Goal: Contribute content: Contribute content

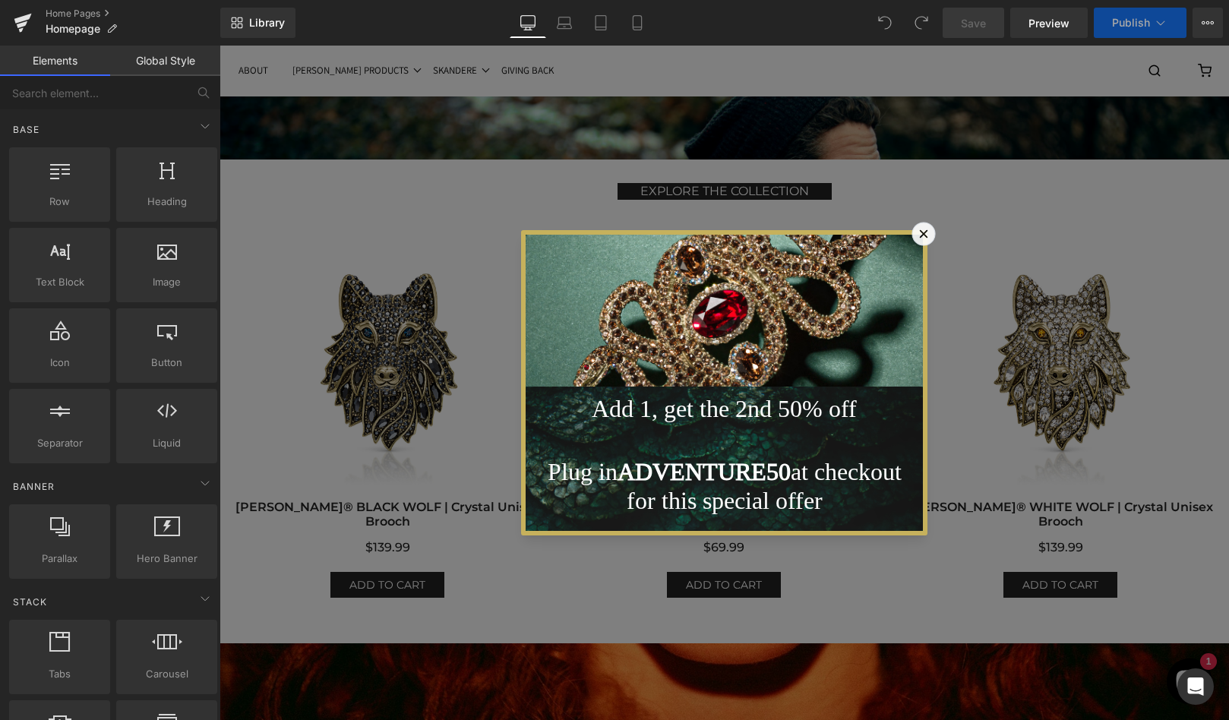
scroll to position [7903, 1010]
click at [926, 229] on icon at bounding box center [924, 234] width 16 height 16
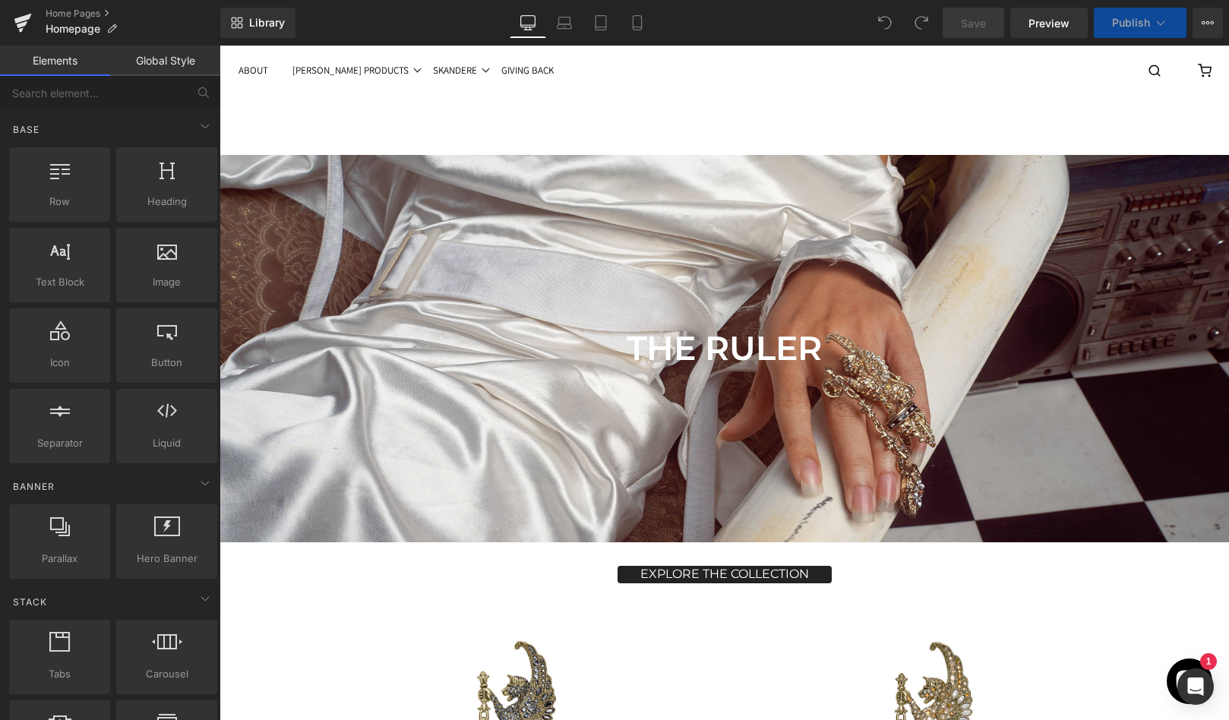
scroll to position [8, 8]
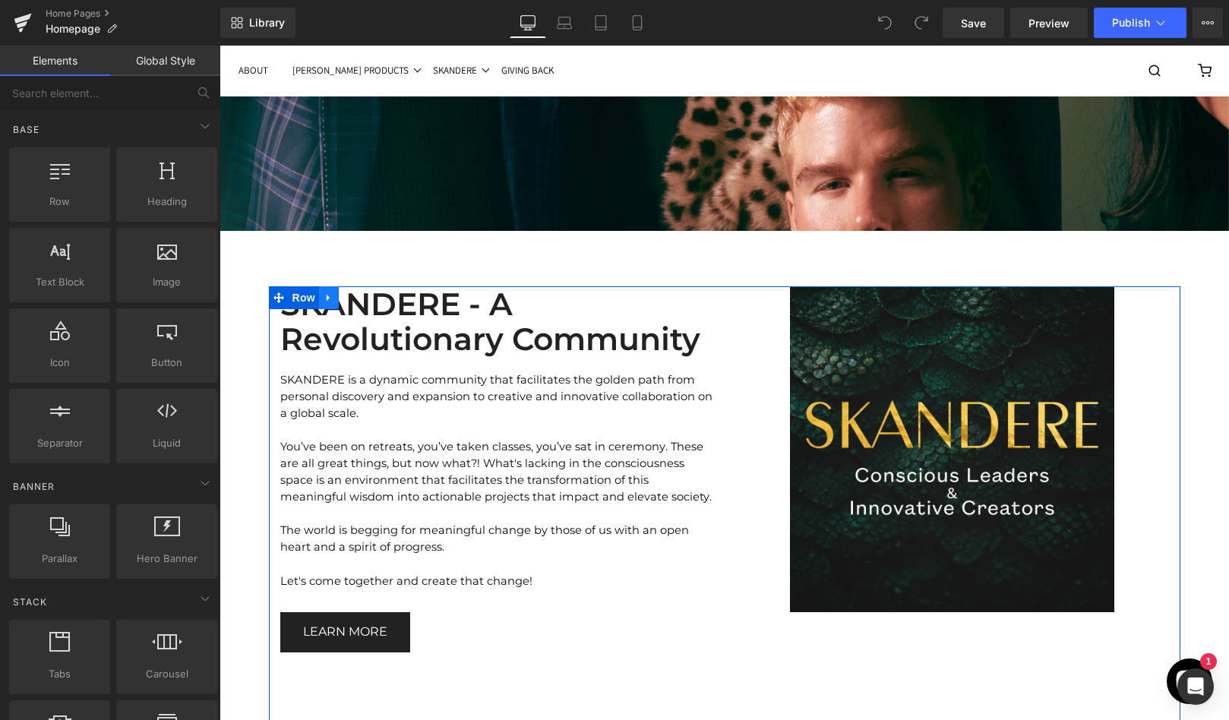
click at [329, 293] on icon at bounding box center [329, 298] width 11 height 11
click at [393, 293] on icon at bounding box center [388, 298] width 11 height 11
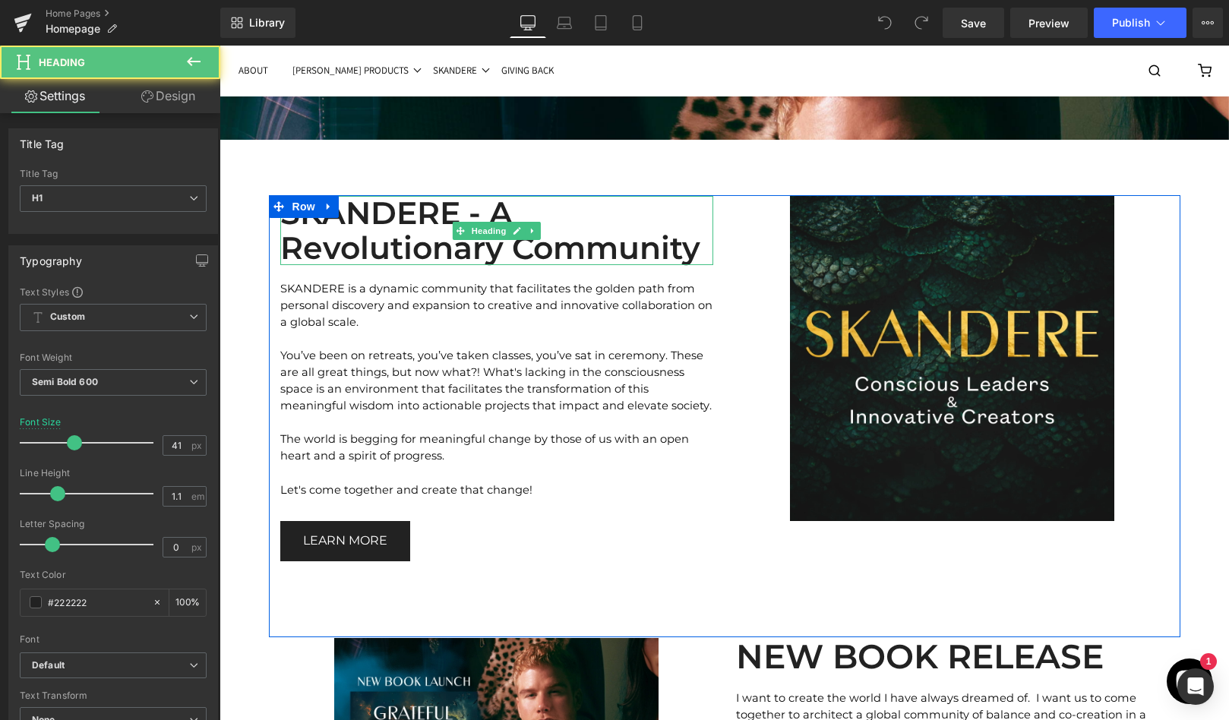
click at [676, 198] on h1 "SKANDERE - A Revolutionary Community" at bounding box center [496, 230] width 433 height 68
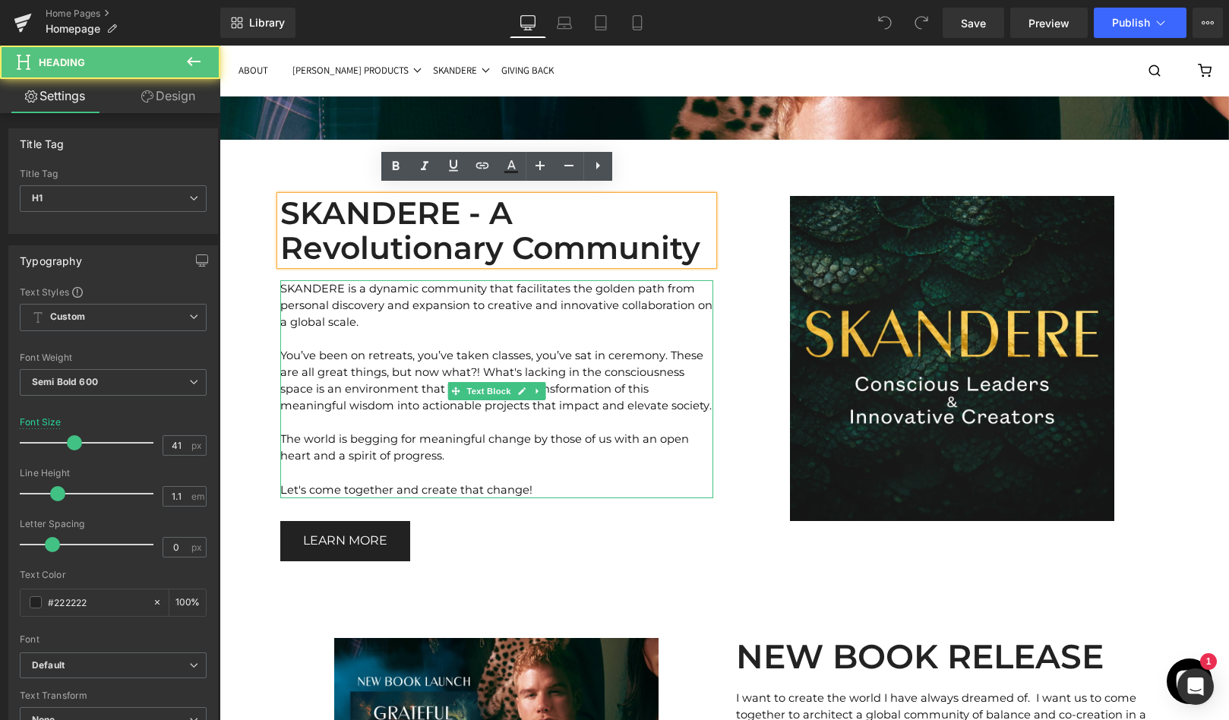
click at [369, 313] on p "SKANDERE is a dynamic community that facilitates the golden path from personal …" at bounding box center [496, 305] width 433 height 50
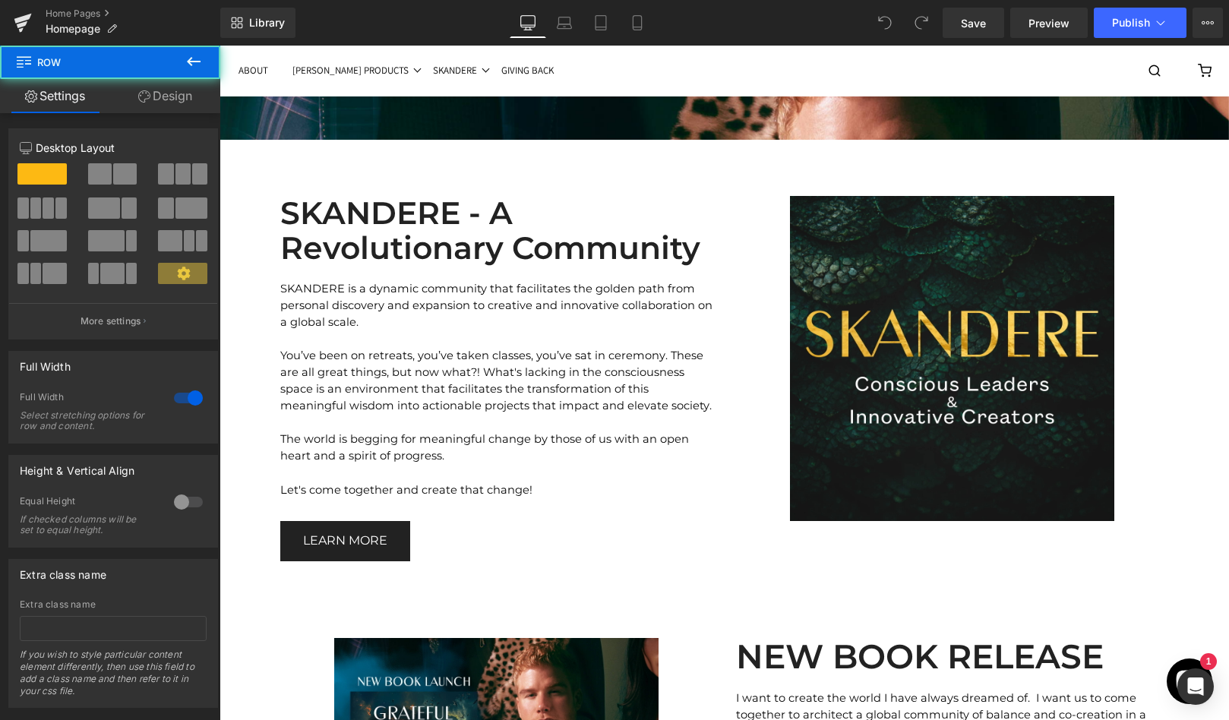
click at [220, 46] on div "73px" at bounding box center [220, 46] width 0 height 0
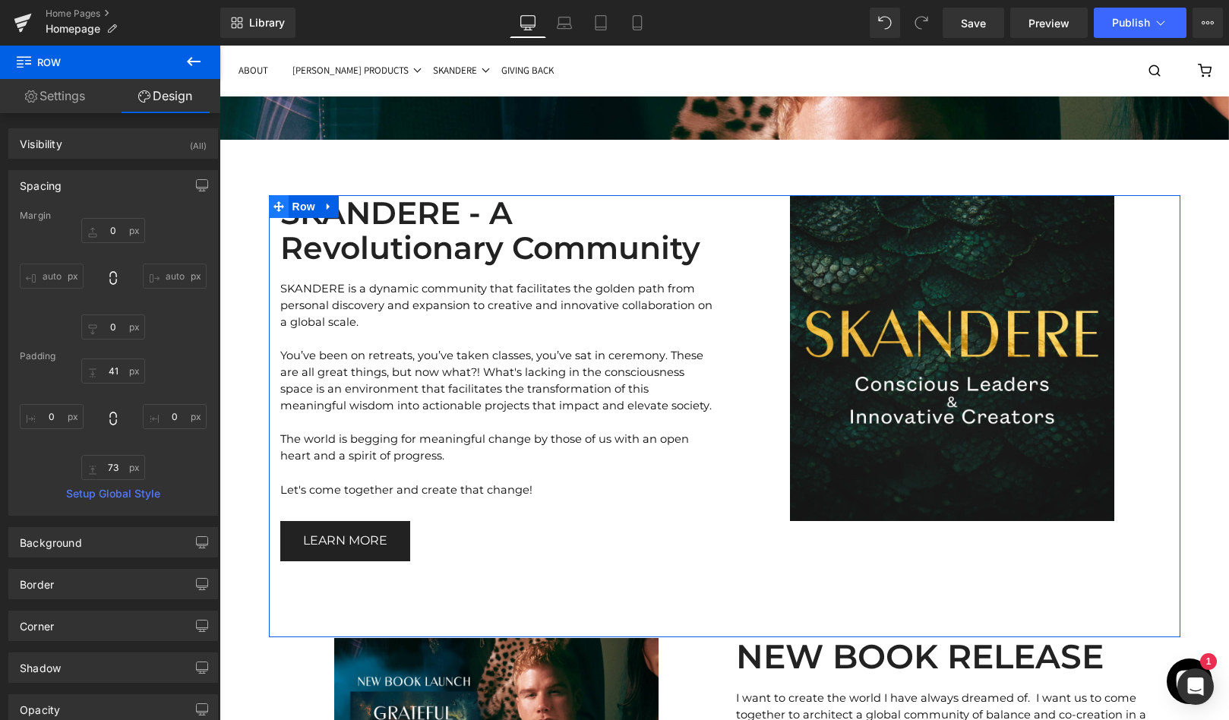
click at [275, 201] on icon at bounding box center [279, 206] width 11 height 11
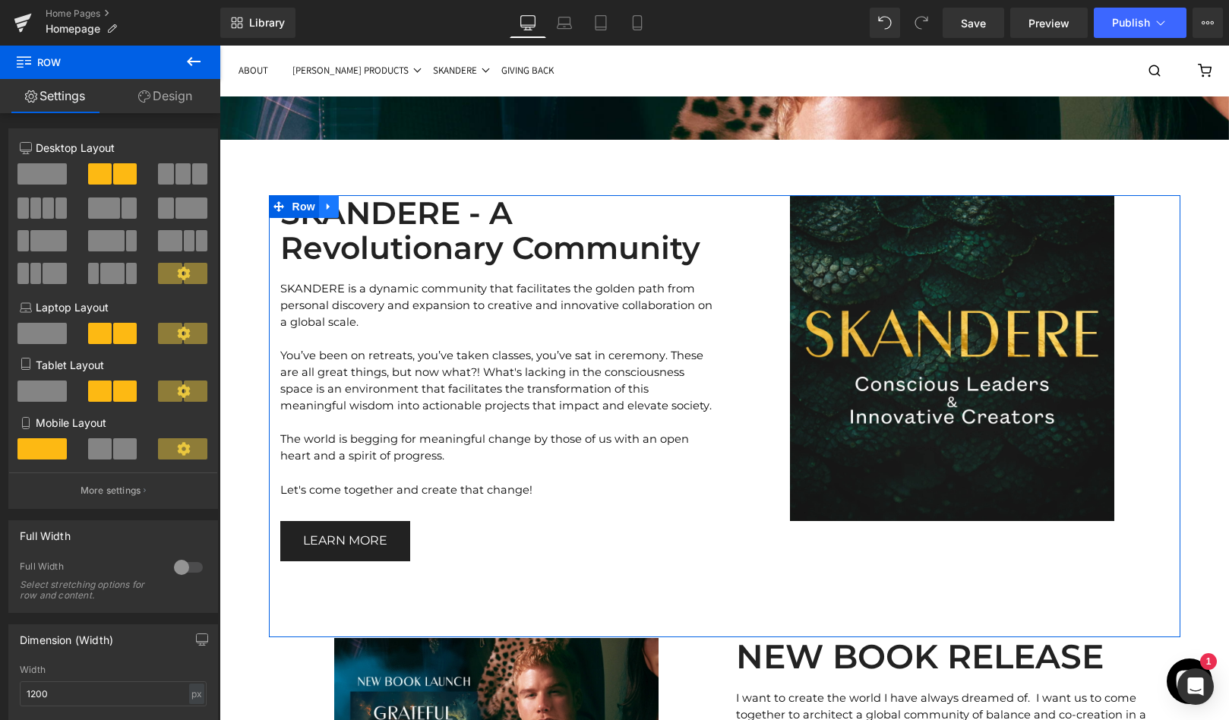
click at [328, 204] on icon at bounding box center [328, 207] width 3 height 7
click at [372, 201] on icon at bounding box center [368, 206] width 11 height 11
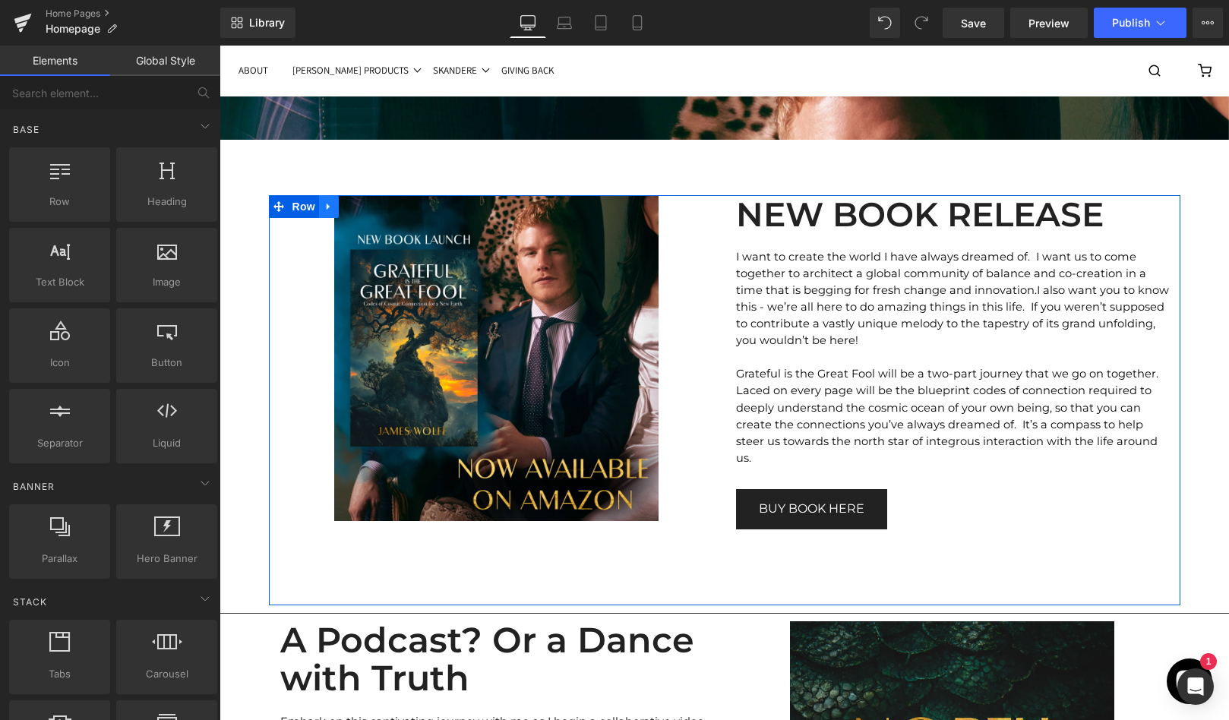
click at [327, 201] on icon at bounding box center [329, 206] width 11 height 11
click at [366, 201] on icon at bounding box center [368, 206] width 11 height 11
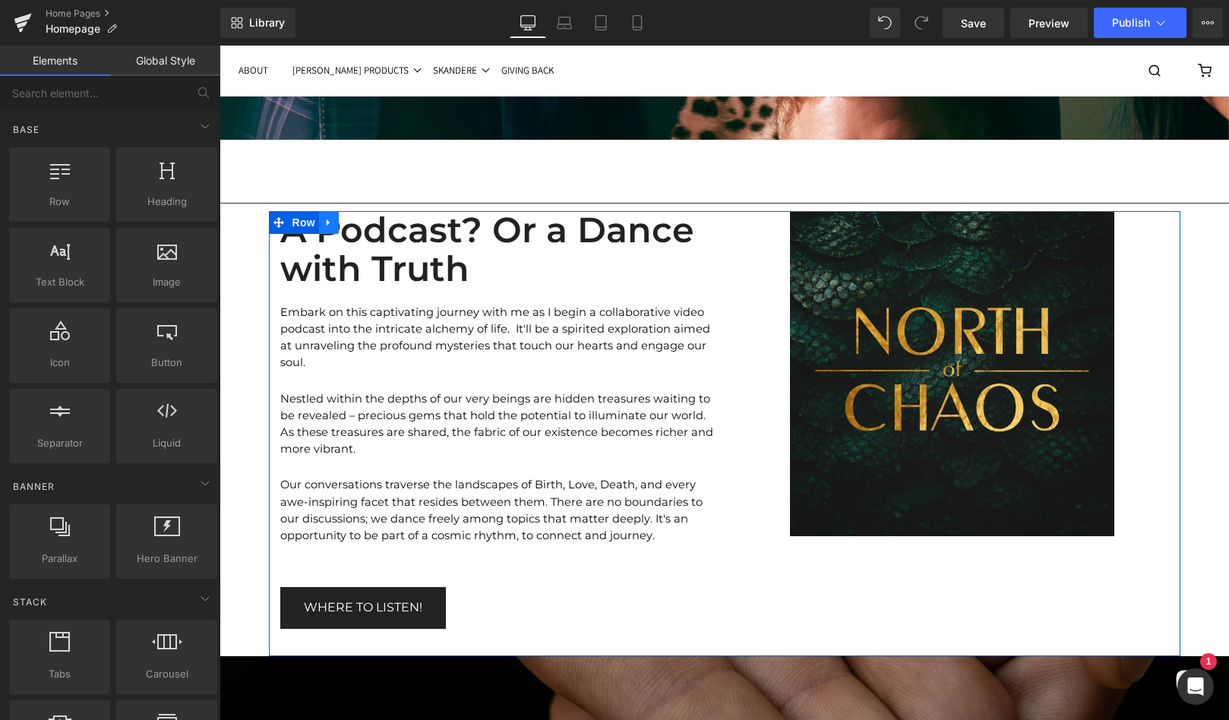
click at [327, 220] on icon at bounding box center [328, 223] width 3 height 7
click at [369, 217] on icon at bounding box center [368, 222] width 11 height 11
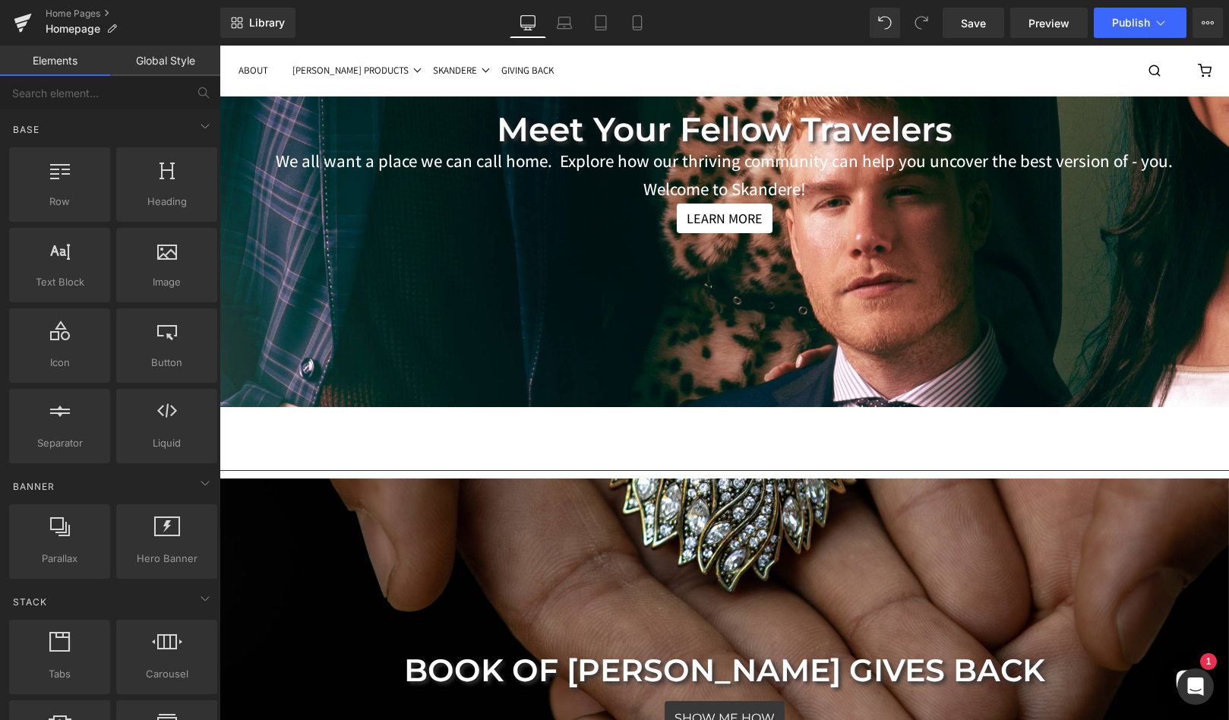
click at [220, 46] on div at bounding box center [220, 46] width 0 height 0
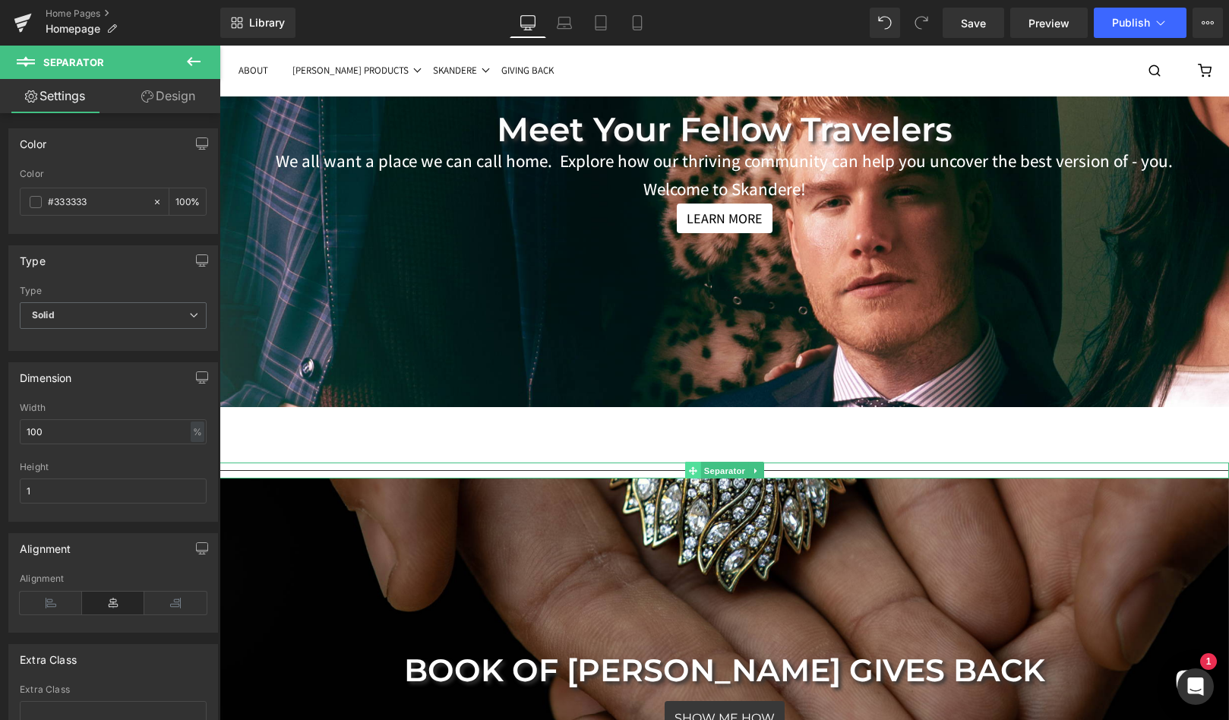
click at [688, 467] on icon at bounding box center [692, 471] width 8 height 8
click at [752, 467] on icon at bounding box center [756, 471] width 8 height 9
click at [766, 467] on icon at bounding box center [764, 471] width 8 height 8
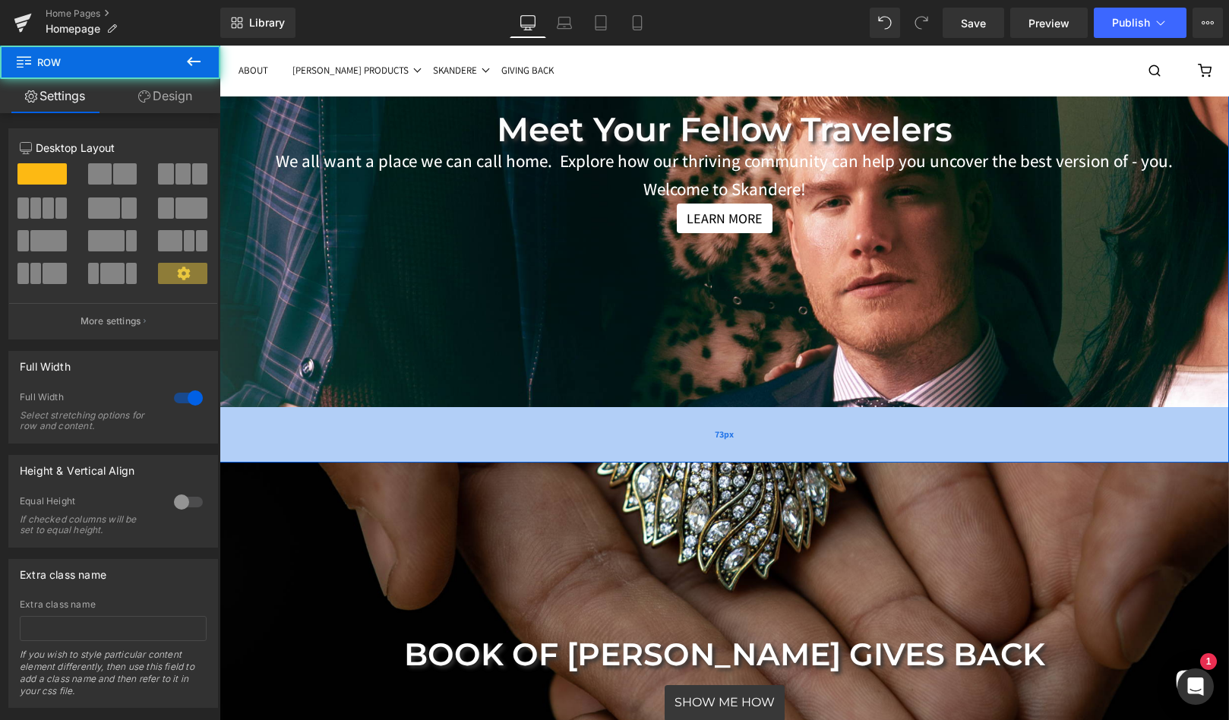
click at [606, 414] on div "73px" at bounding box center [725, 434] width 1010 height 55
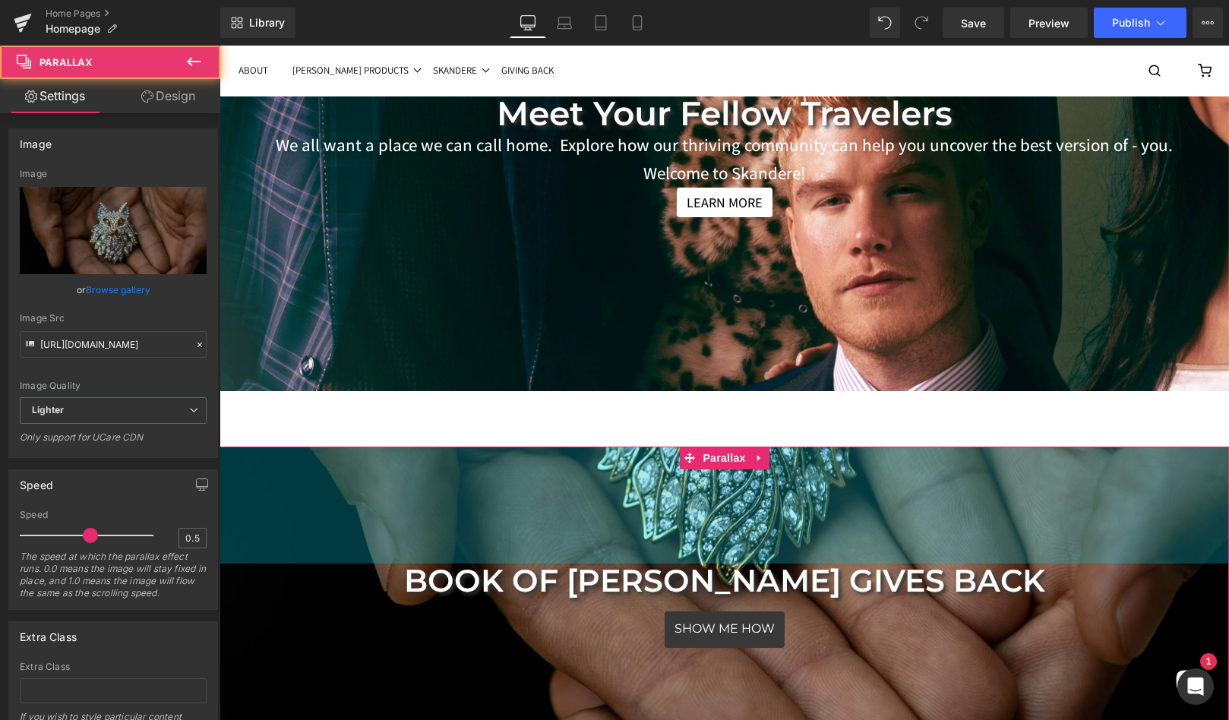
scroll to position [8483, 1010]
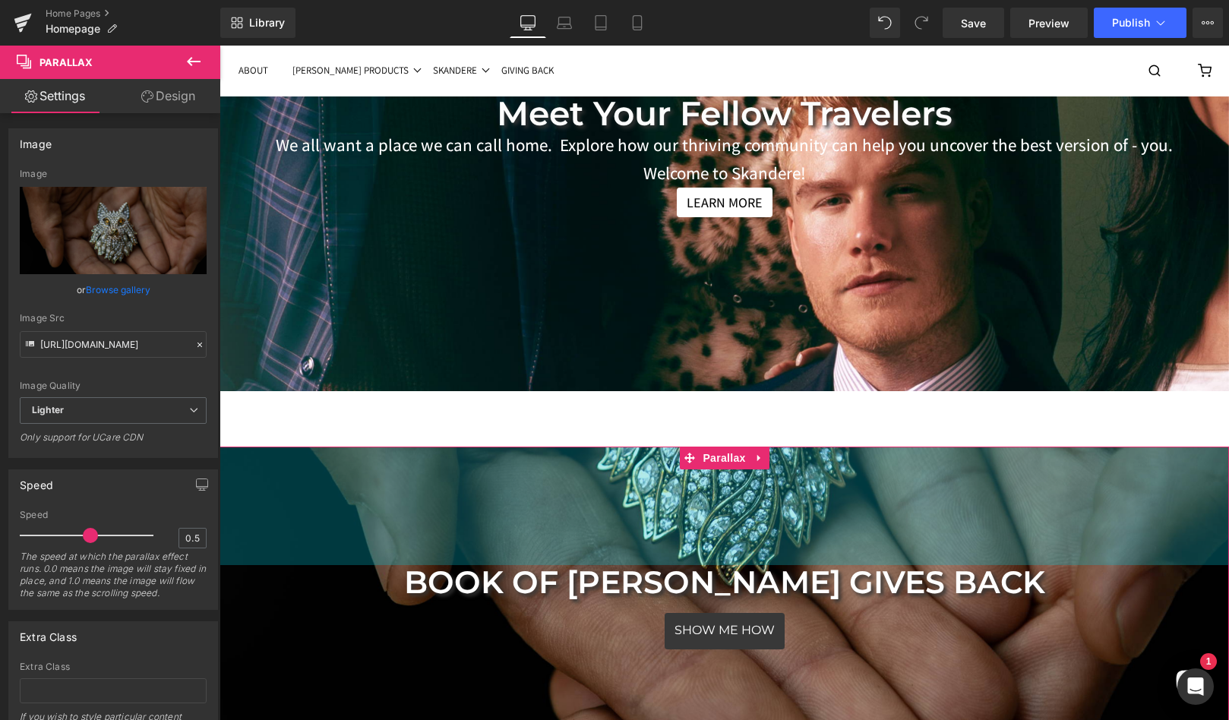
drag, startPoint x: 558, startPoint y: 438, endPoint x: 560, endPoint y: 381, distance: 56.2
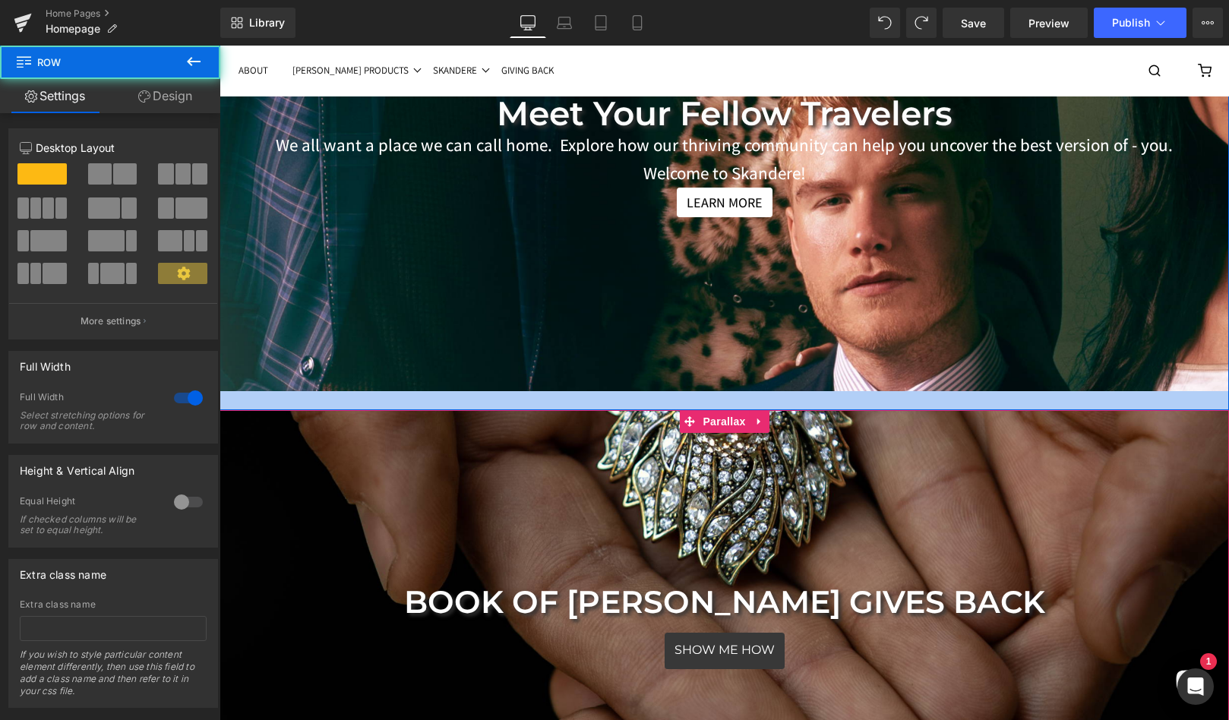
scroll to position [8484, 1010]
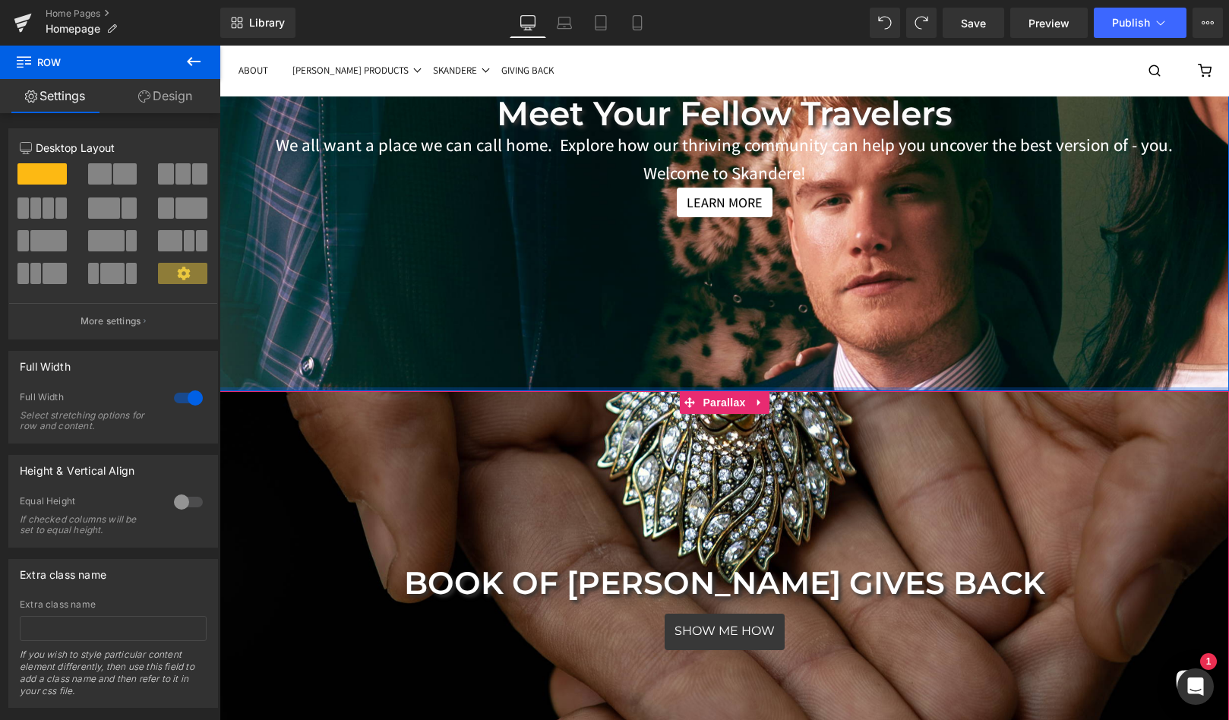
drag, startPoint x: 591, startPoint y: 383, endPoint x: 586, endPoint y: 312, distance: 71.6
click at [586, 311] on div "Meet Your Fellow Travelers Heading We all want a place we can call home. Explor…" at bounding box center [725, 140] width 1010 height 503
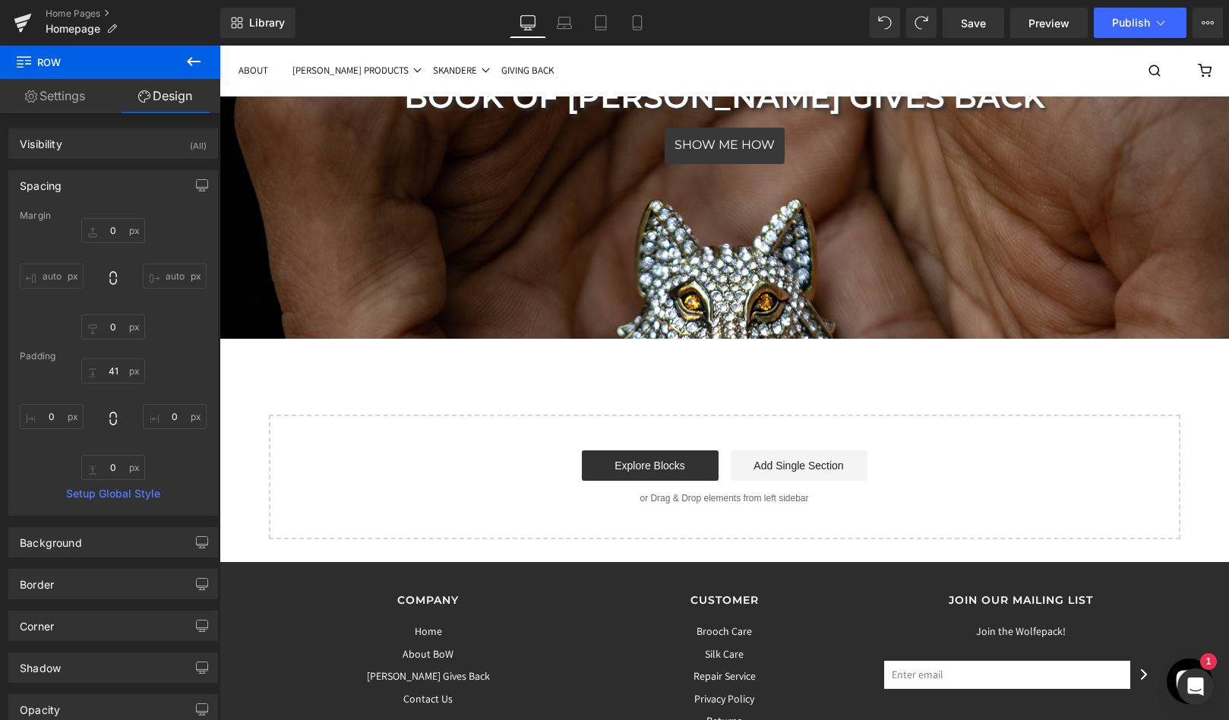
scroll to position [7755, 0]
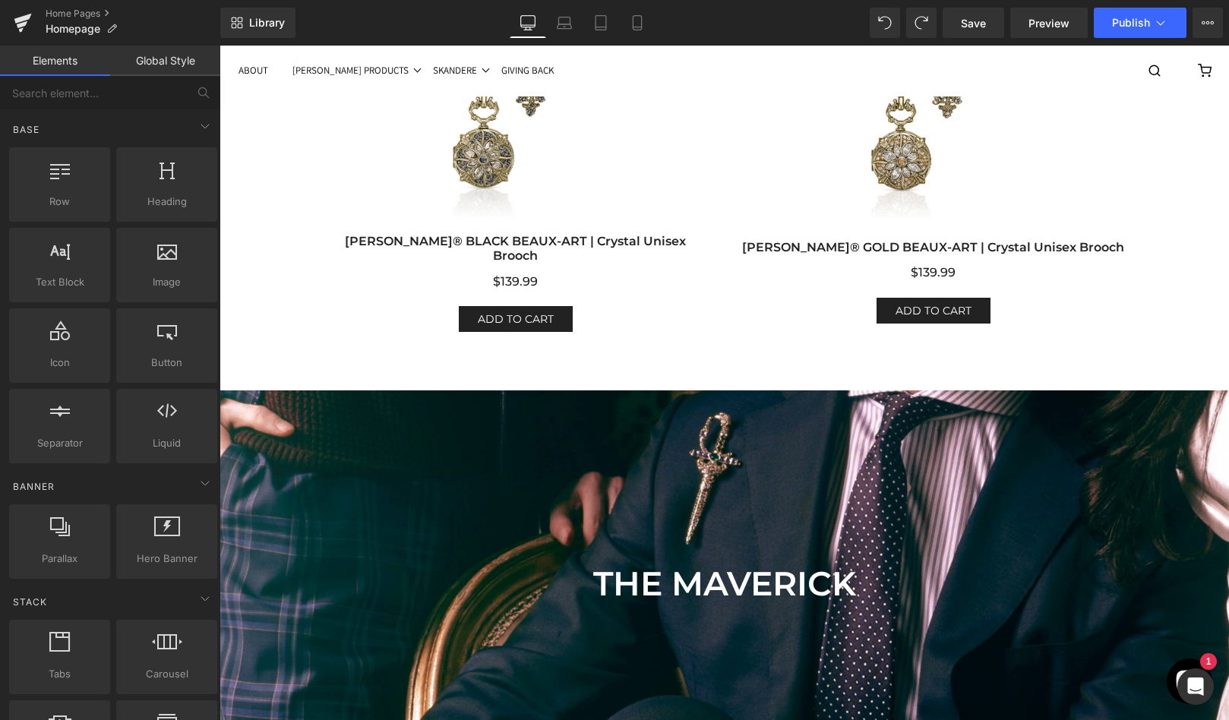
scroll to position [4000, 0]
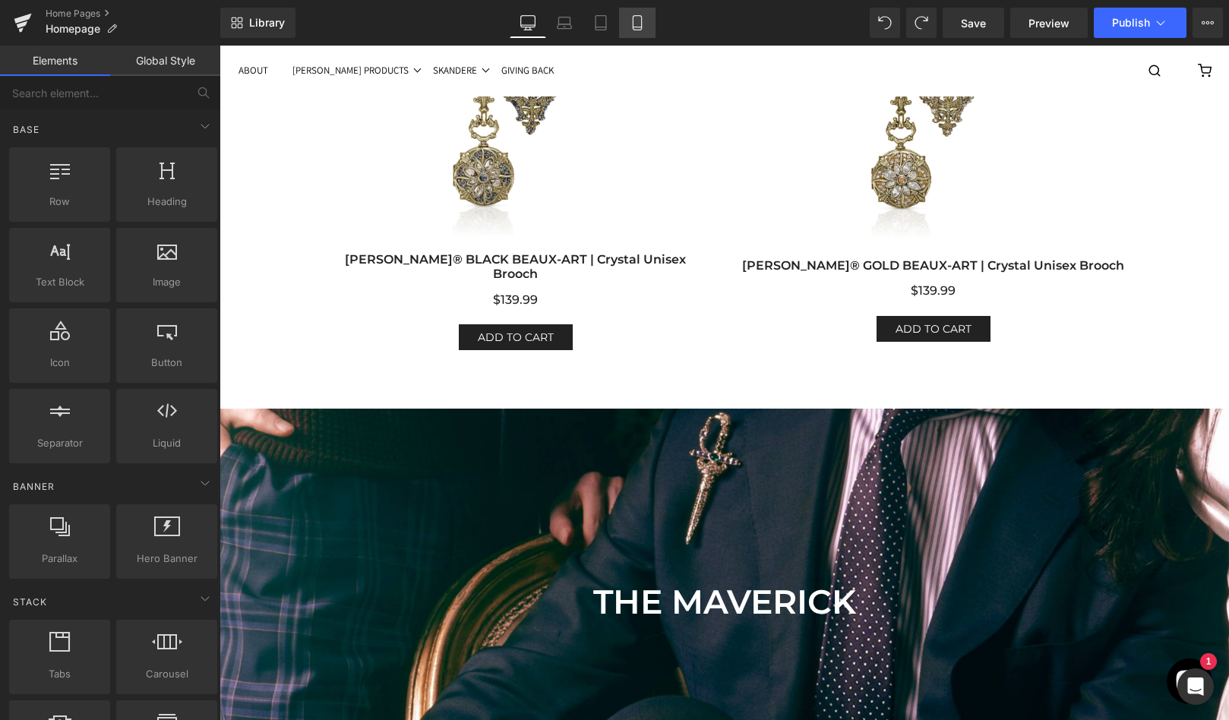
click at [641, 18] on icon at bounding box center [637, 22] width 15 height 15
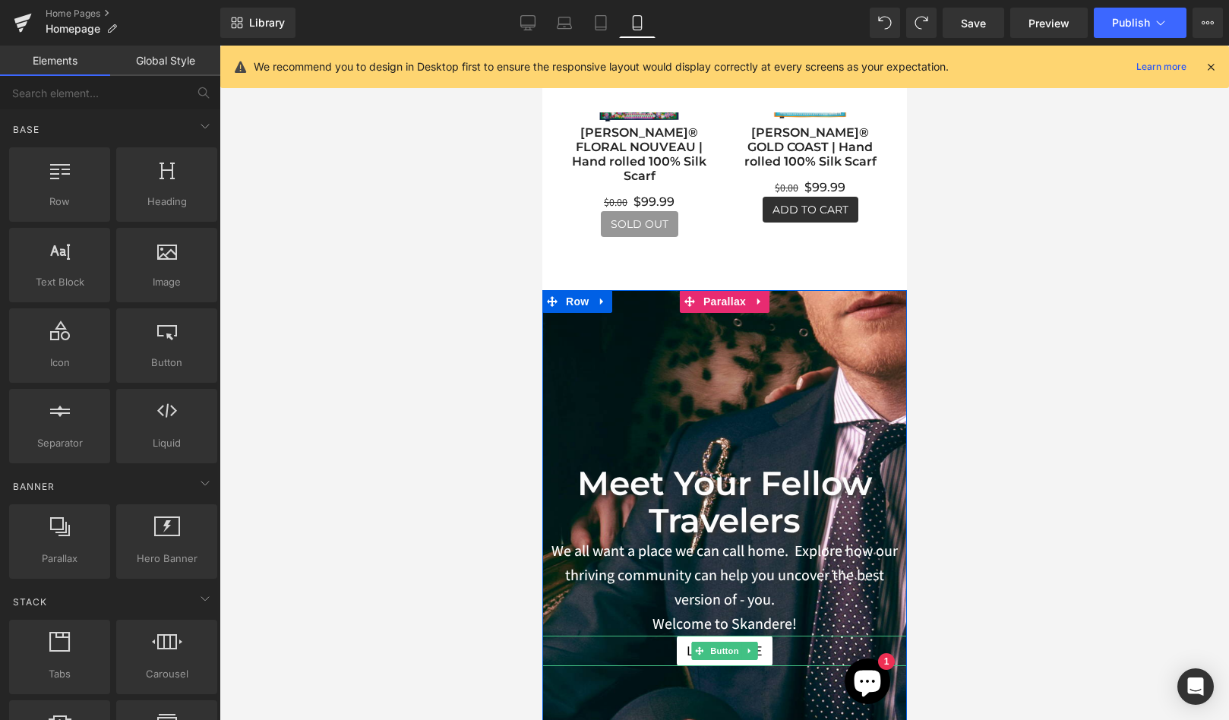
scroll to position [6038, 0]
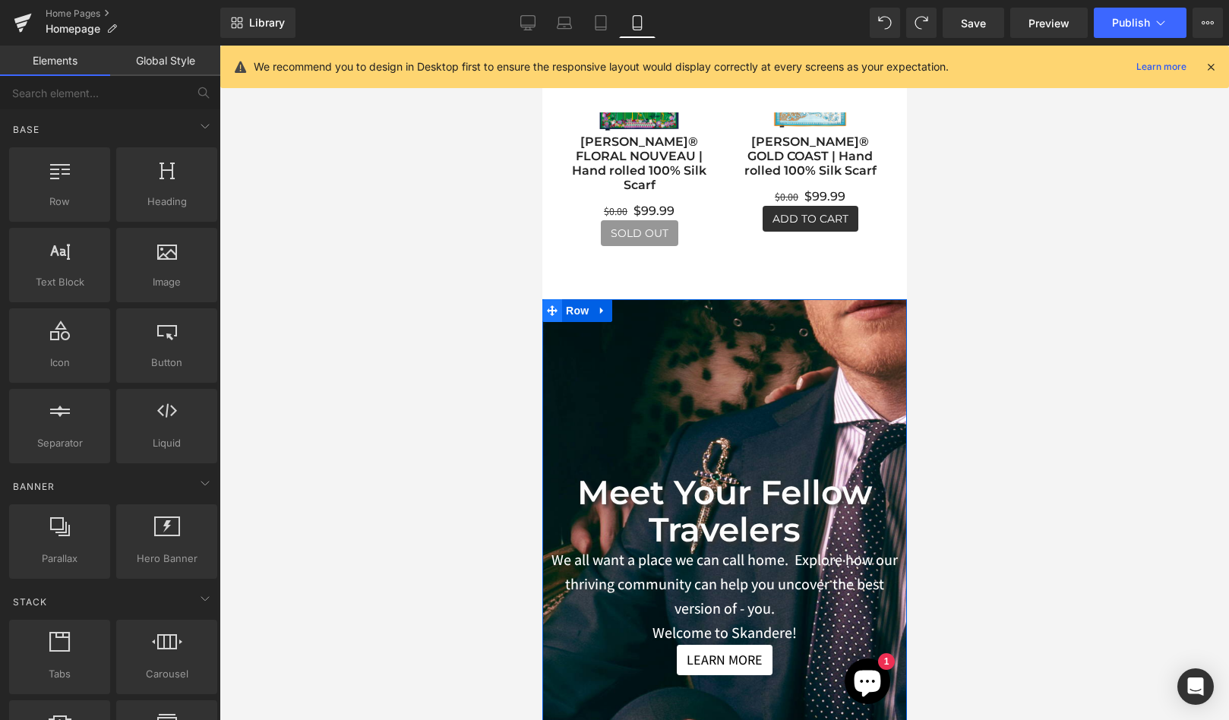
click at [553, 306] on icon at bounding box center [551, 310] width 11 height 11
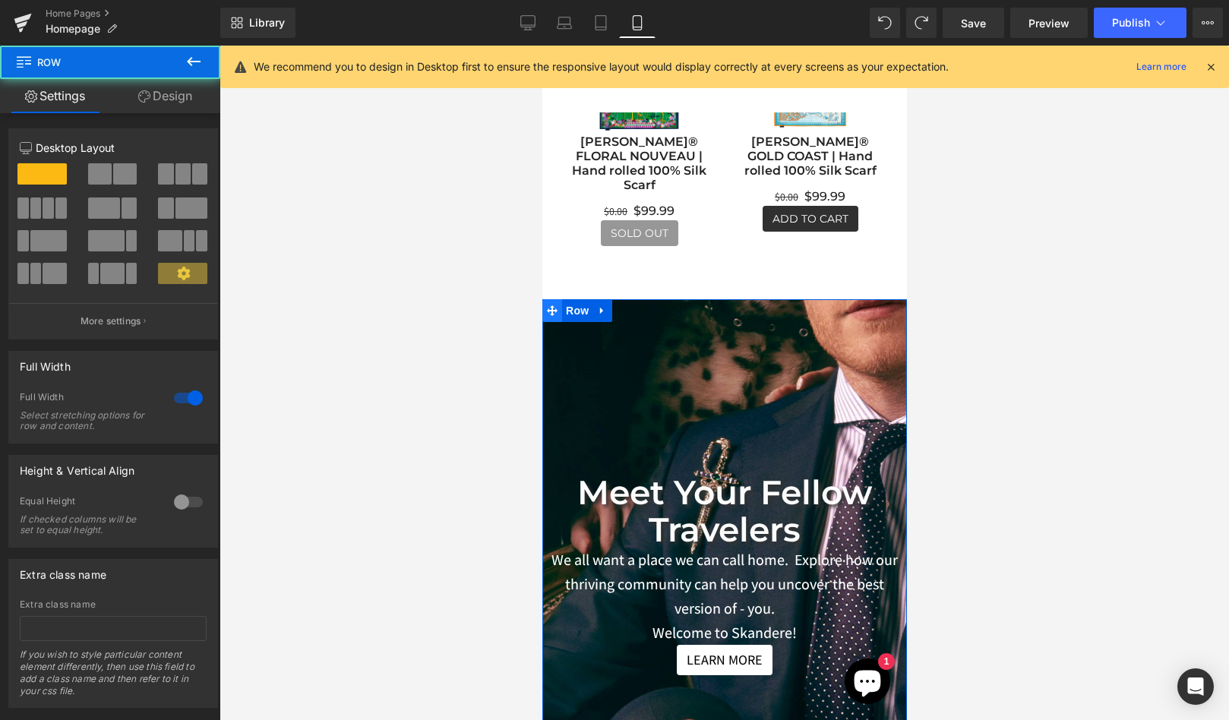
click at [548, 307] on icon at bounding box center [551, 310] width 11 height 11
click at [600, 305] on icon at bounding box center [601, 310] width 11 height 11
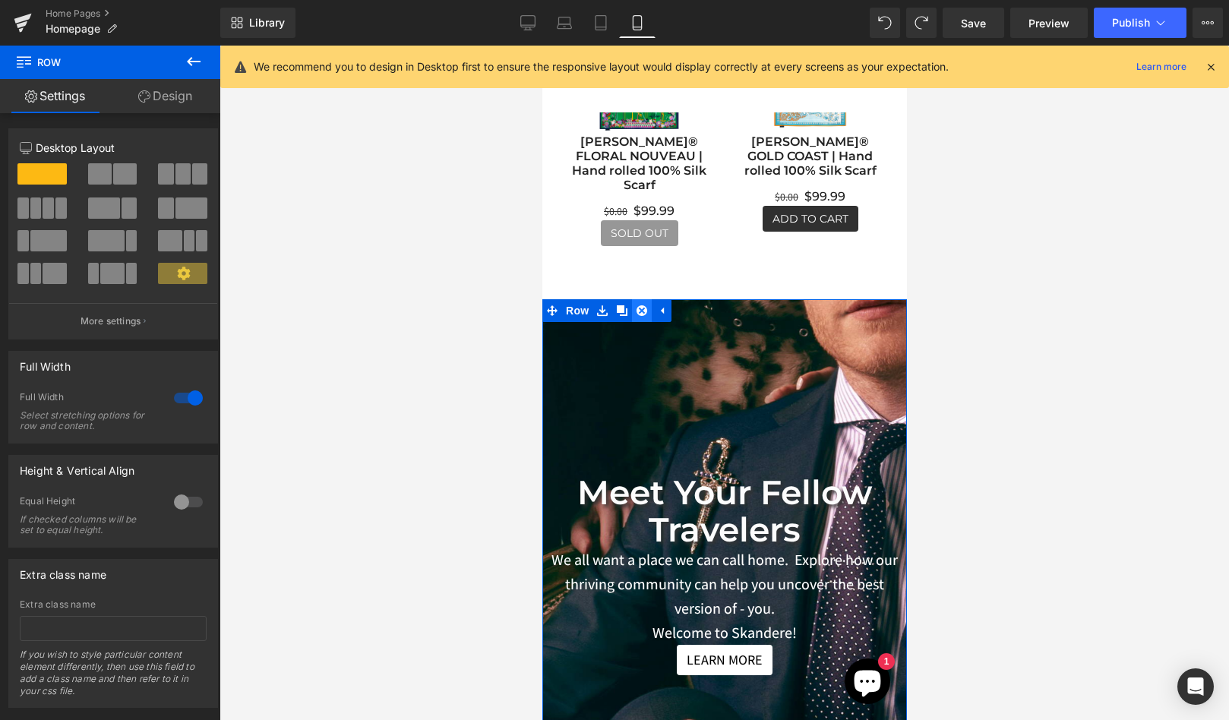
click at [644, 308] on icon at bounding box center [641, 310] width 11 height 11
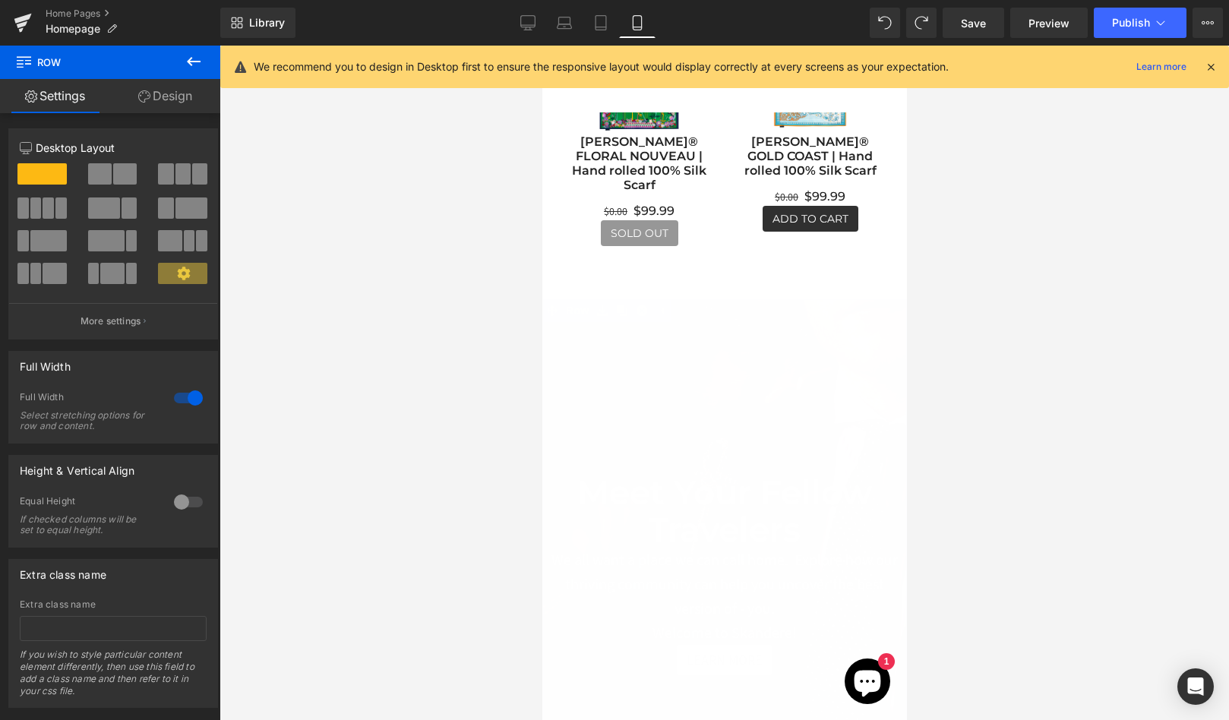
scroll to position [8, 8]
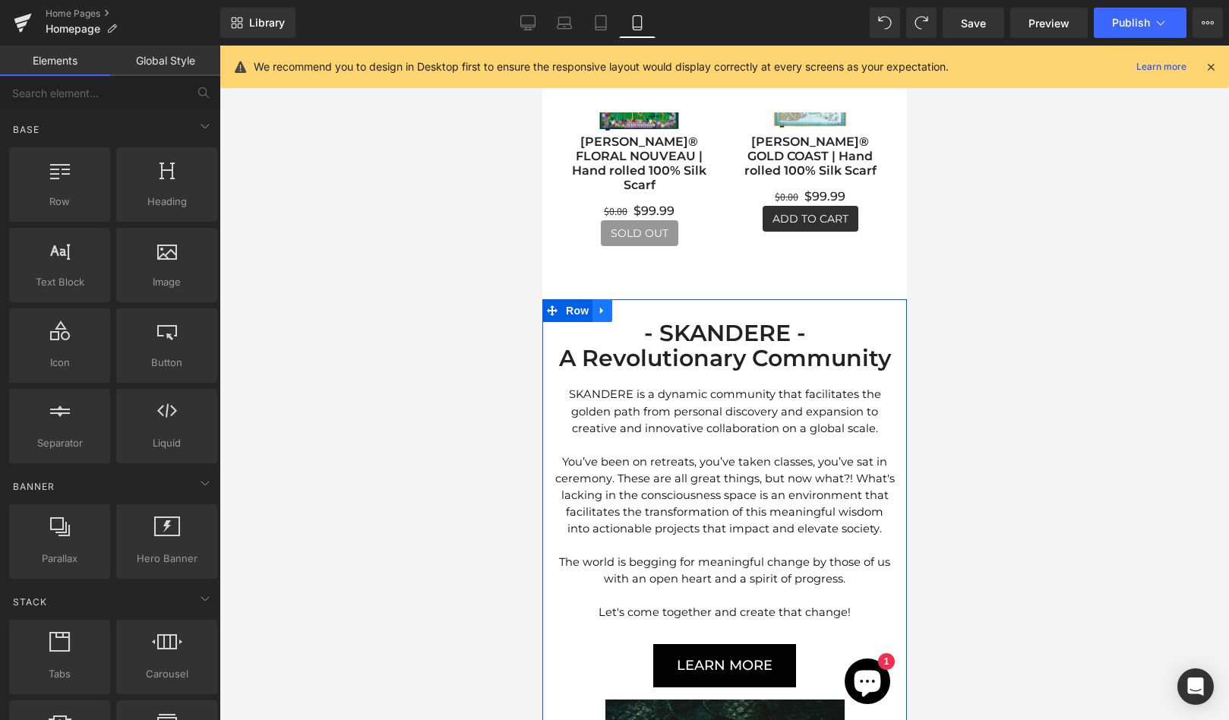
click at [597, 307] on icon at bounding box center [601, 310] width 11 height 11
click at [639, 309] on icon at bounding box center [641, 310] width 11 height 11
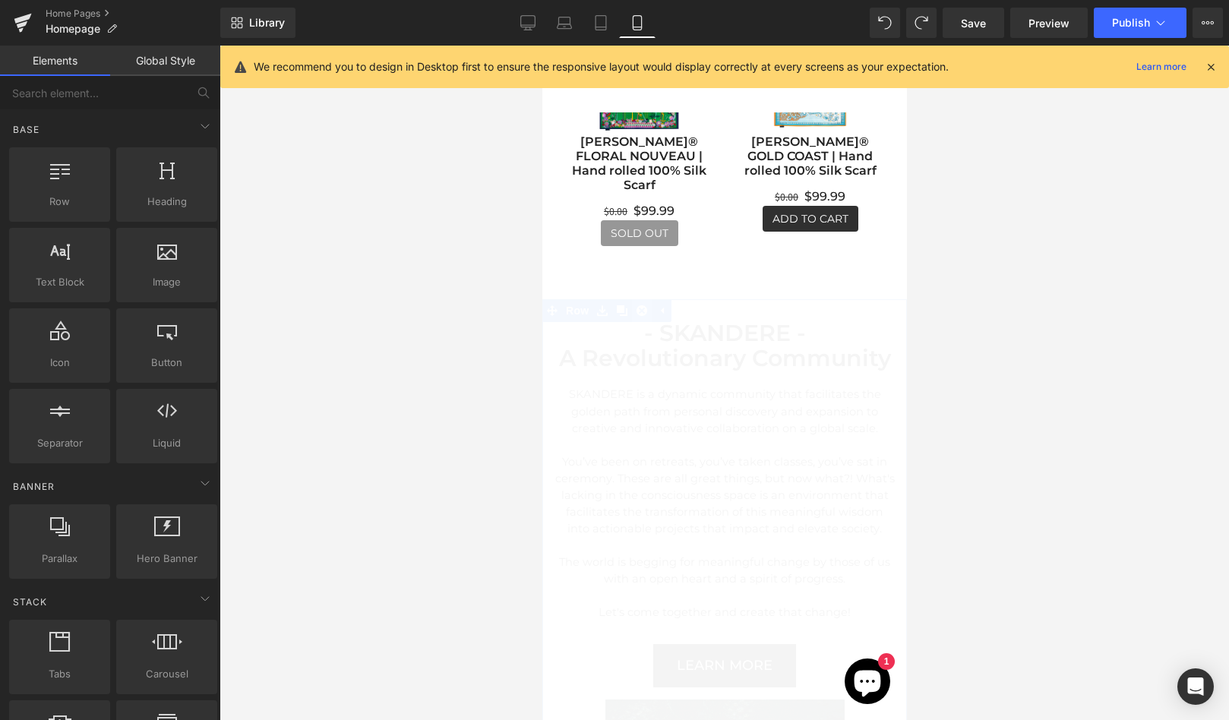
scroll to position [8136, 365]
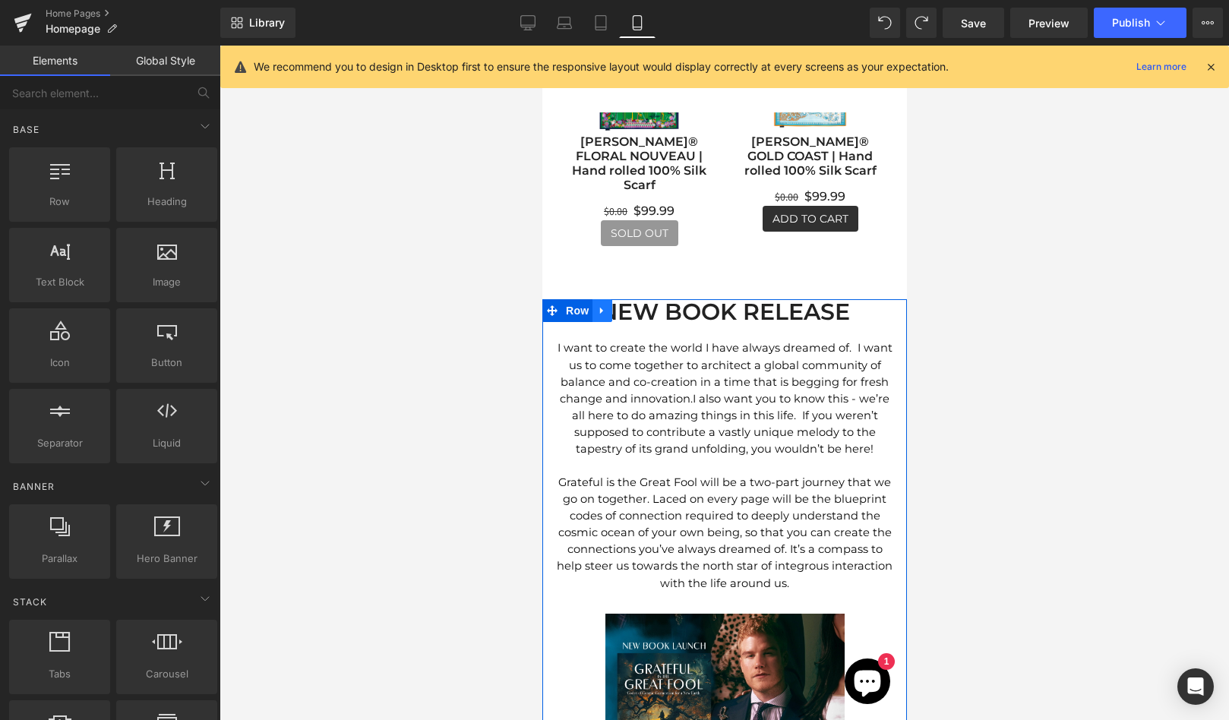
click at [601, 308] on icon at bounding box center [600, 311] width 3 height 7
click at [637, 308] on icon at bounding box center [641, 310] width 11 height 11
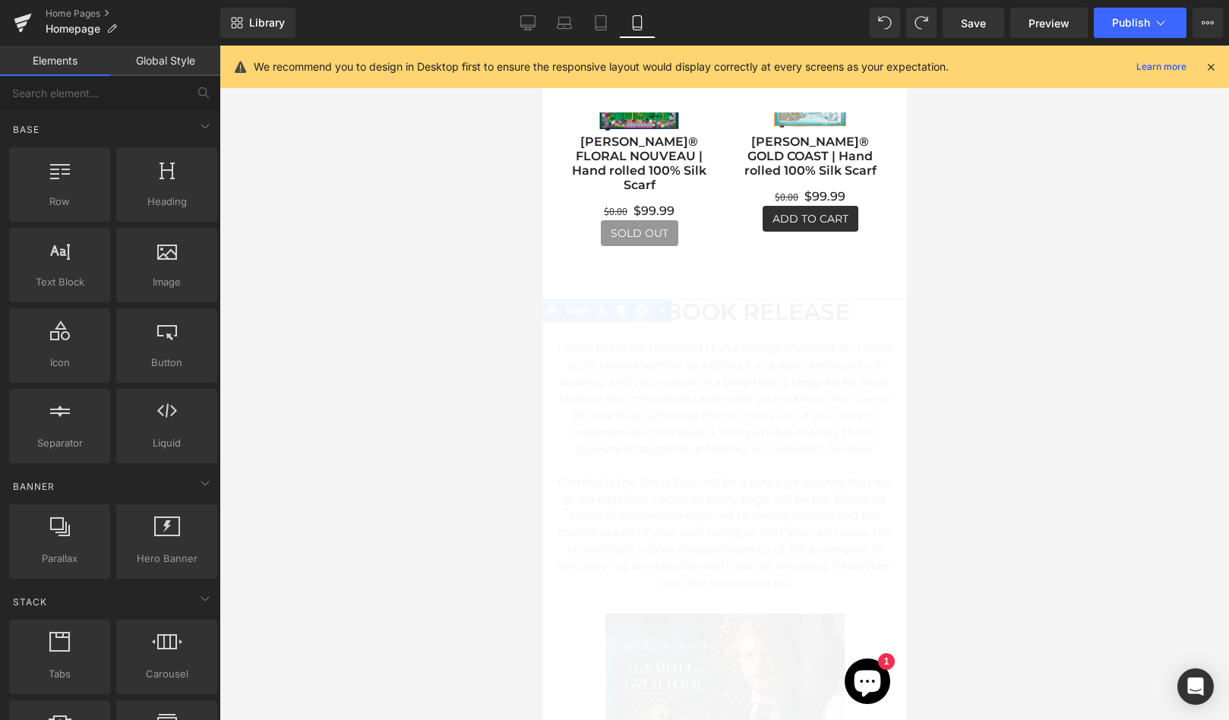
scroll to position [7, 8]
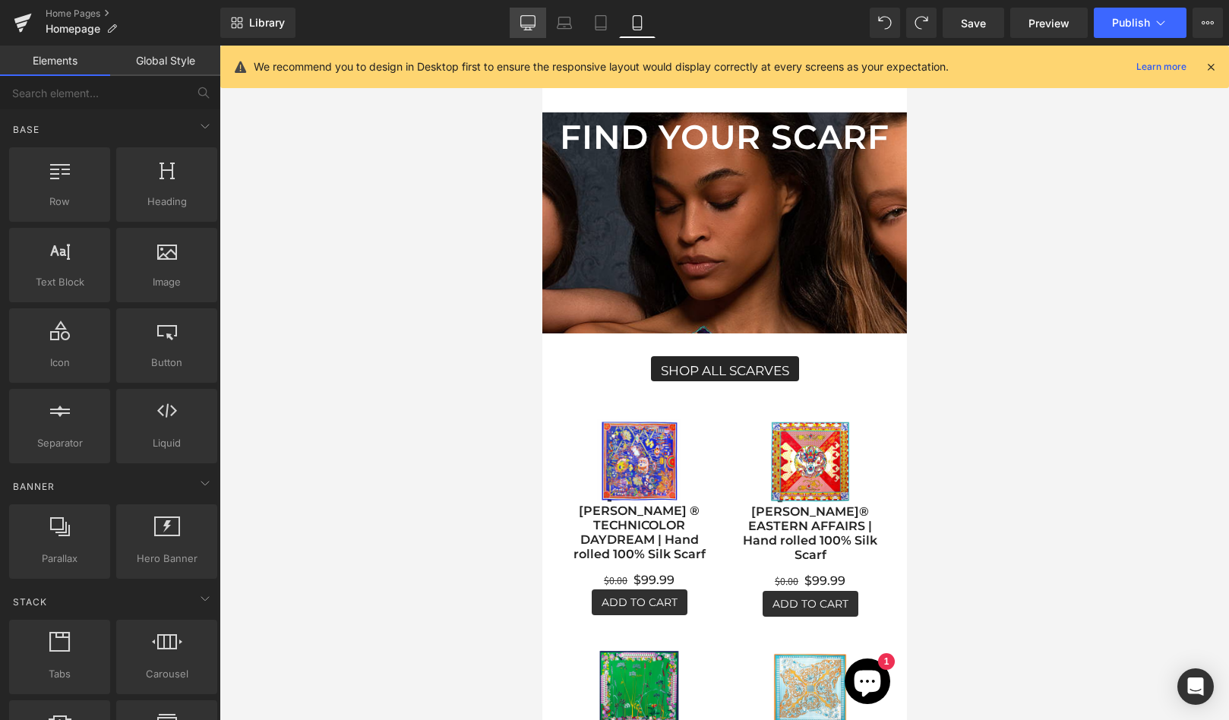
click at [519, 22] on link "Desktop" at bounding box center [528, 23] width 36 height 30
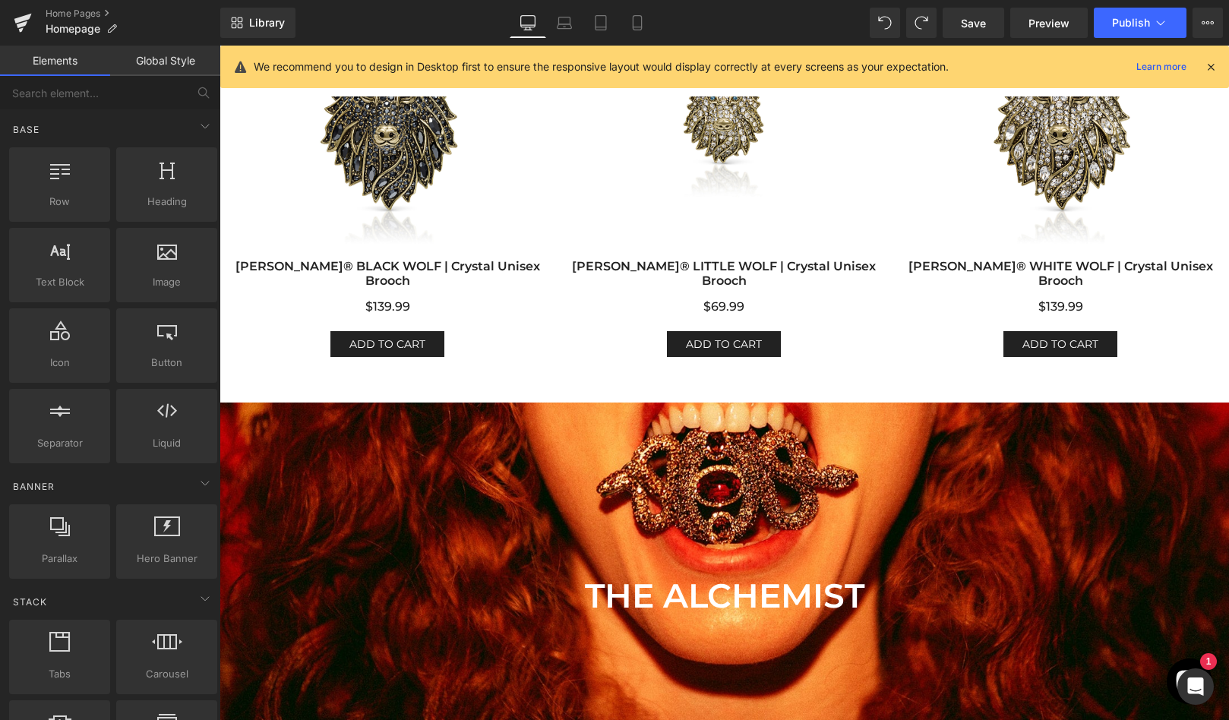
scroll to position [1027, 0]
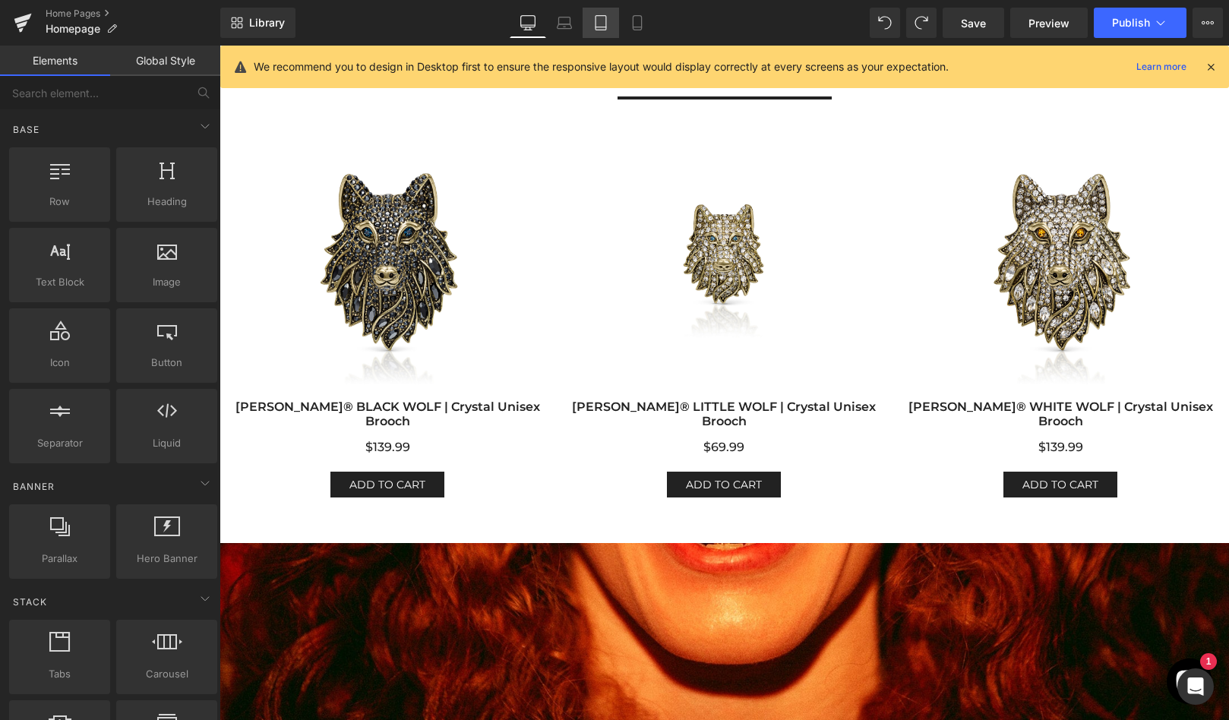
click at [601, 21] on icon at bounding box center [600, 22] width 15 height 15
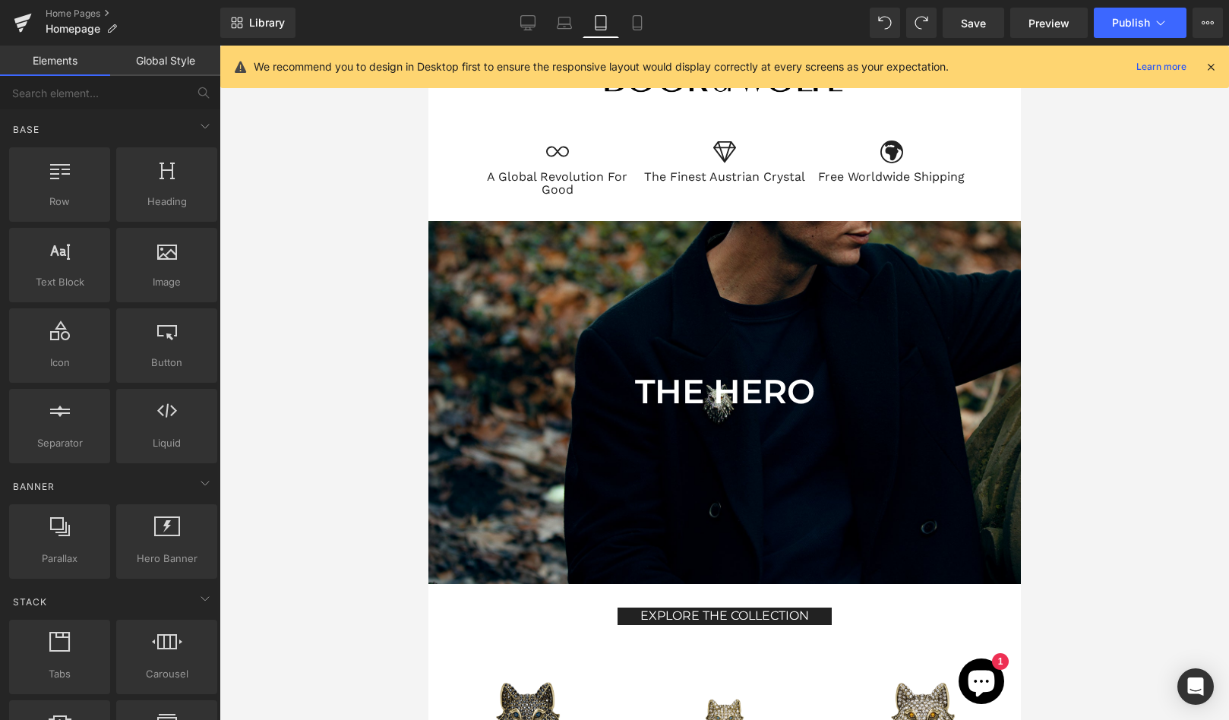
scroll to position [87, 0]
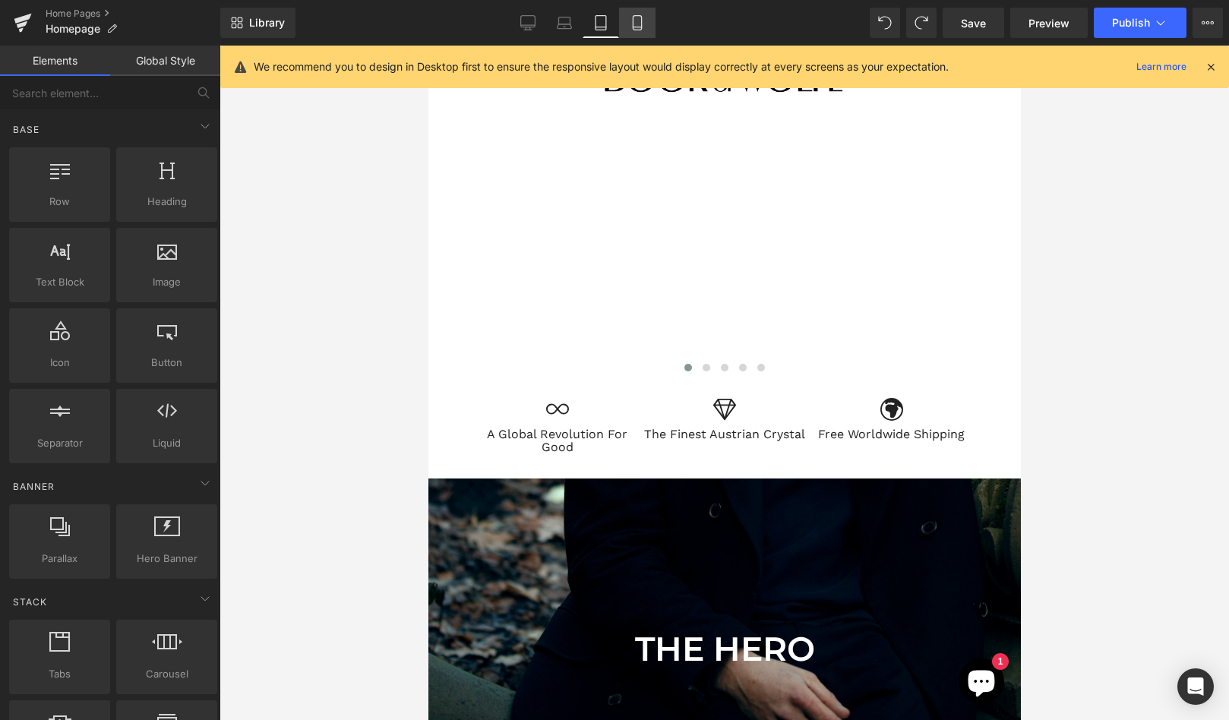
click at [637, 27] on icon at bounding box center [637, 27] width 8 height 0
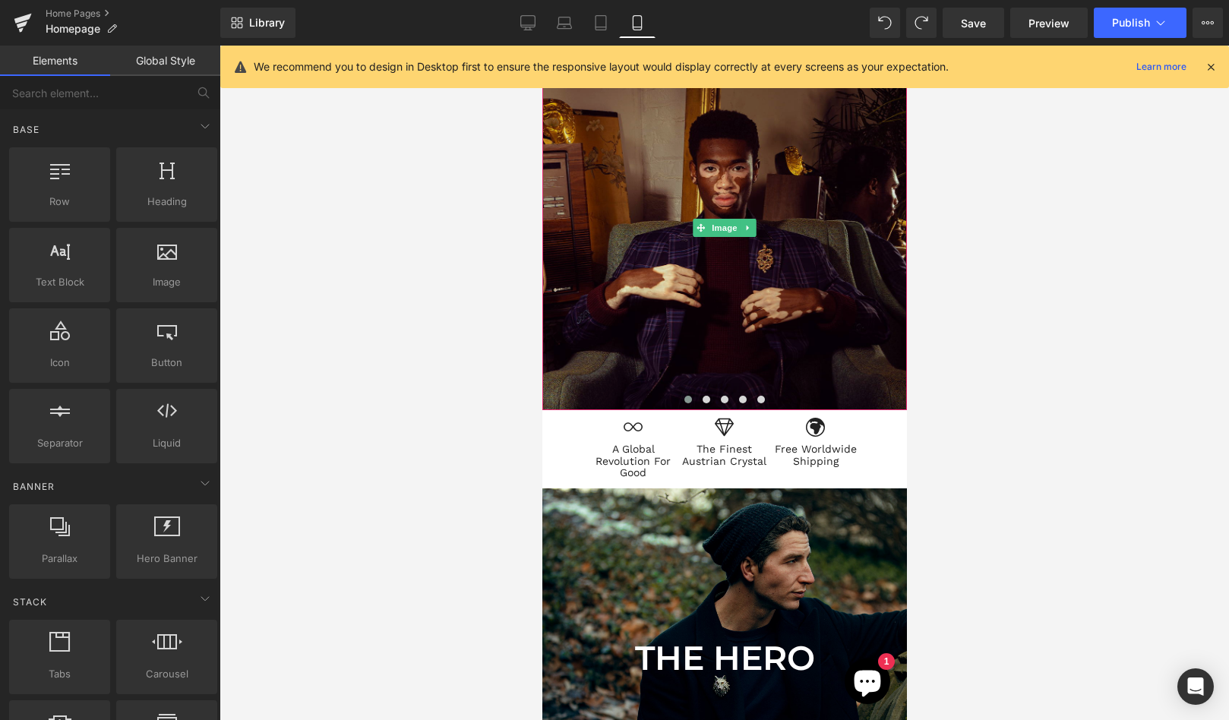
click at [673, 347] on img at bounding box center [724, 228] width 365 height 365
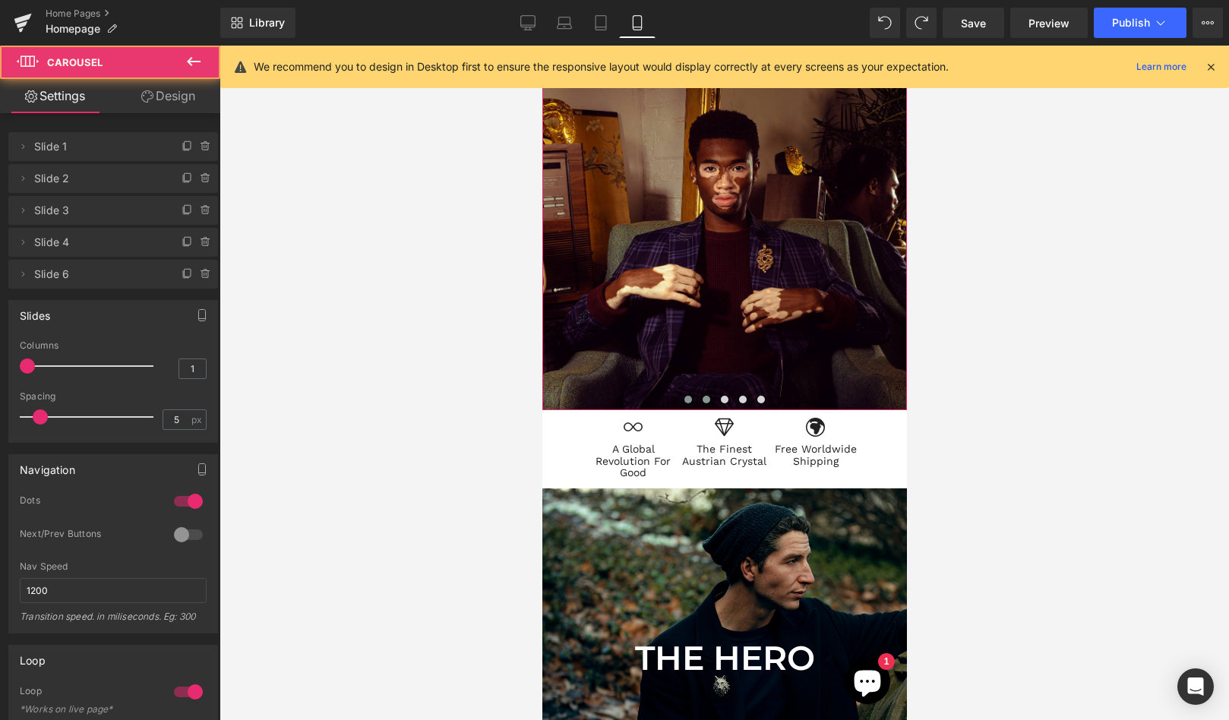
click at [706, 397] on span at bounding box center [706, 400] width 8 height 8
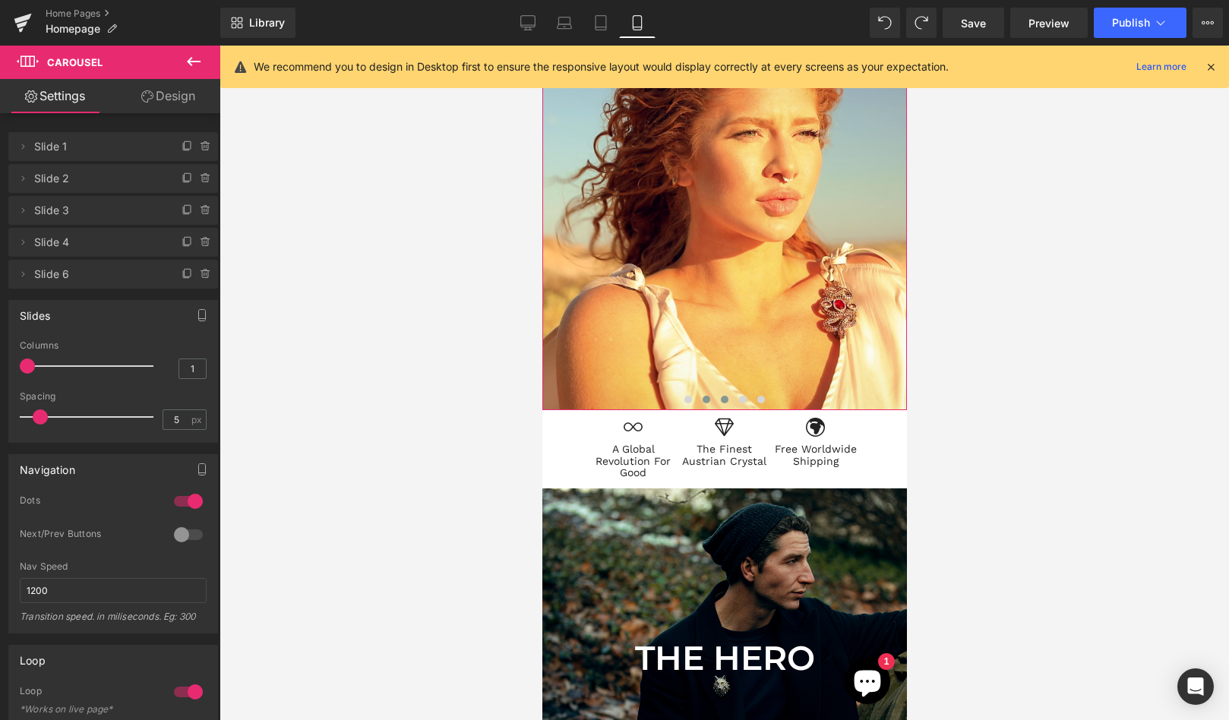
click at [726, 398] on span at bounding box center [724, 400] width 8 height 8
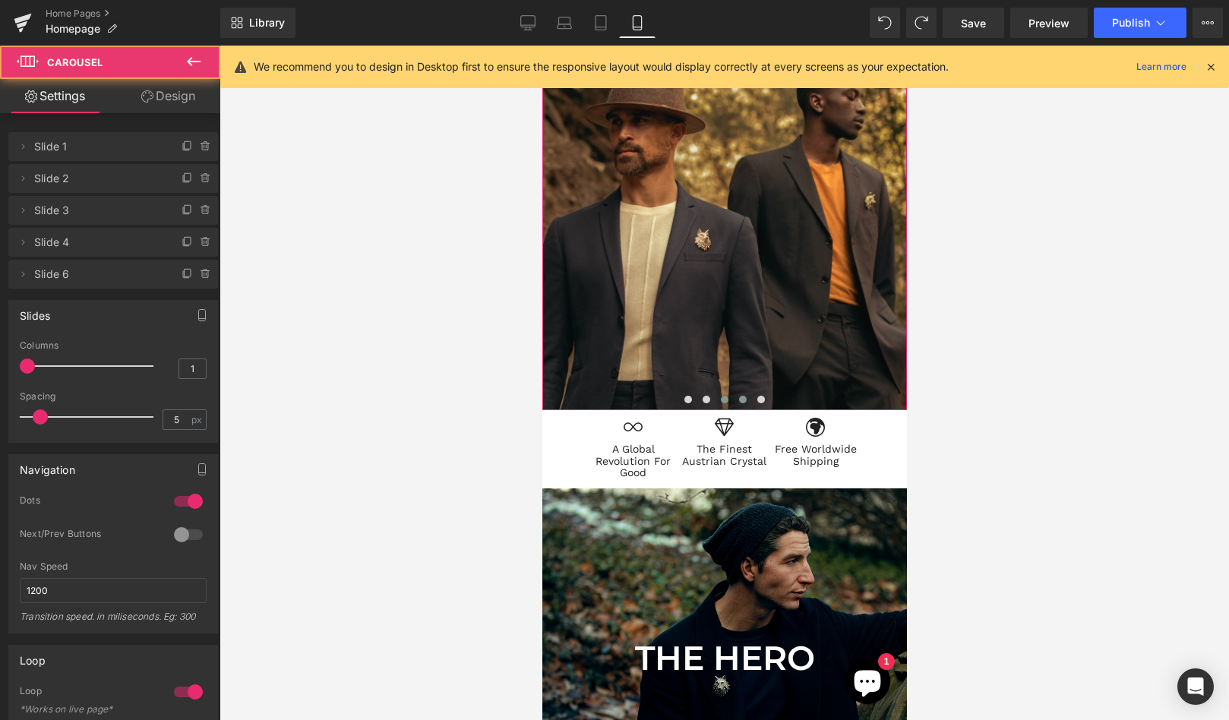
click at [743, 396] on span at bounding box center [743, 400] width 8 height 8
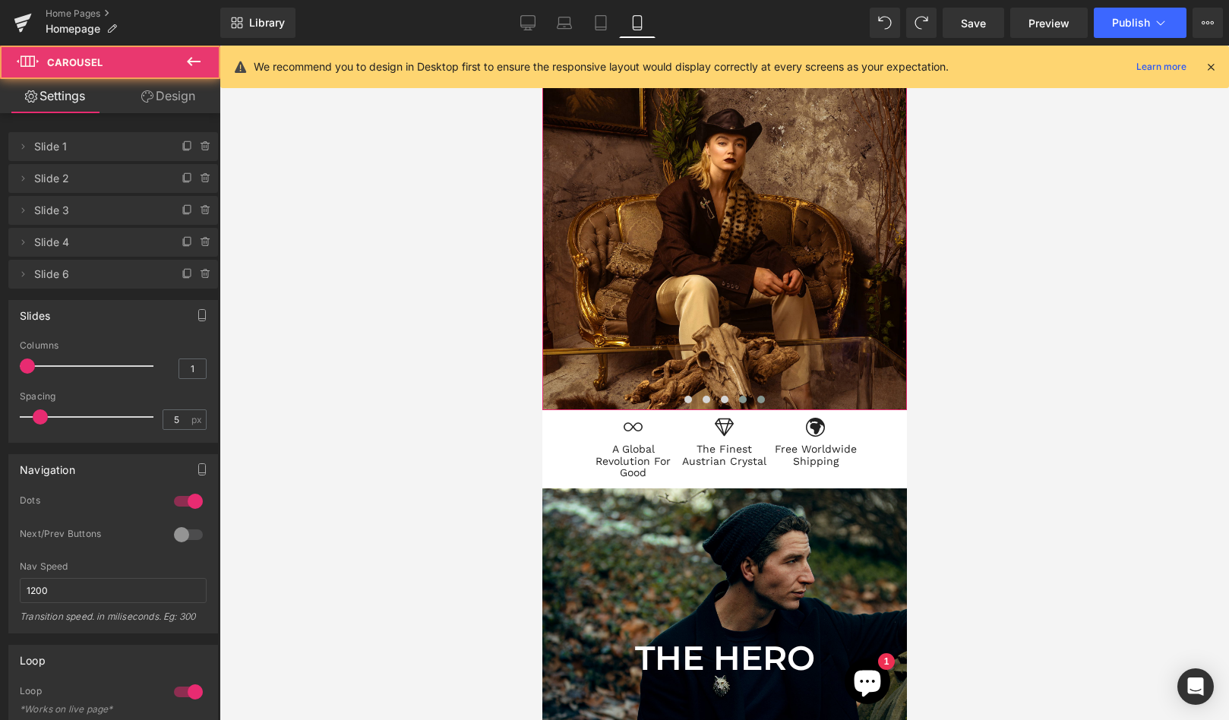
click at [761, 397] on span at bounding box center [761, 400] width 8 height 8
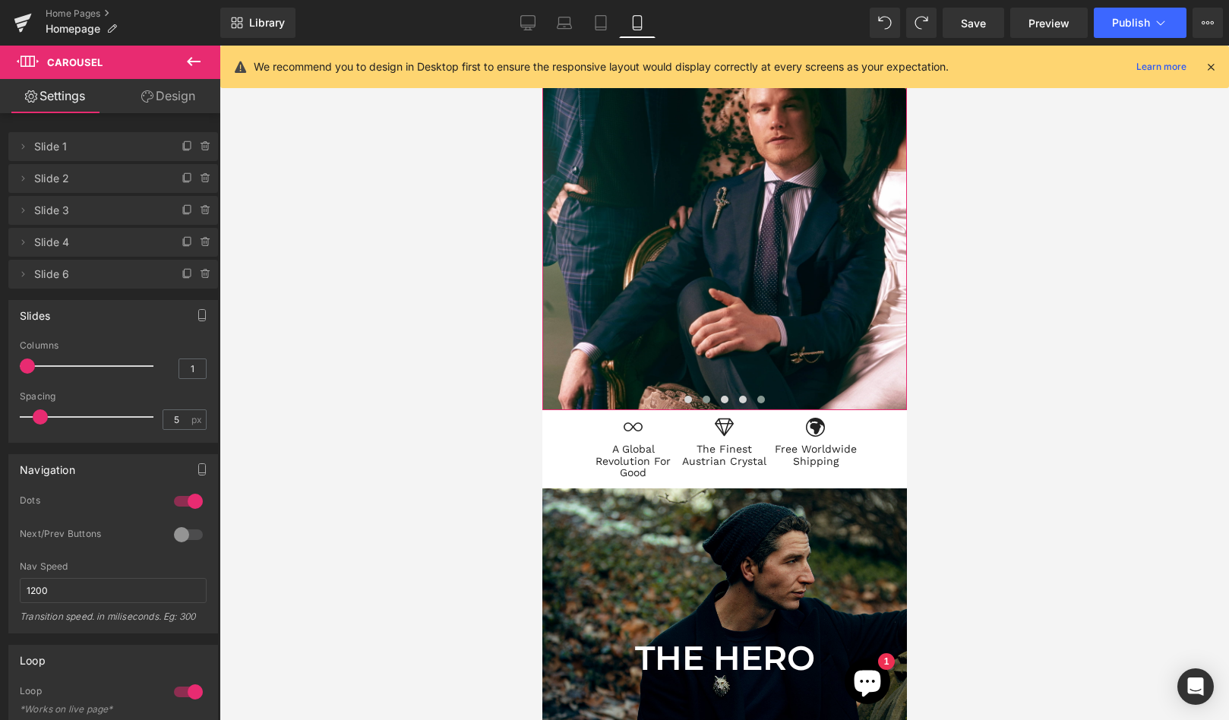
click at [705, 397] on span at bounding box center [706, 400] width 8 height 8
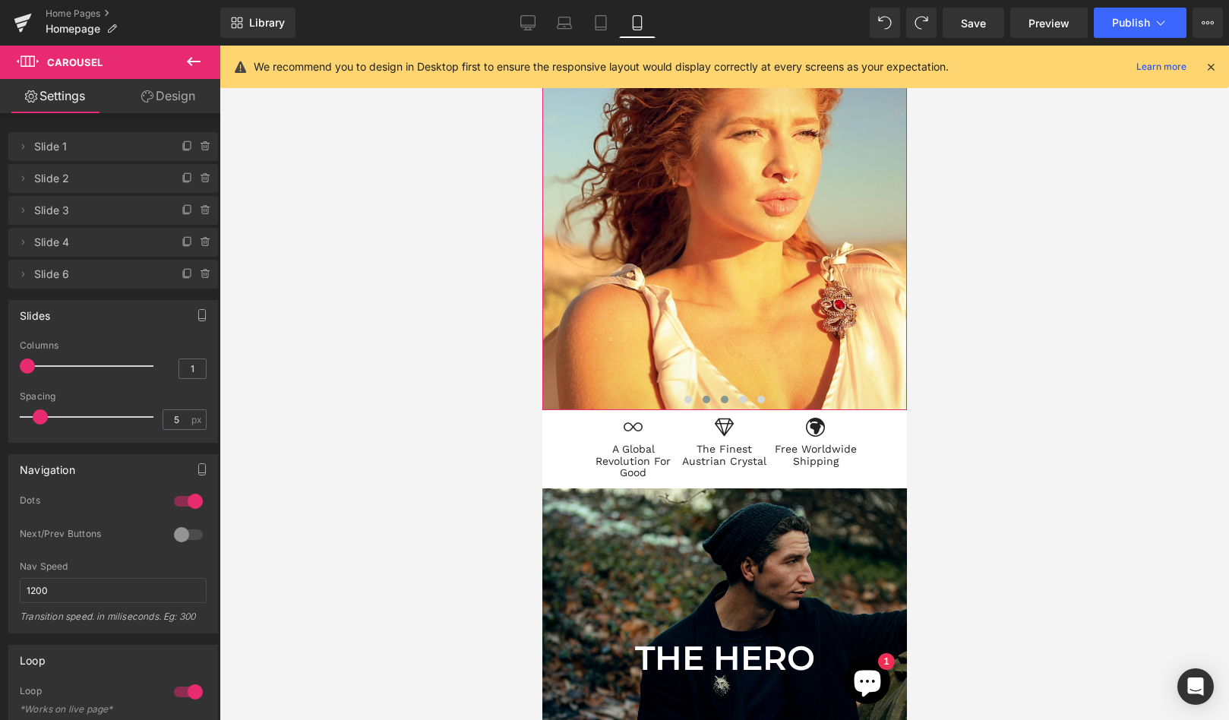
click at [726, 395] on button at bounding box center [724, 399] width 18 height 15
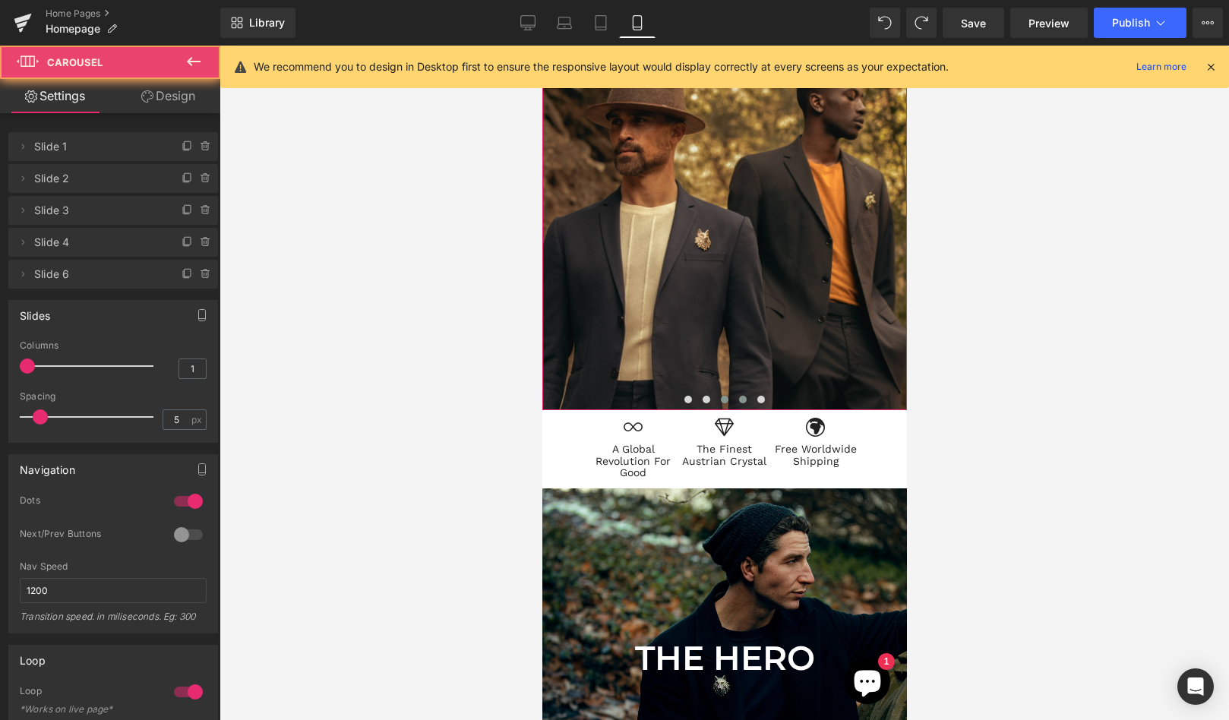
click at [739, 396] on span at bounding box center [743, 400] width 8 height 8
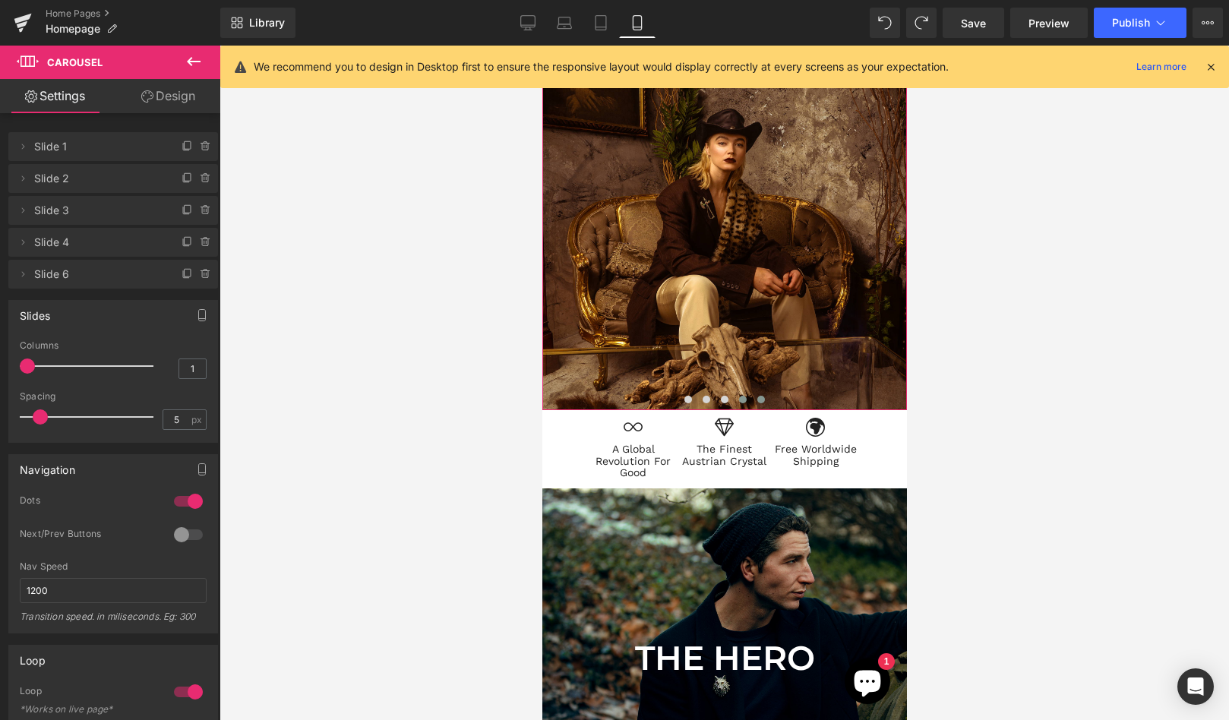
click at [759, 396] on span at bounding box center [761, 400] width 8 height 8
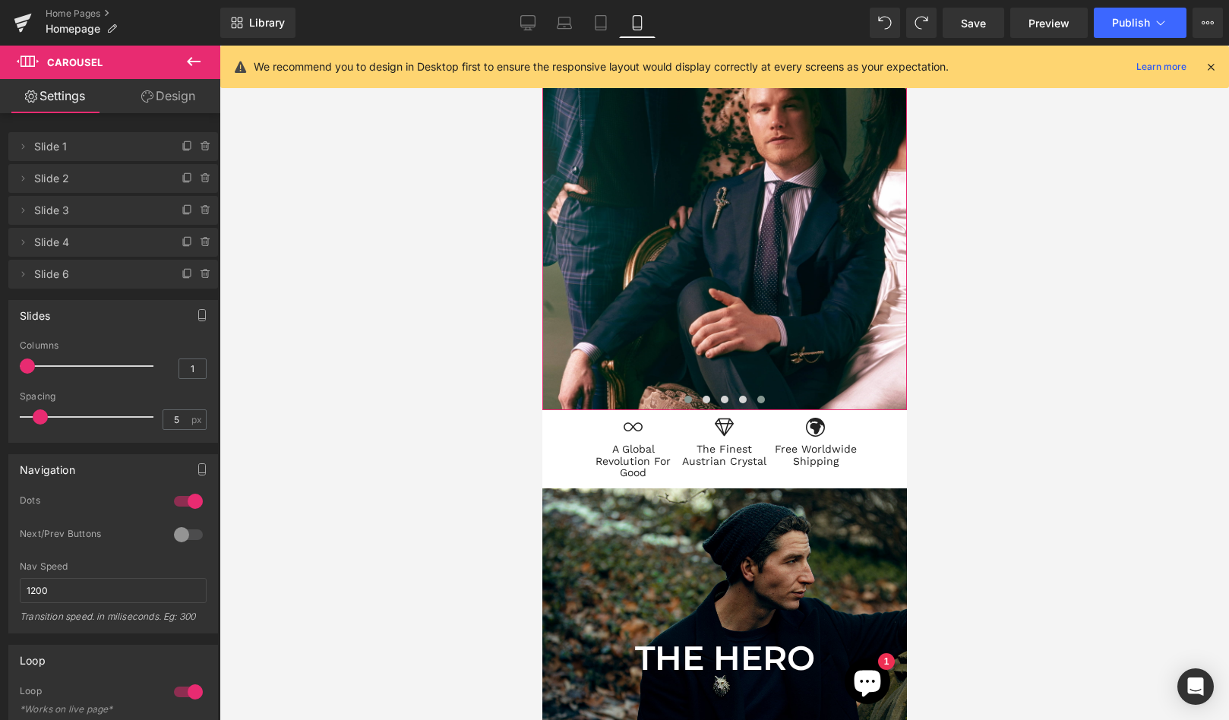
click at [688, 400] on span at bounding box center [688, 400] width 8 height 8
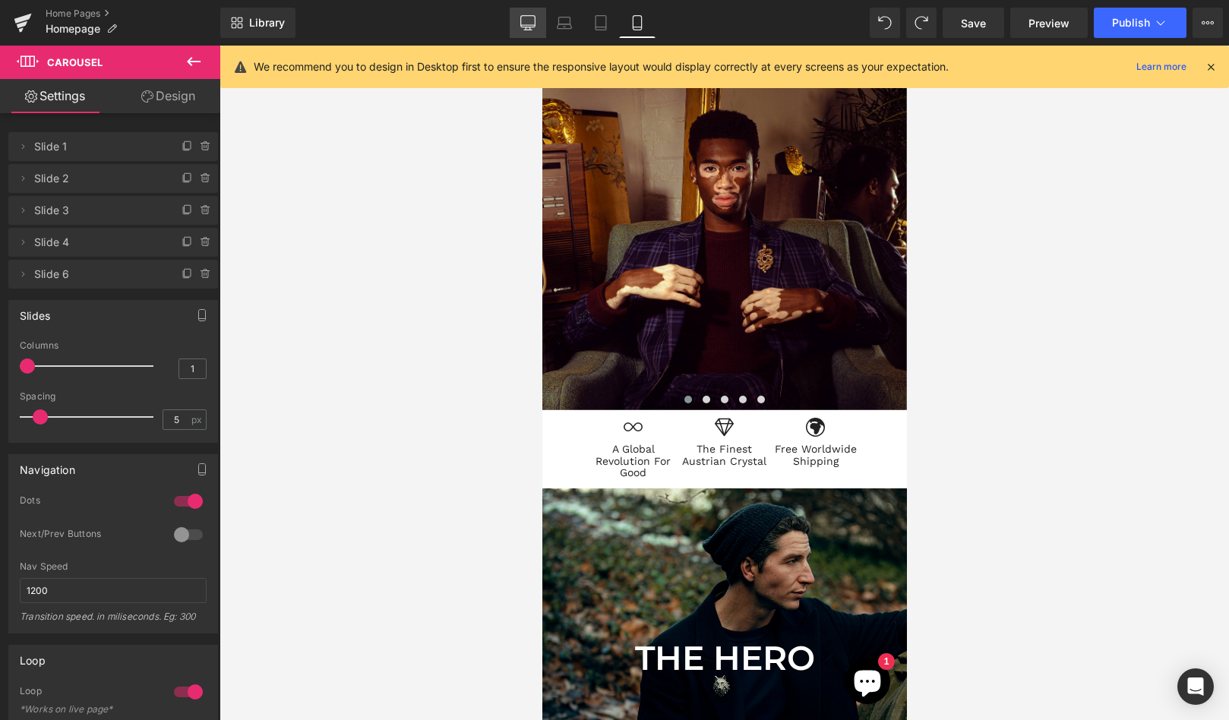
click at [528, 22] on icon at bounding box center [527, 22] width 15 height 15
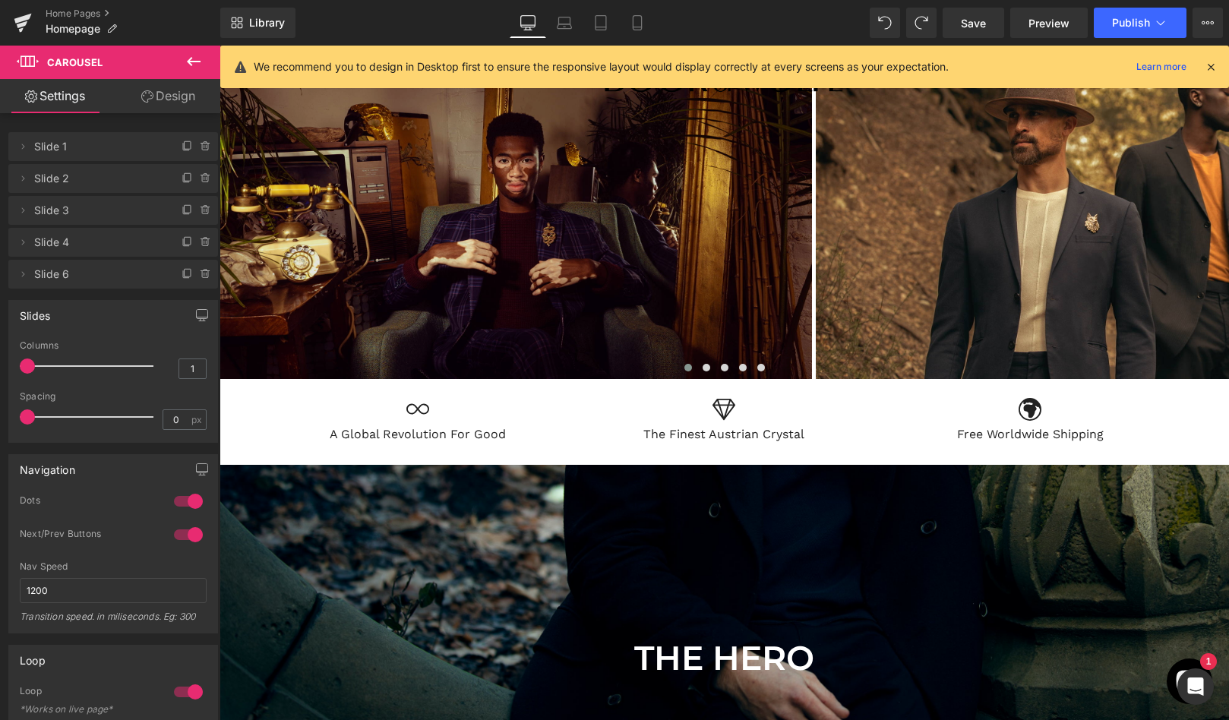
scroll to position [7981, 1010]
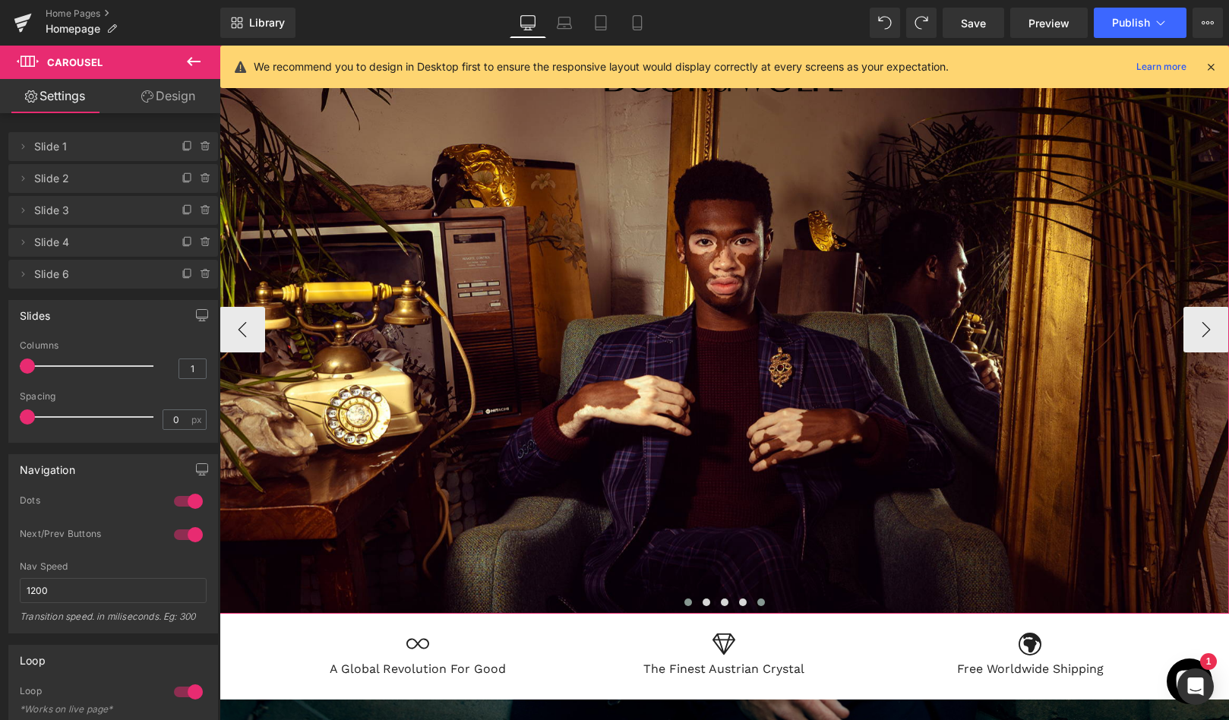
click at [764, 600] on button at bounding box center [761, 602] width 18 height 15
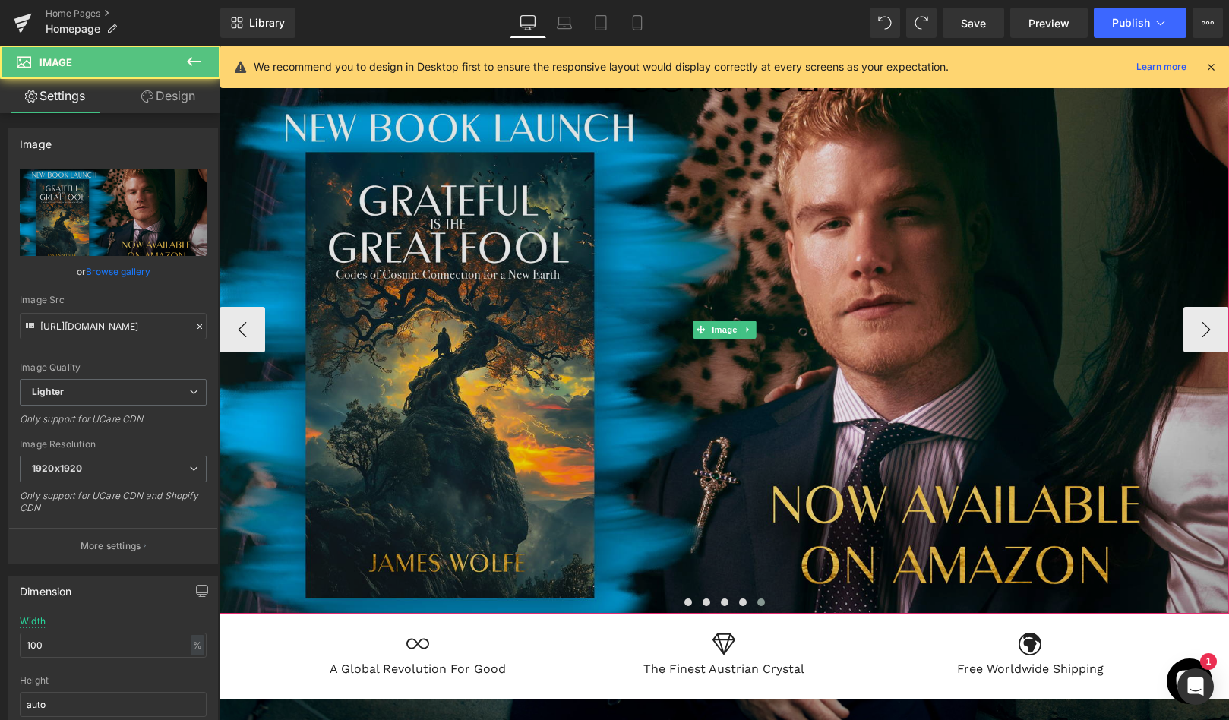
click at [786, 458] on img at bounding box center [725, 330] width 1010 height 568
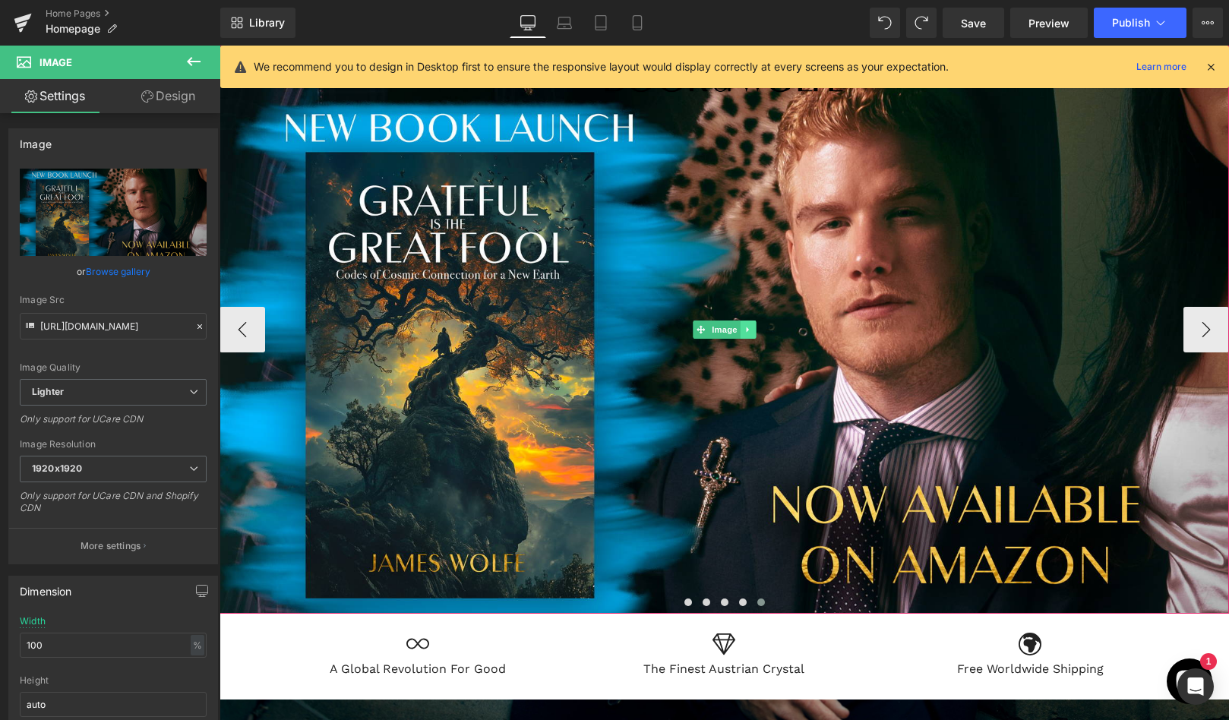
click at [751, 329] on icon at bounding box center [748, 329] width 8 height 9
click at [754, 331] on icon at bounding box center [755, 329] width 8 height 8
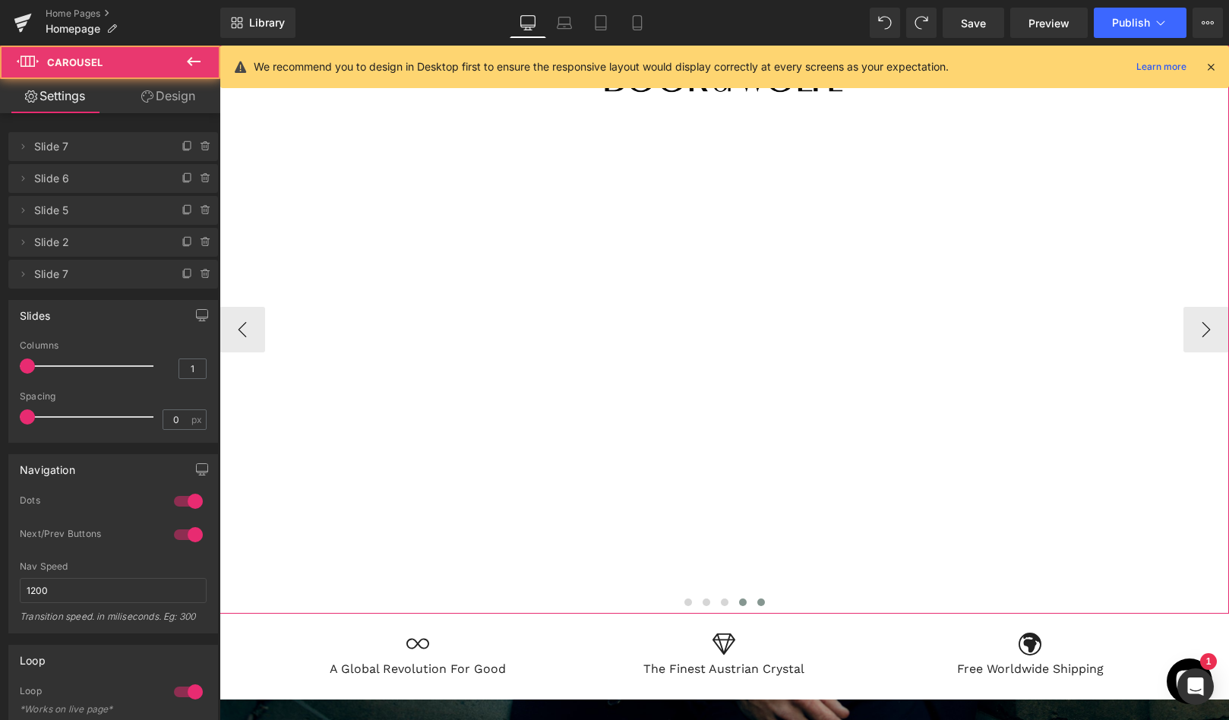
click at [742, 597] on button at bounding box center [743, 602] width 18 height 15
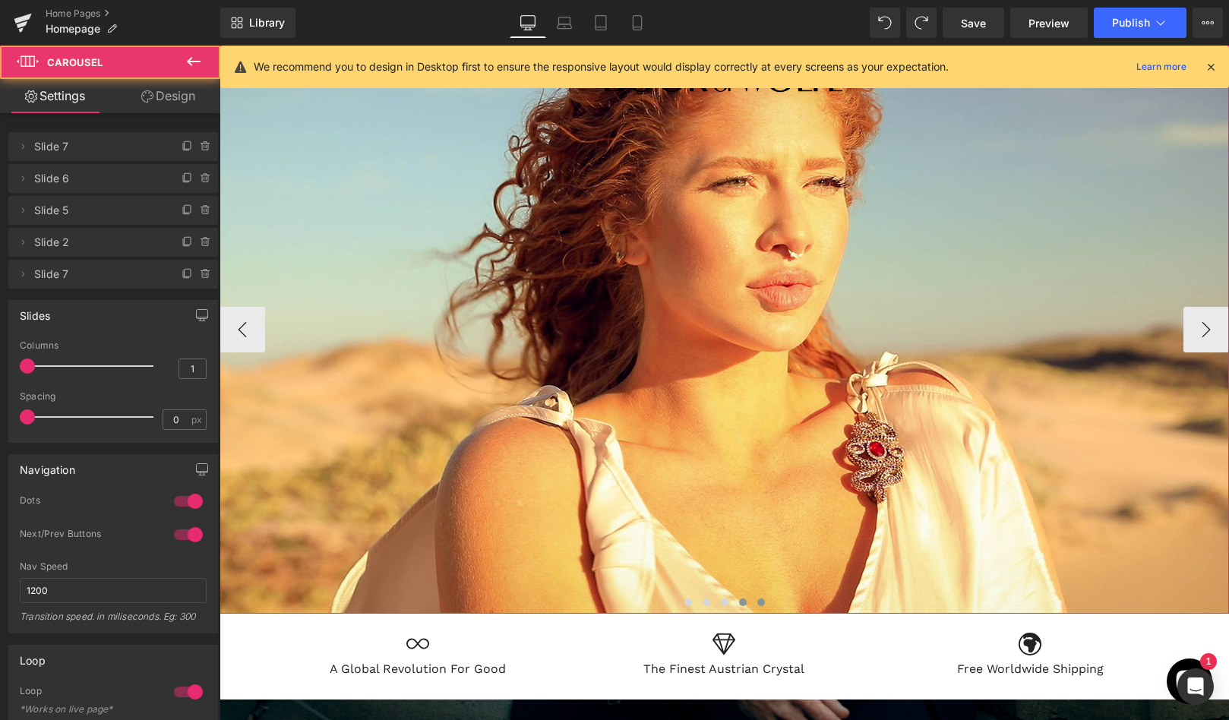
click at [760, 599] on span at bounding box center [762, 603] width 8 height 8
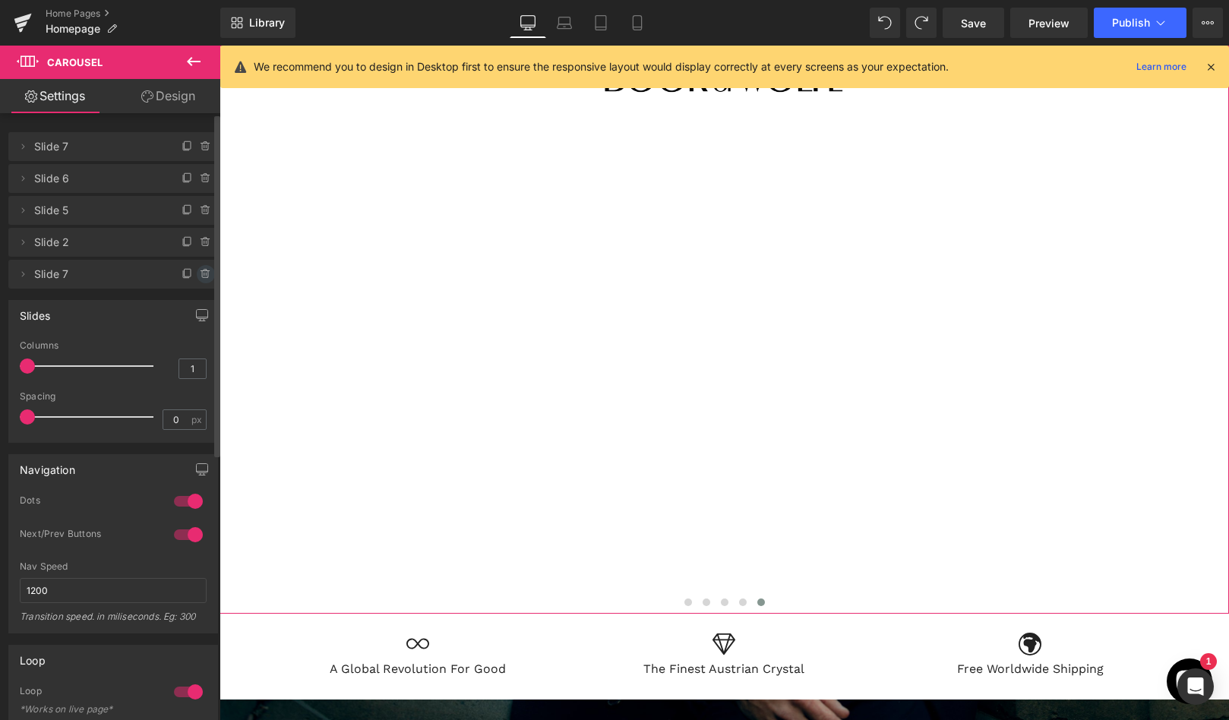
click at [200, 276] on icon at bounding box center [206, 274] width 12 height 12
click at [187, 274] on button "Delete" at bounding box center [190, 275] width 48 height 20
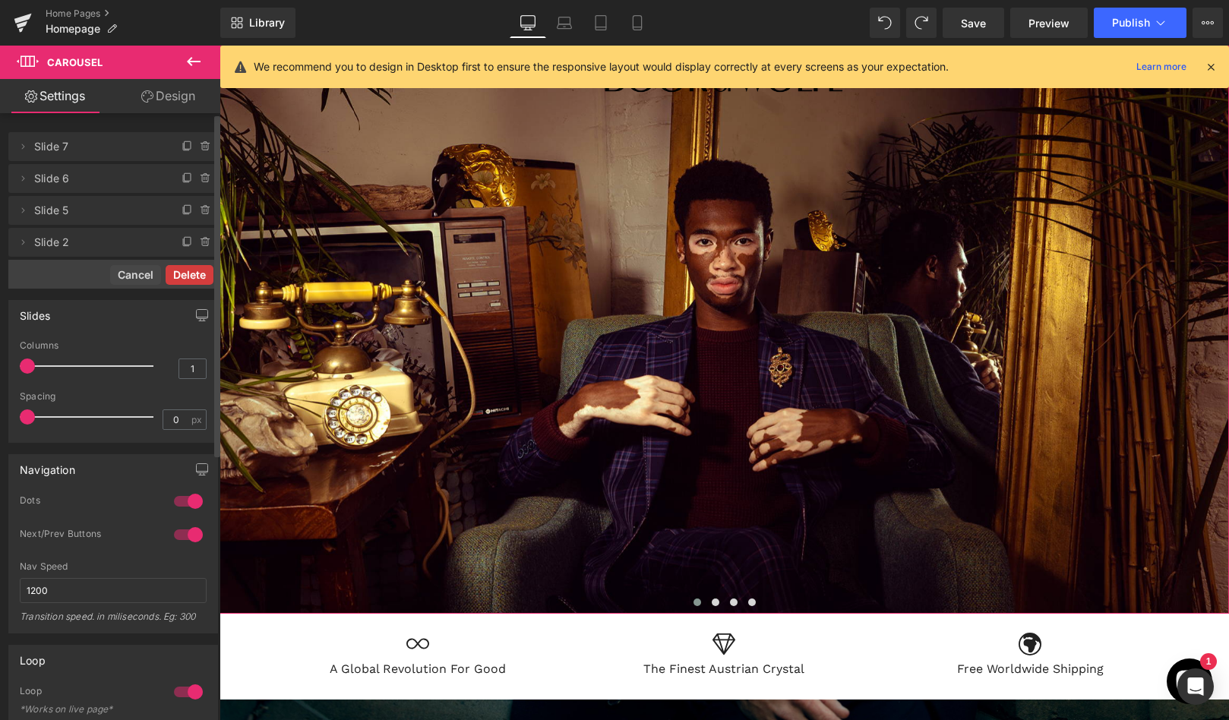
scroll to position [8, 8]
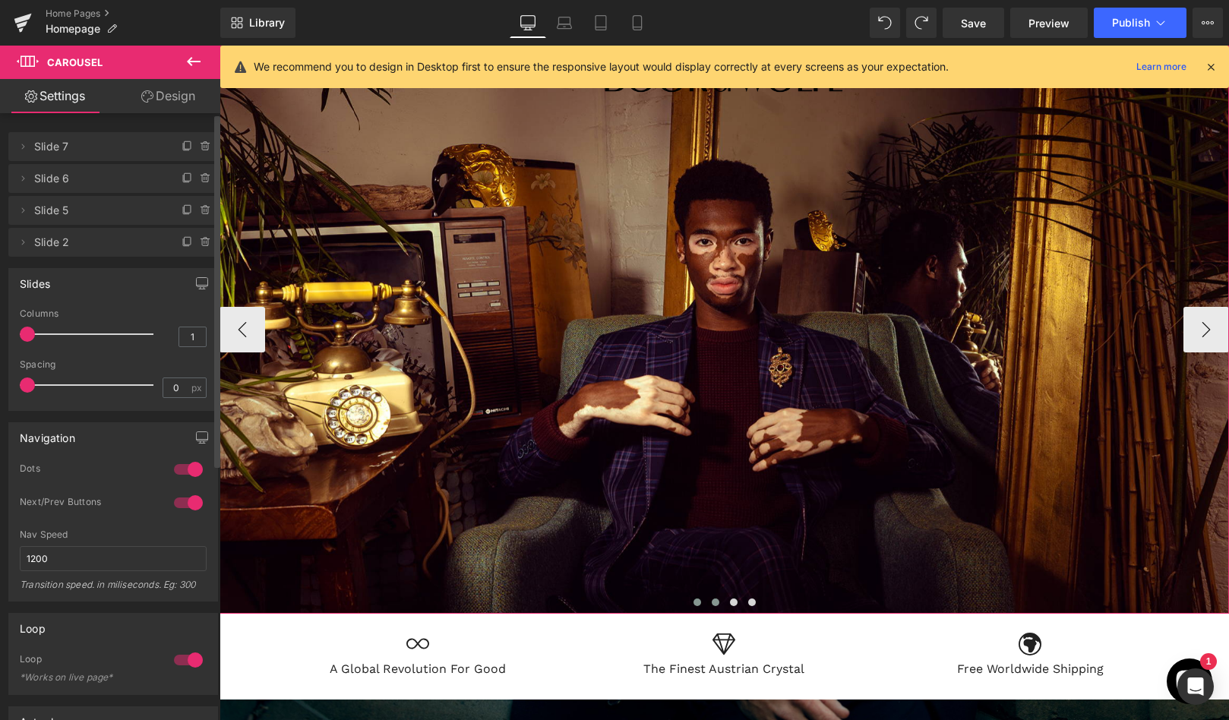
click at [712, 600] on span at bounding box center [716, 603] width 8 height 8
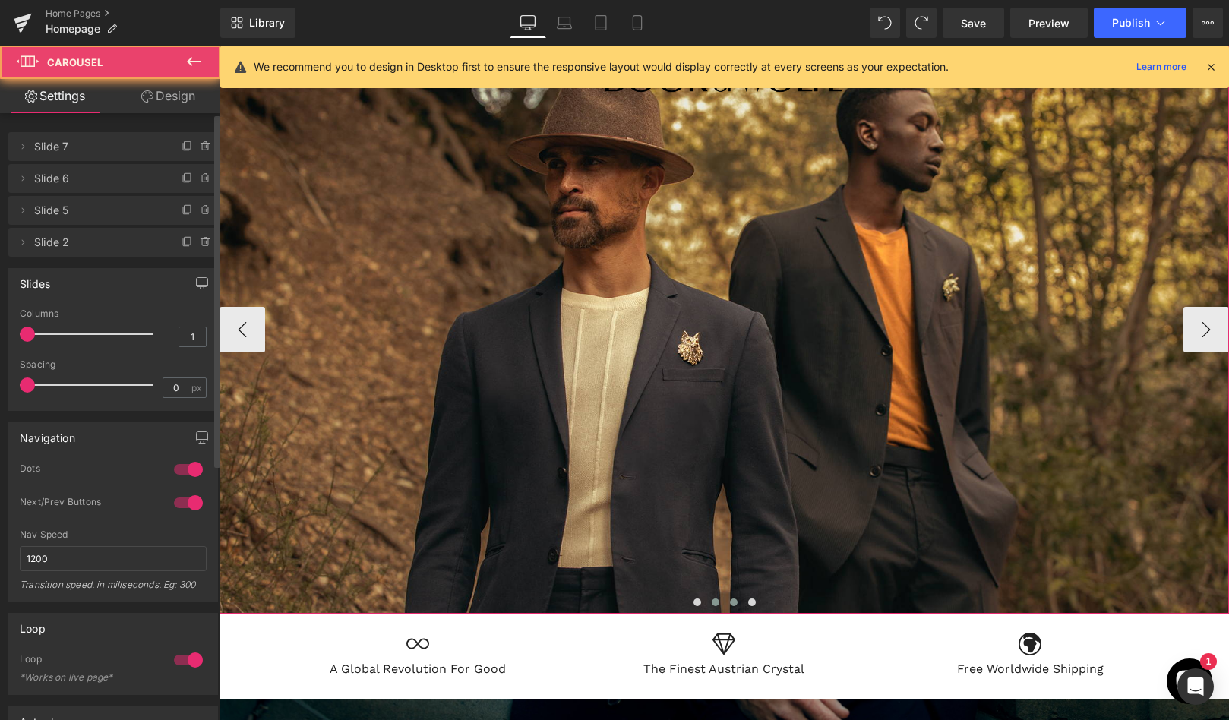
click at [731, 599] on span at bounding box center [734, 603] width 8 height 8
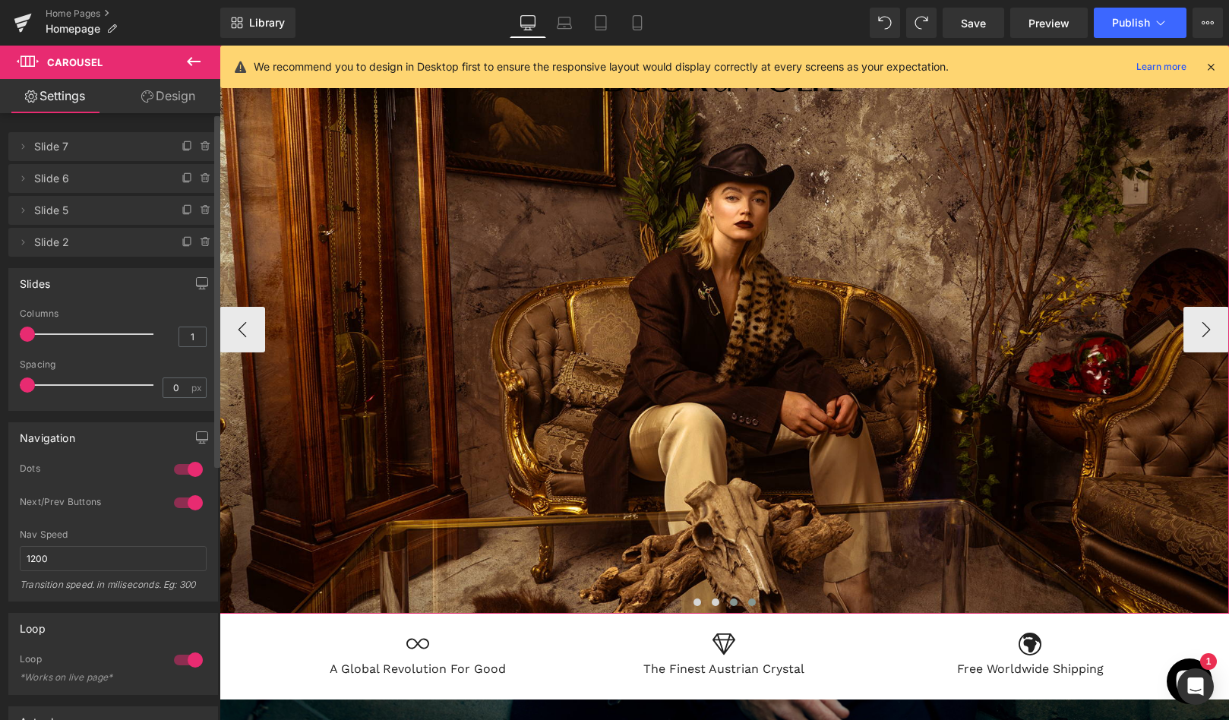
click at [748, 598] on button at bounding box center [752, 602] width 18 height 15
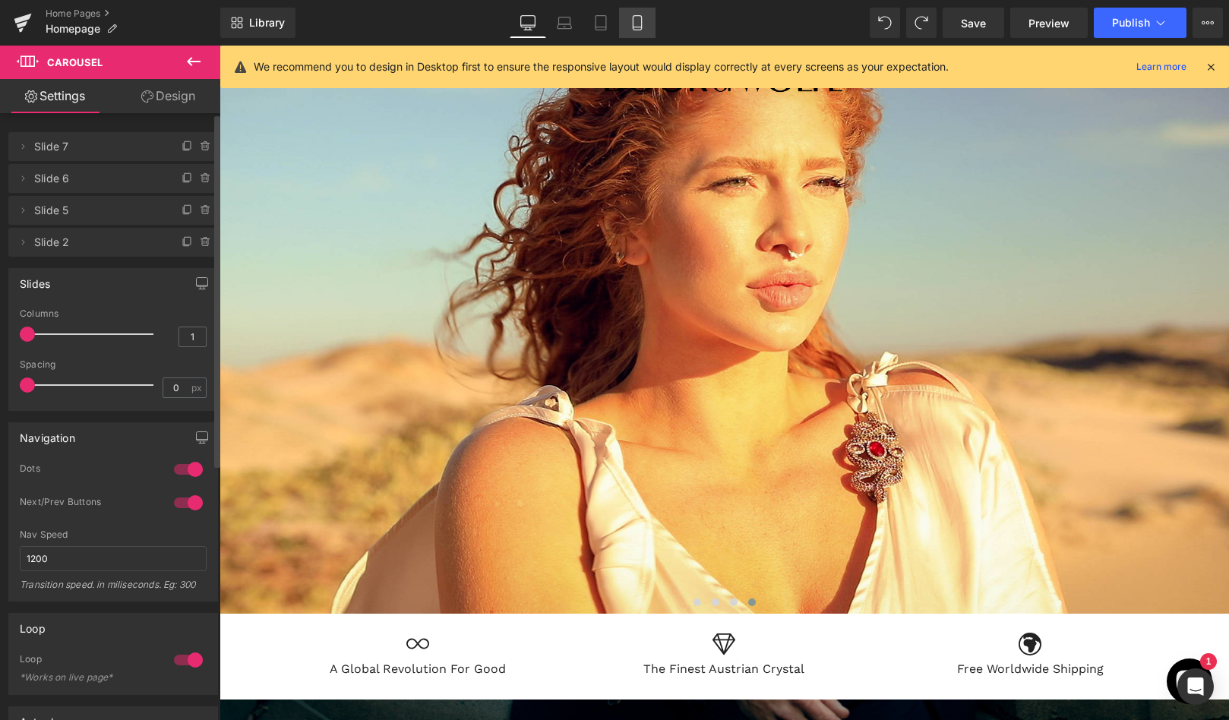
click at [640, 24] on icon at bounding box center [637, 22] width 15 height 15
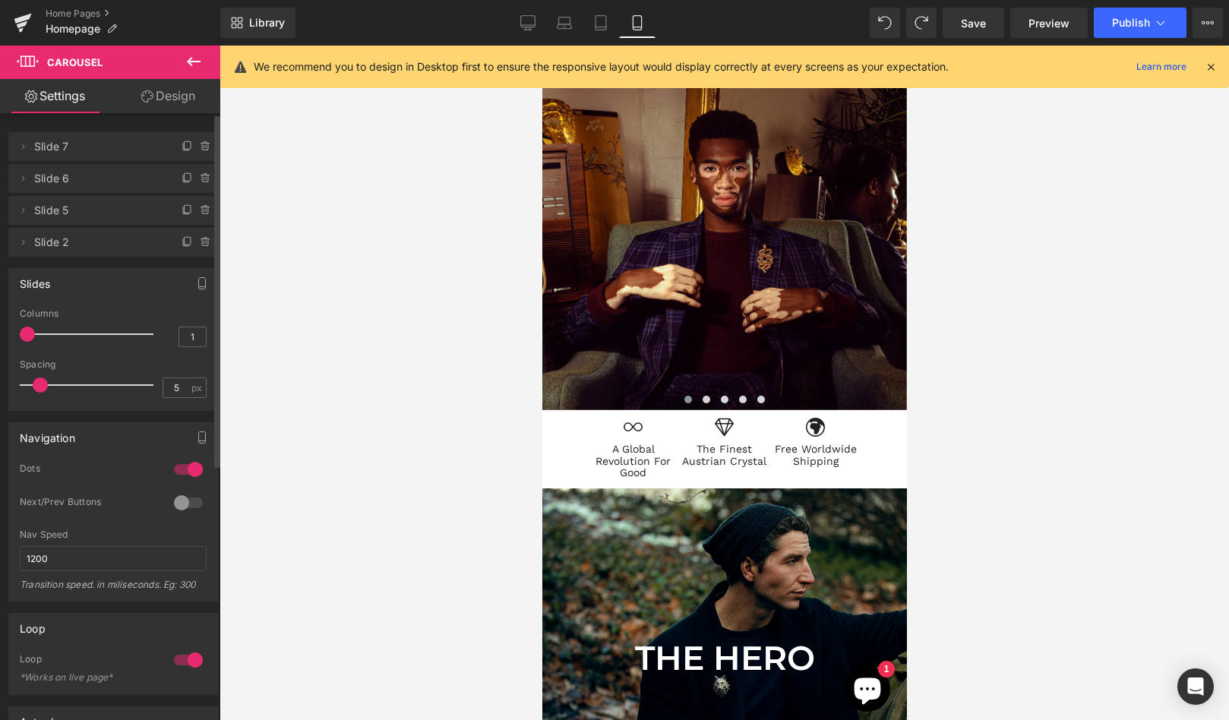
scroll to position [7494, 365]
click at [760, 397] on span at bounding box center [761, 400] width 8 height 8
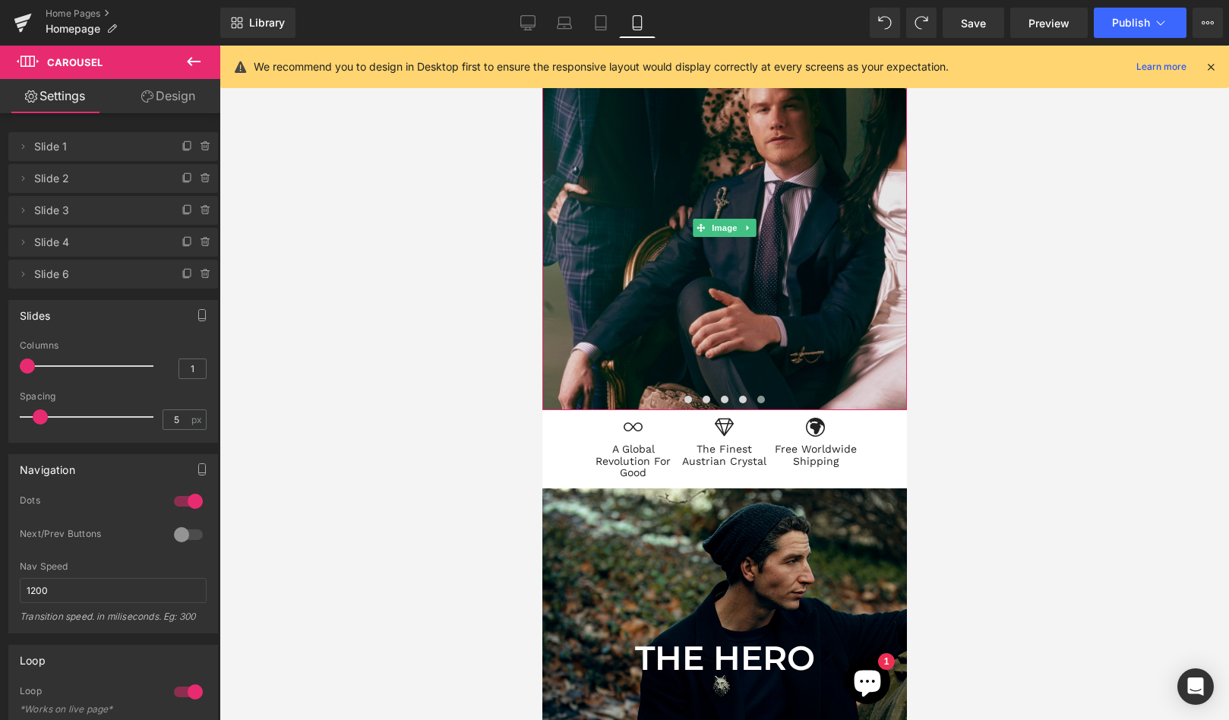
click at [745, 345] on img at bounding box center [724, 228] width 365 height 365
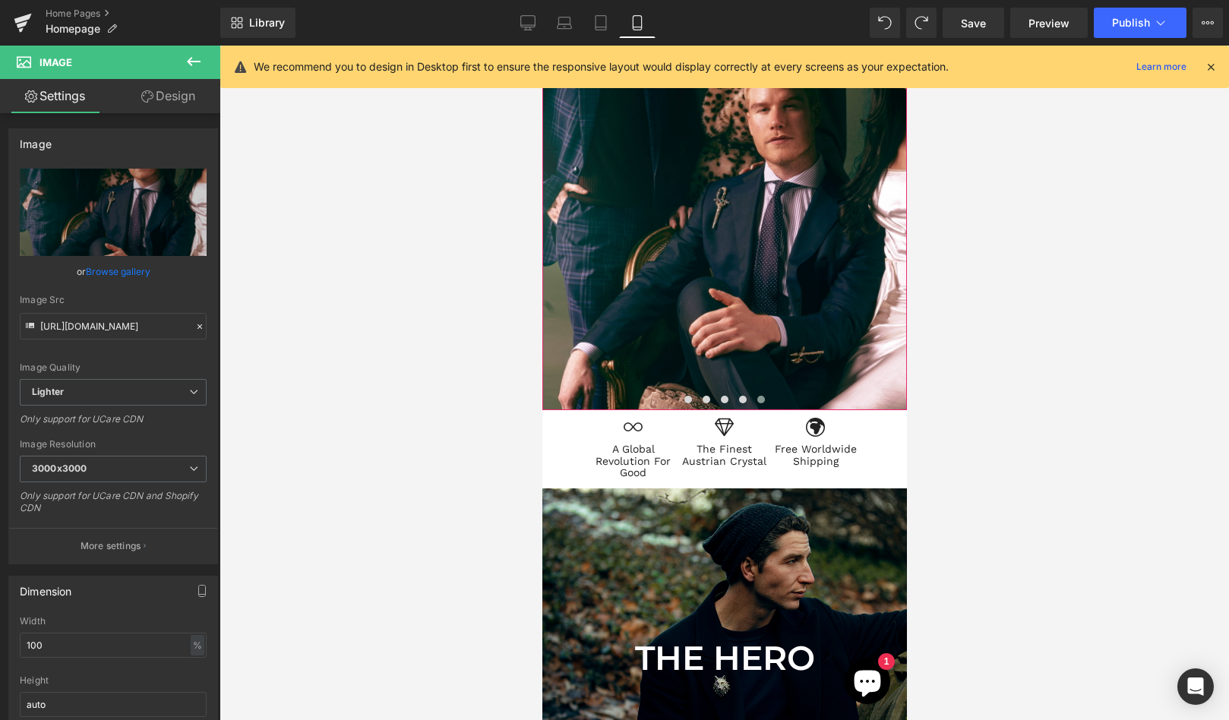
click at [758, 396] on span at bounding box center [761, 400] width 8 height 8
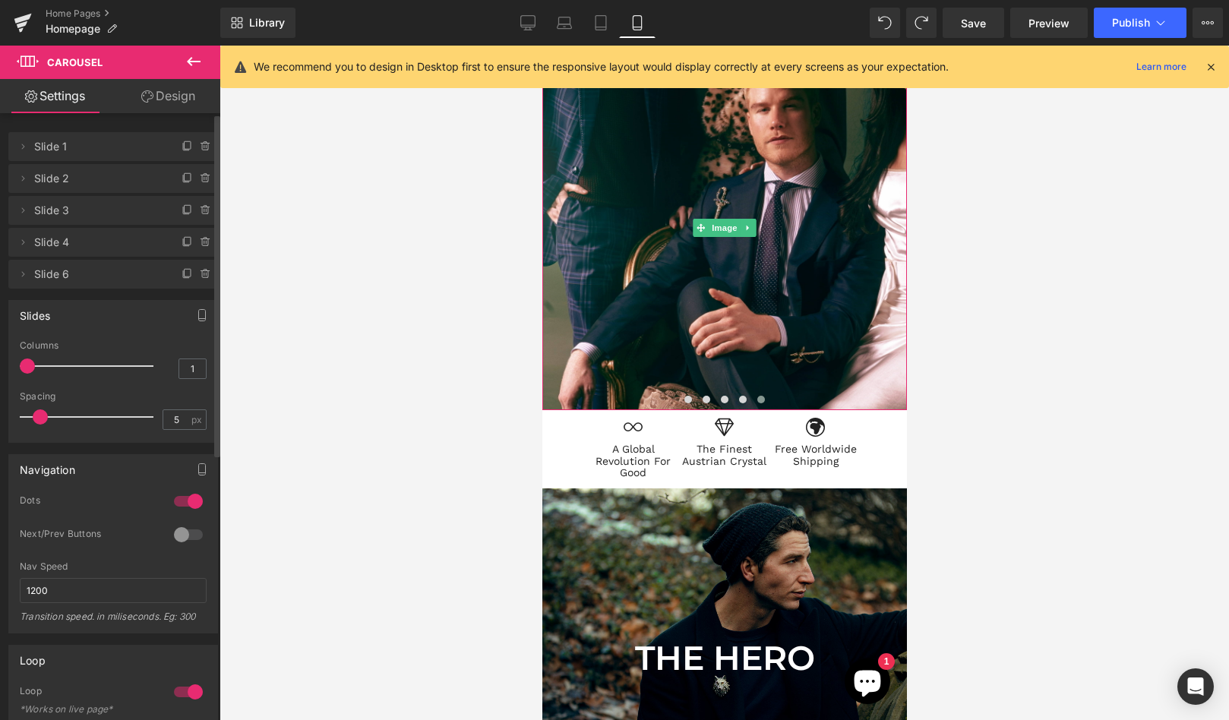
click at [91, 269] on span "Slide 6" at bounding box center [98, 274] width 128 height 29
click at [54, 277] on span "Slide 6" at bounding box center [98, 274] width 128 height 29
click at [21, 274] on icon at bounding box center [23, 274] width 12 height 12
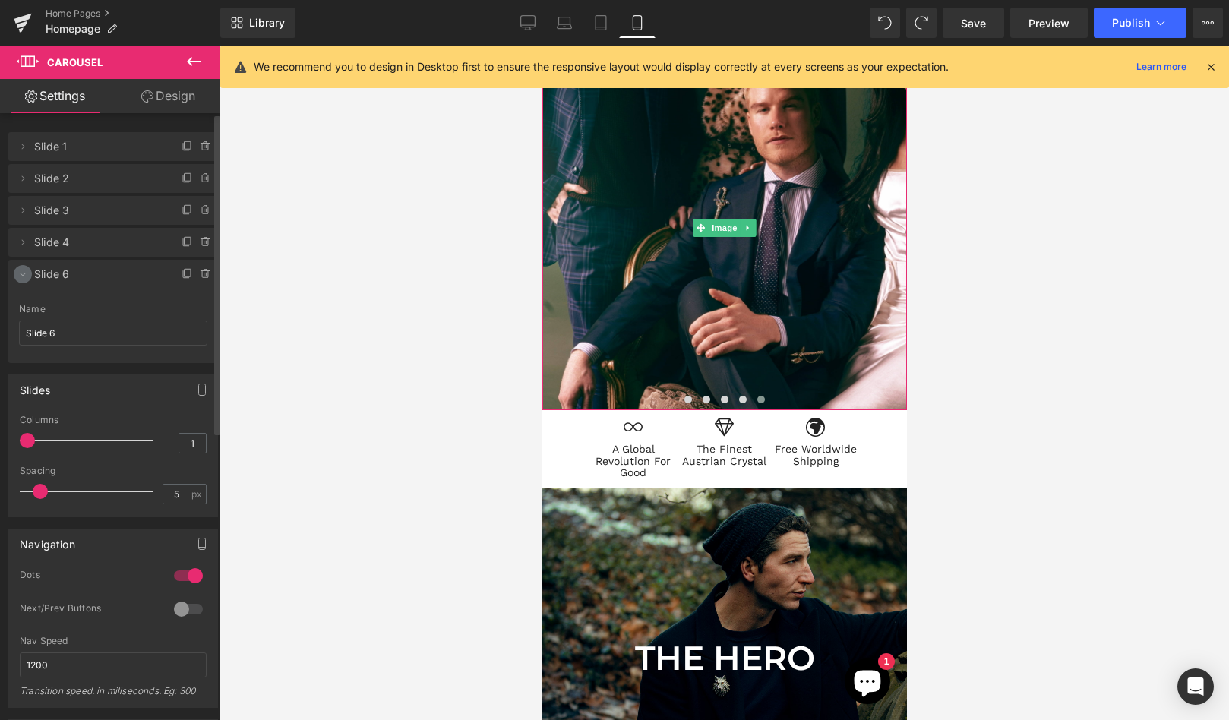
click at [24, 274] on icon at bounding box center [23, 275] width 5 height 3
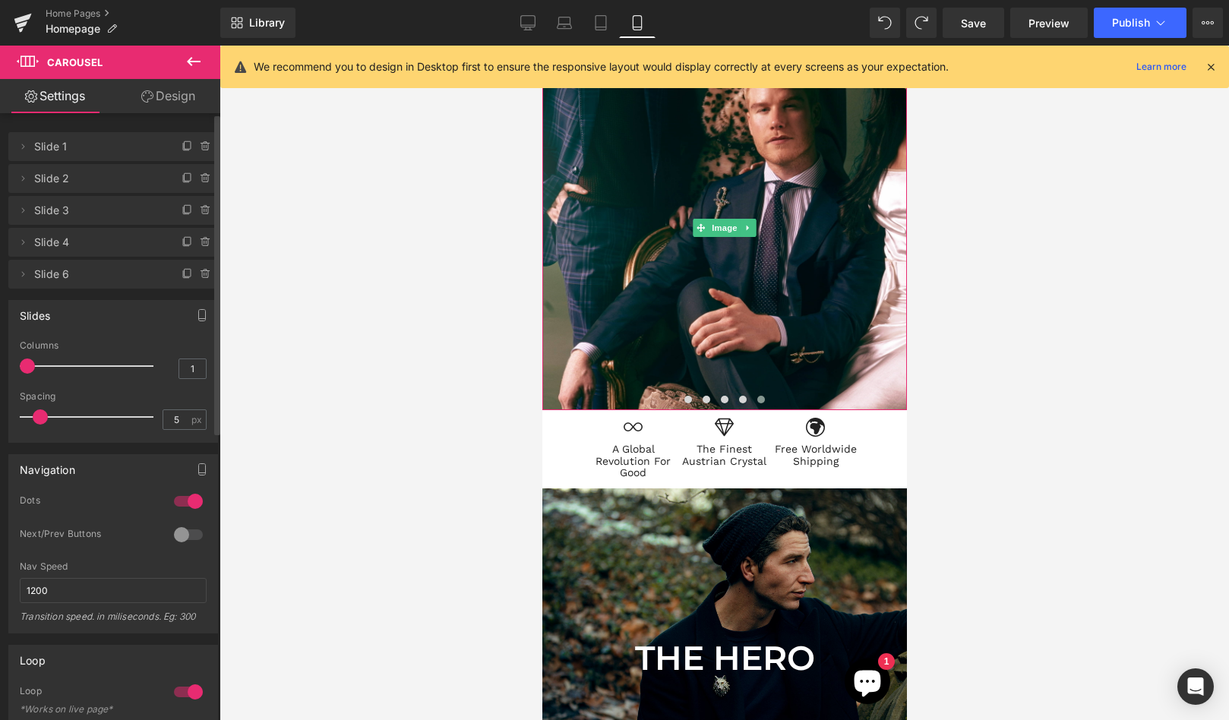
click at [111, 273] on span "Slide 6" at bounding box center [98, 274] width 128 height 29
click at [182, 276] on icon at bounding box center [188, 274] width 12 height 12
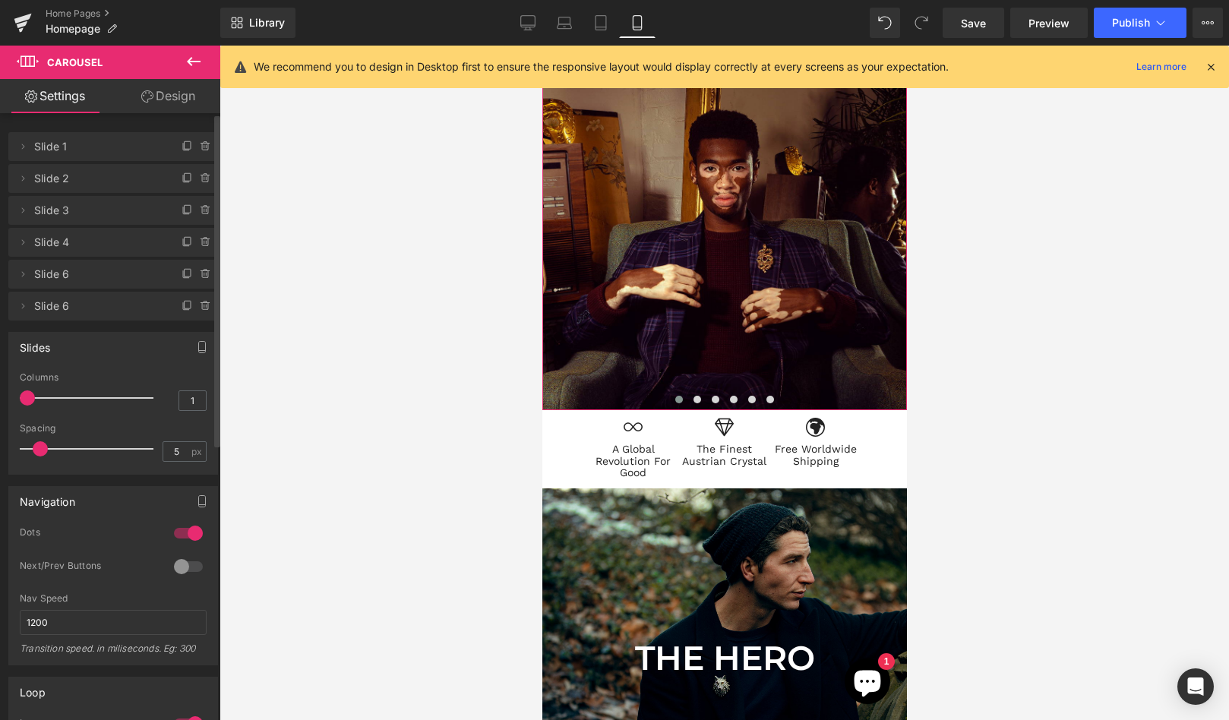
scroll to position [7, 8]
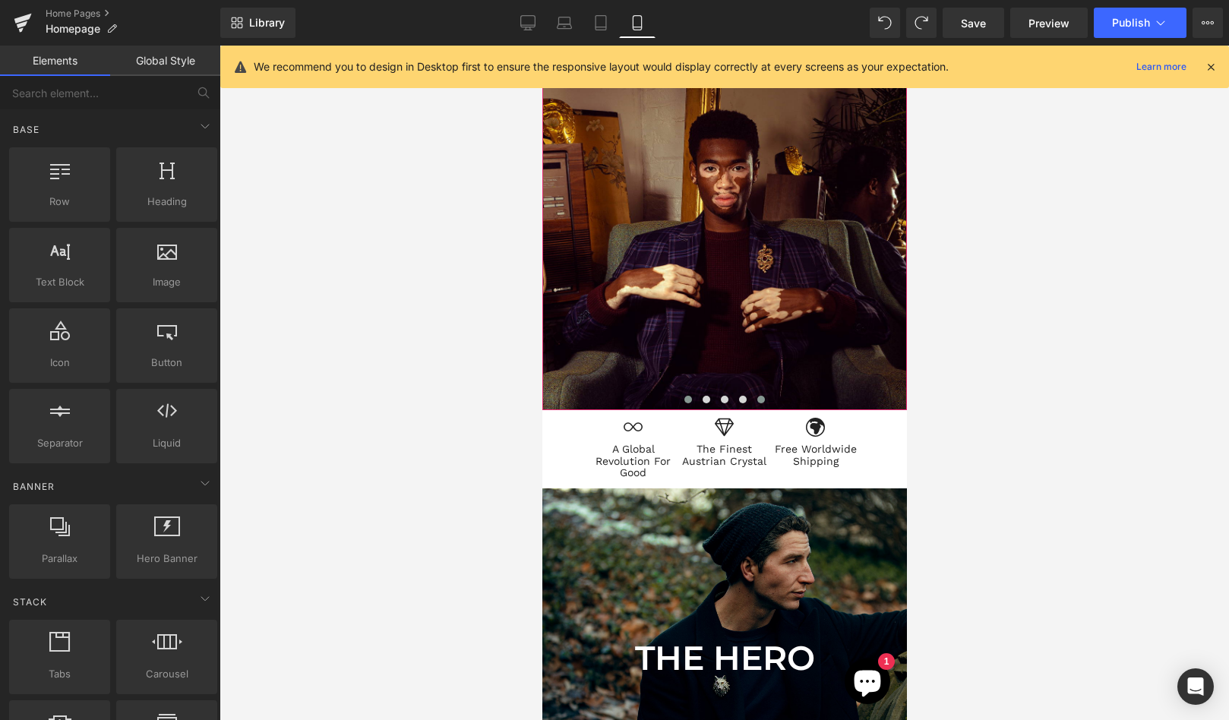
click at [762, 400] on span at bounding box center [761, 400] width 8 height 8
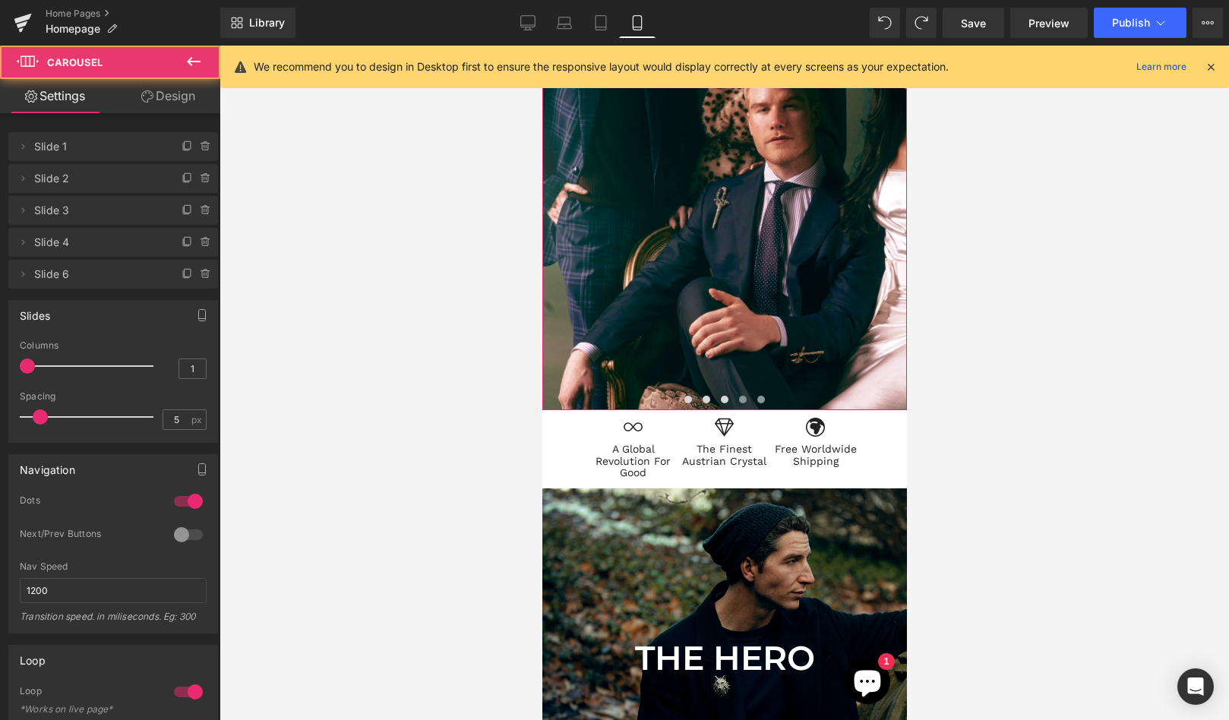
click at [741, 398] on span at bounding box center [743, 400] width 8 height 8
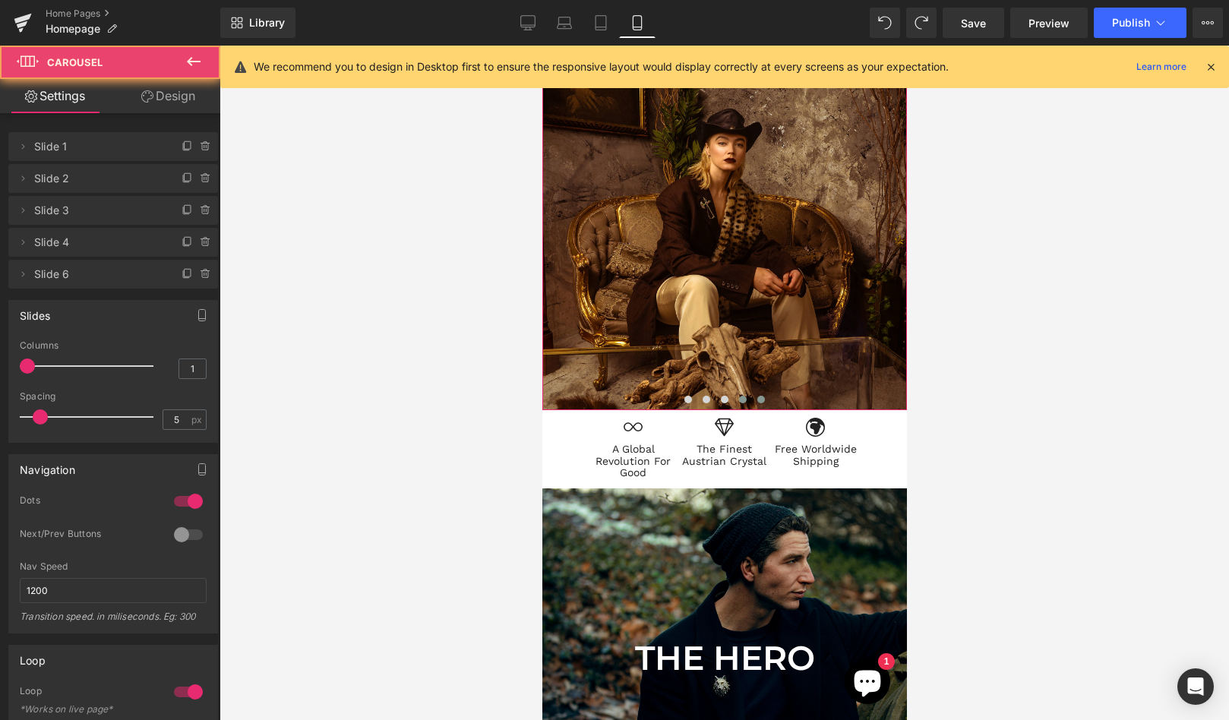
click at [756, 397] on button at bounding box center [760, 399] width 18 height 15
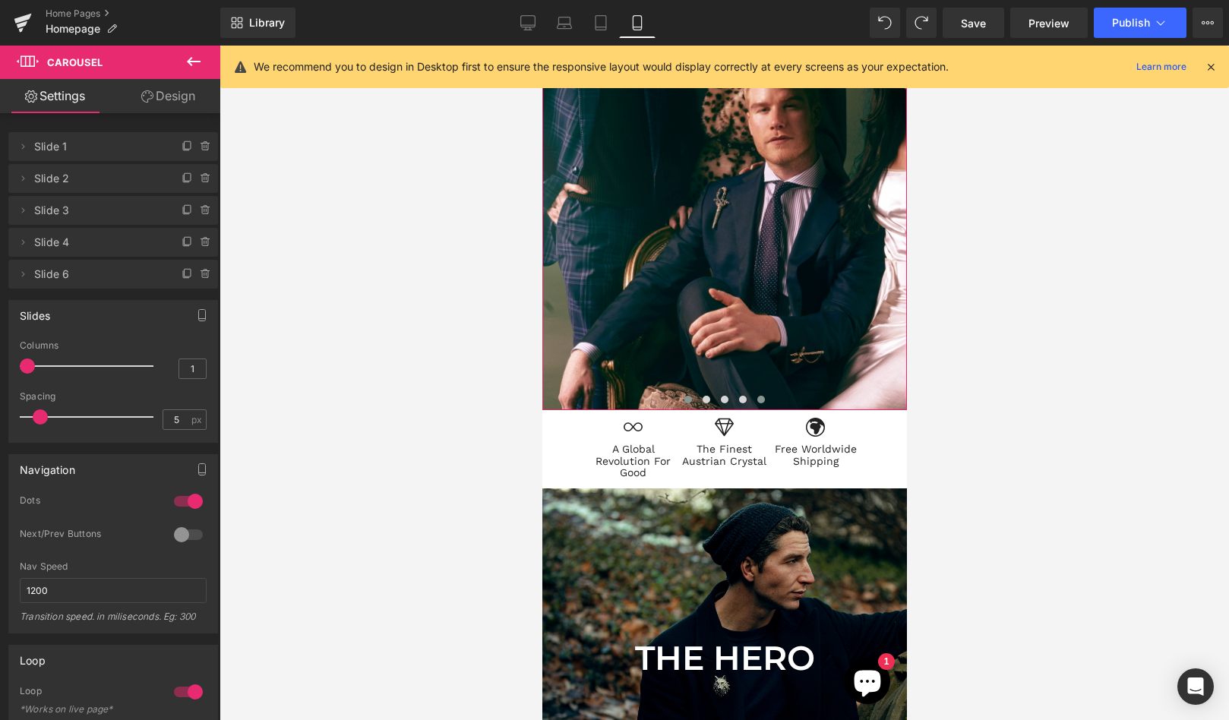
click at [694, 396] on button at bounding box center [687, 399] width 18 height 15
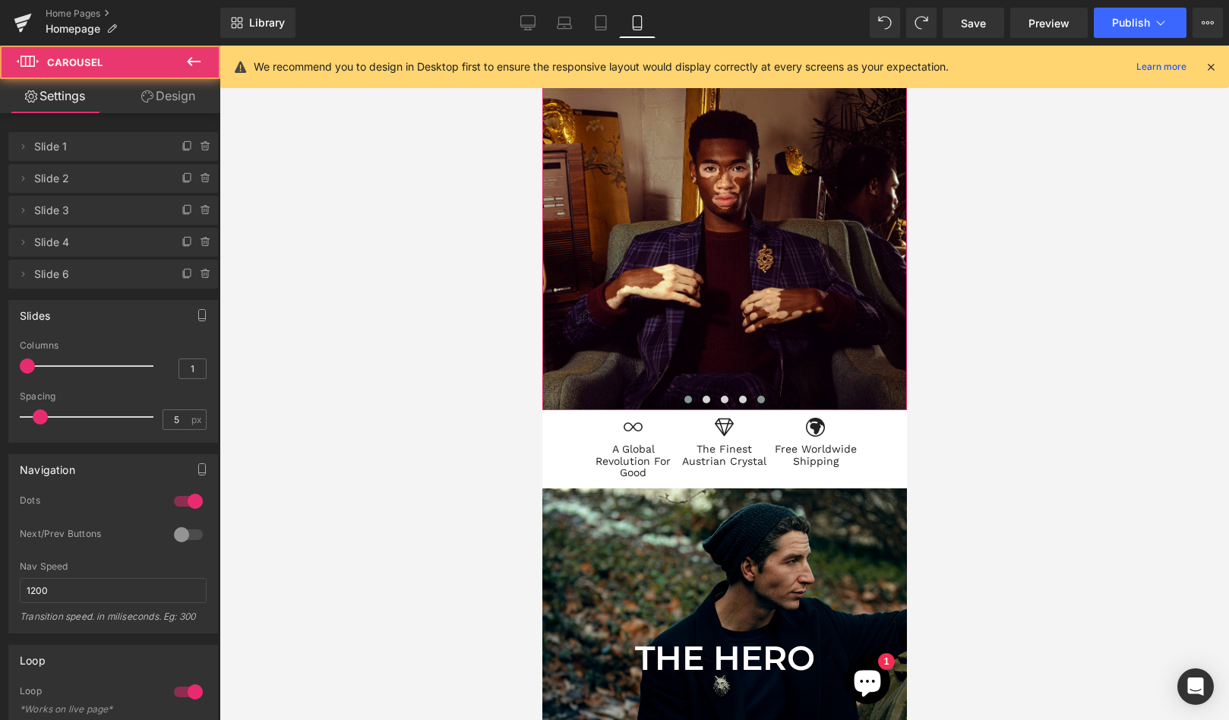
click at [761, 398] on span at bounding box center [761, 400] width 8 height 8
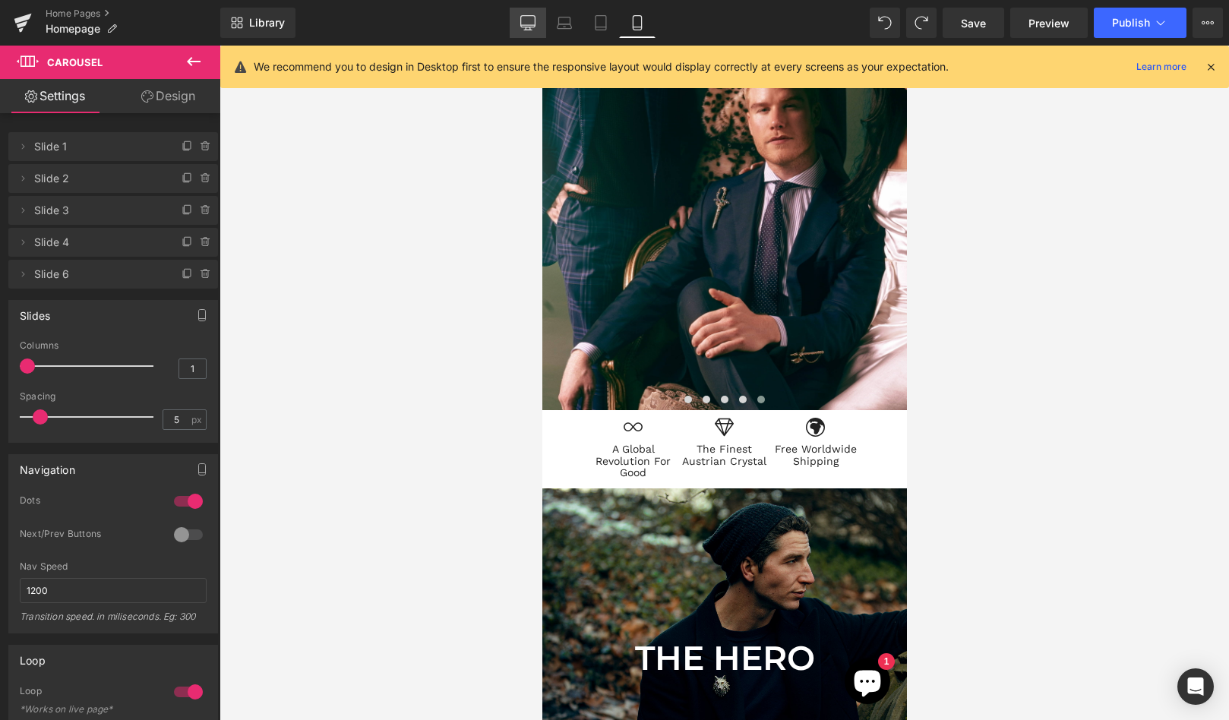
click at [532, 18] on icon at bounding box center [527, 22] width 15 height 15
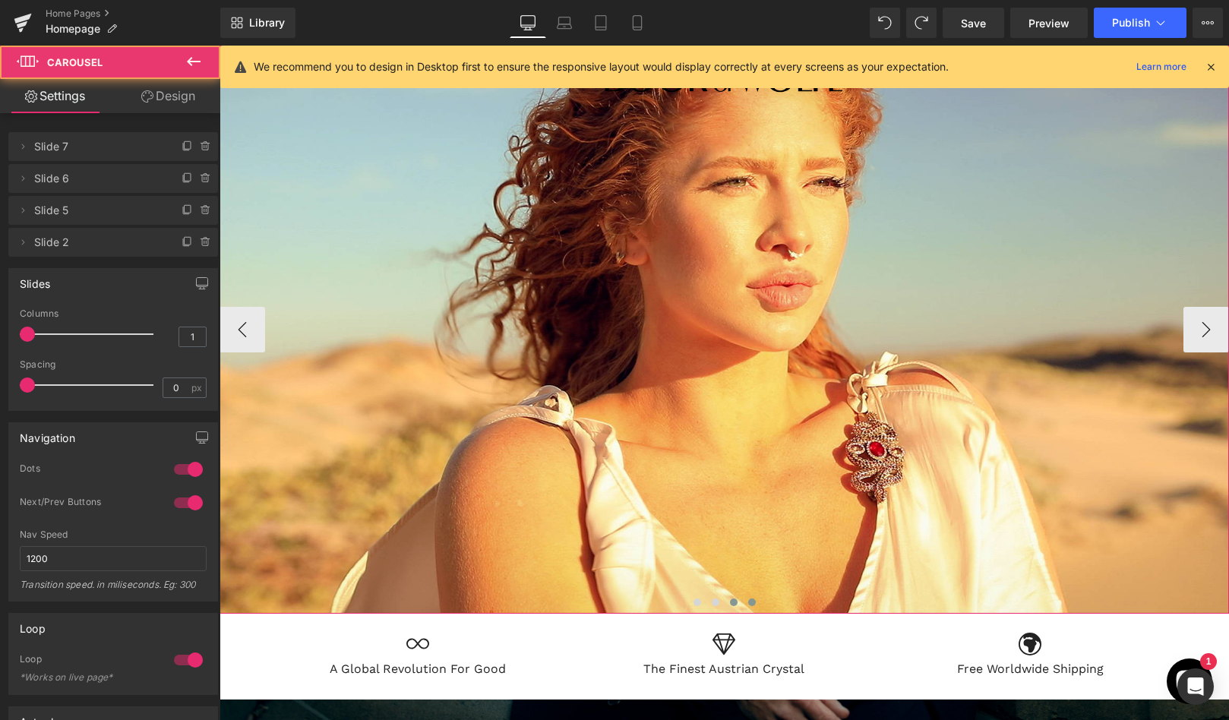
click at [726, 600] on button at bounding box center [734, 602] width 18 height 15
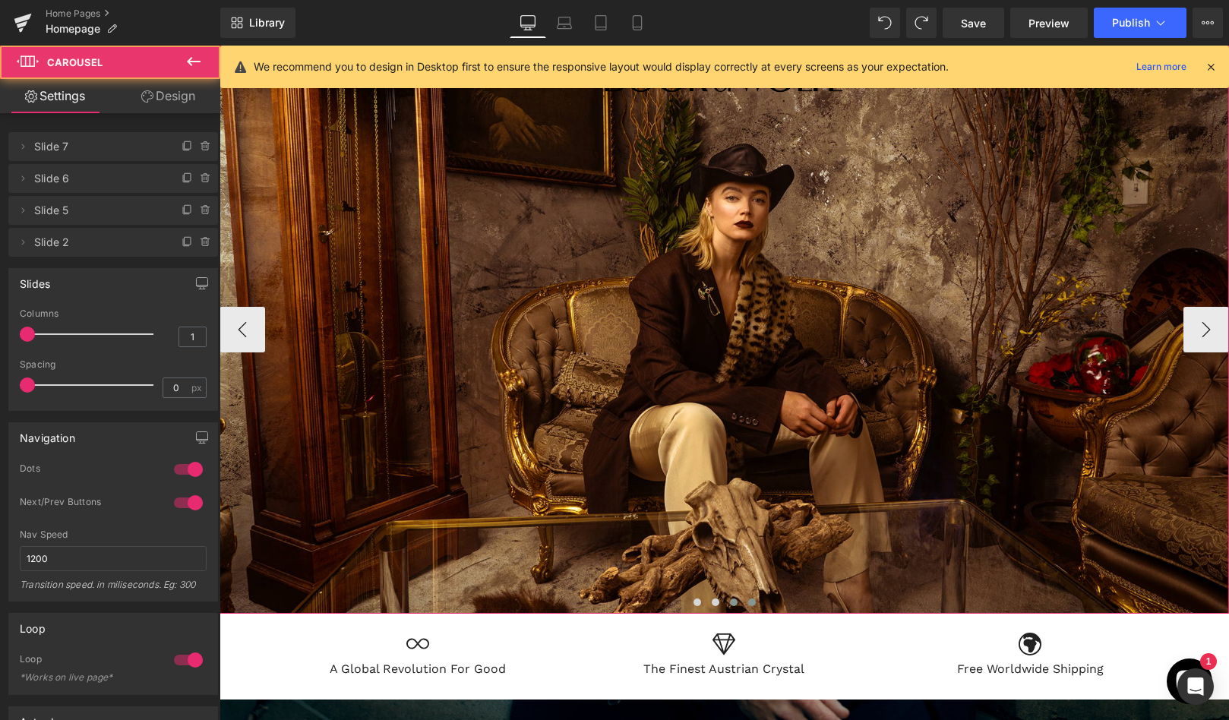
click at [757, 600] on button at bounding box center [752, 602] width 18 height 15
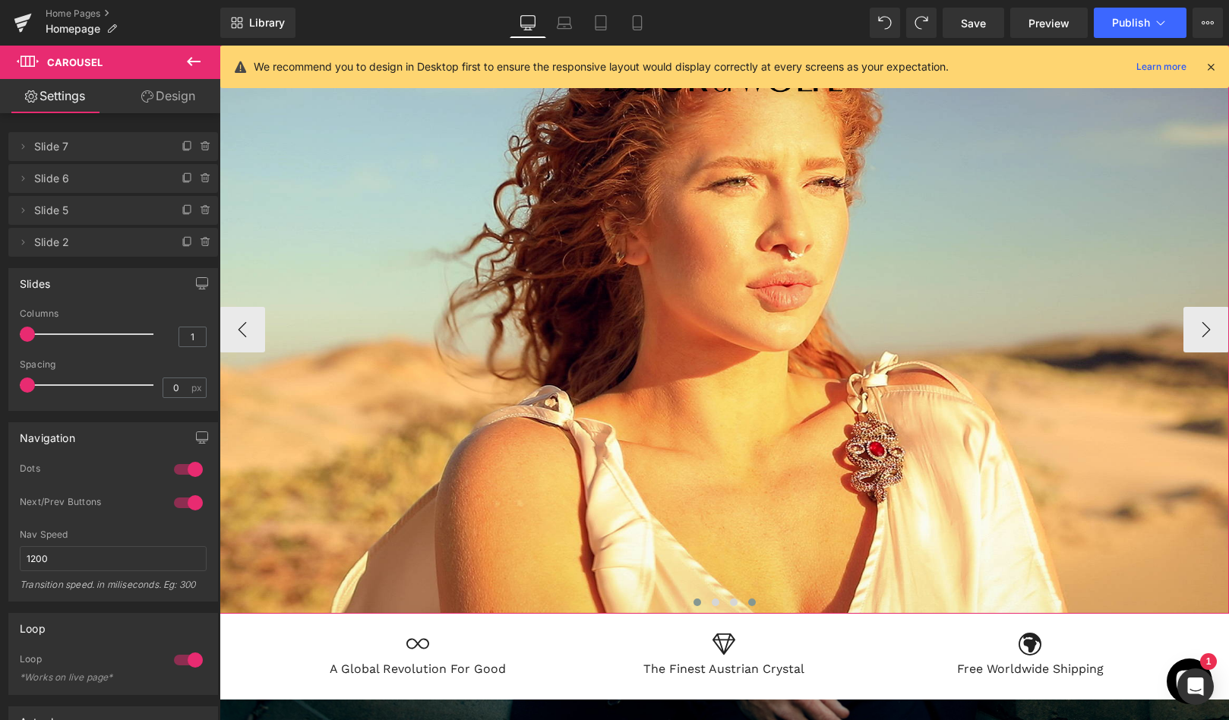
click at [695, 606] on button at bounding box center [697, 602] width 18 height 15
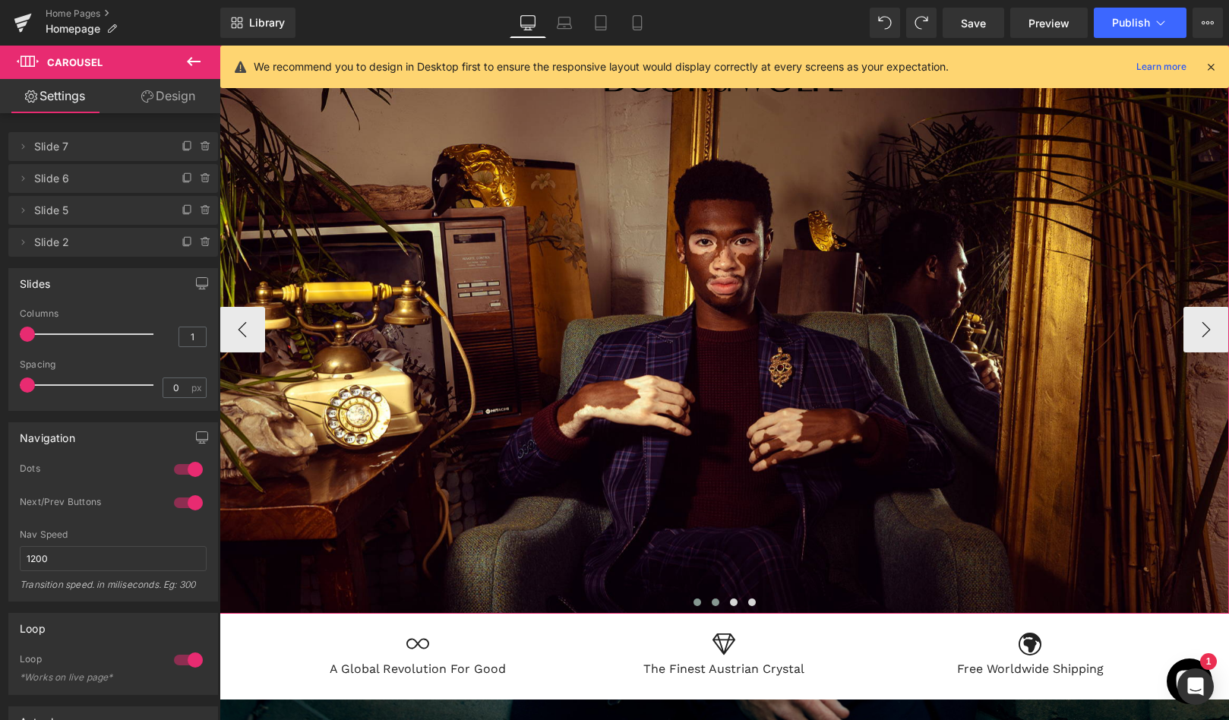
click at [715, 600] on span at bounding box center [716, 603] width 8 height 8
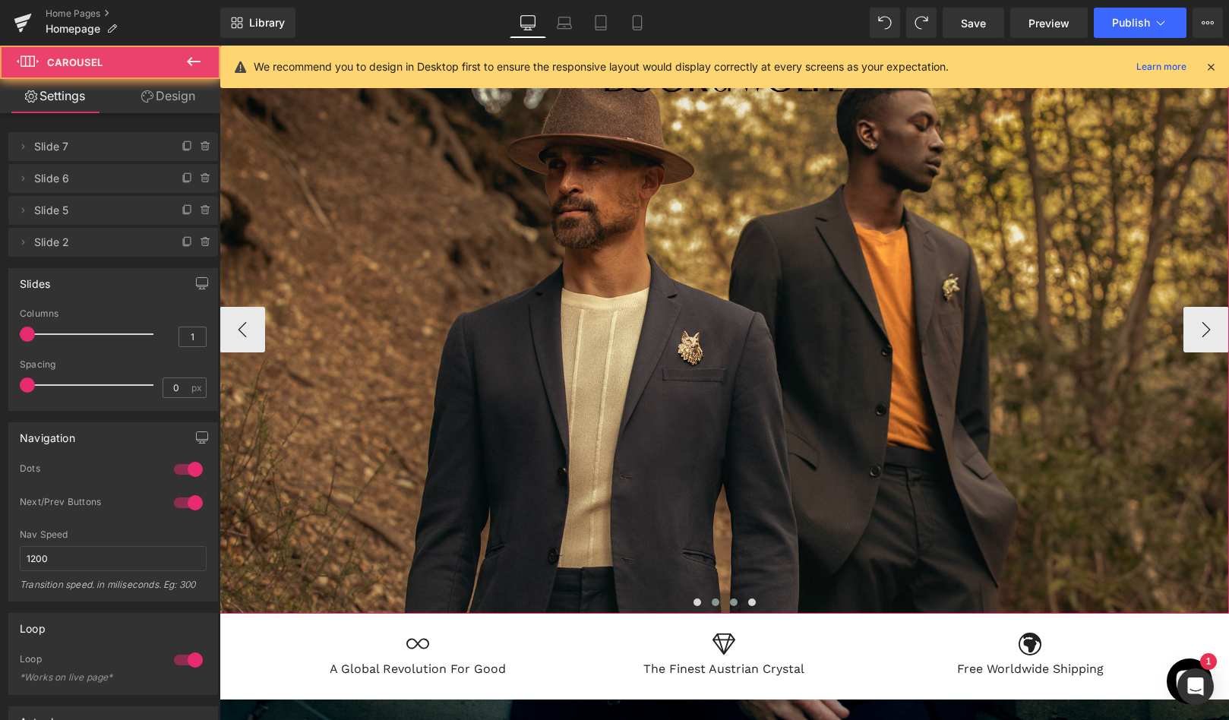
click at [732, 599] on span at bounding box center [734, 603] width 8 height 8
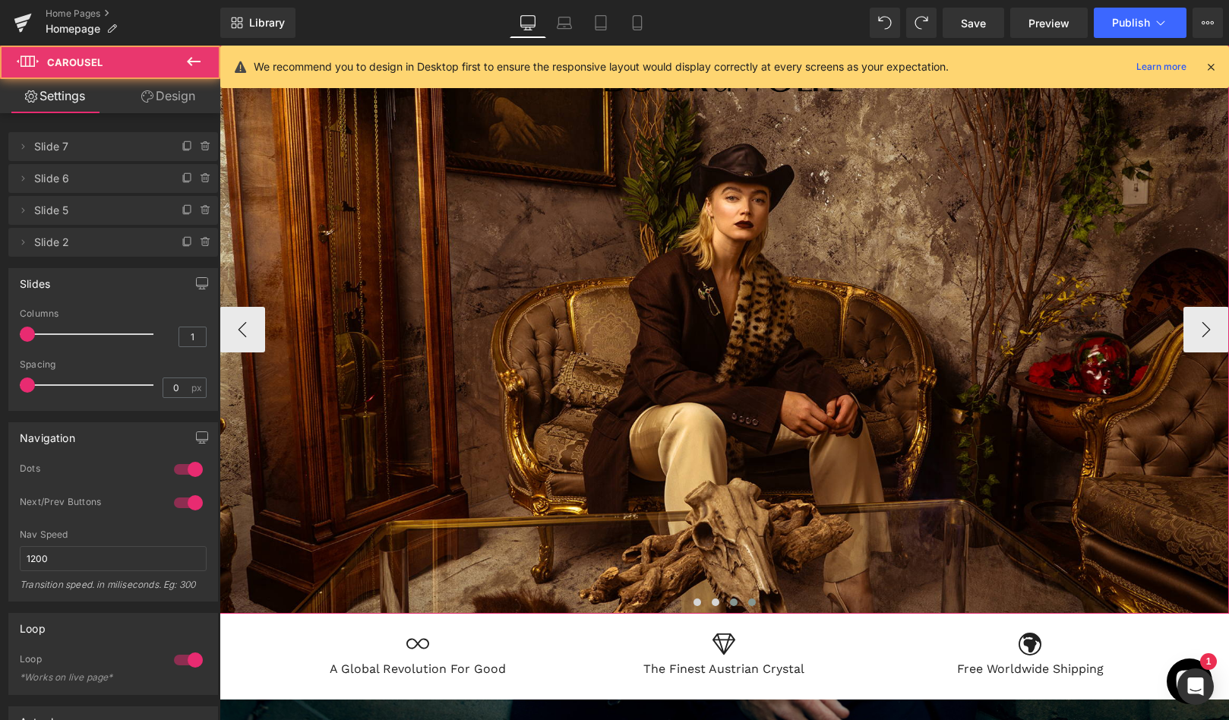
click at [748, 599] on button at bounding box center [752, 602] width 18 height 15
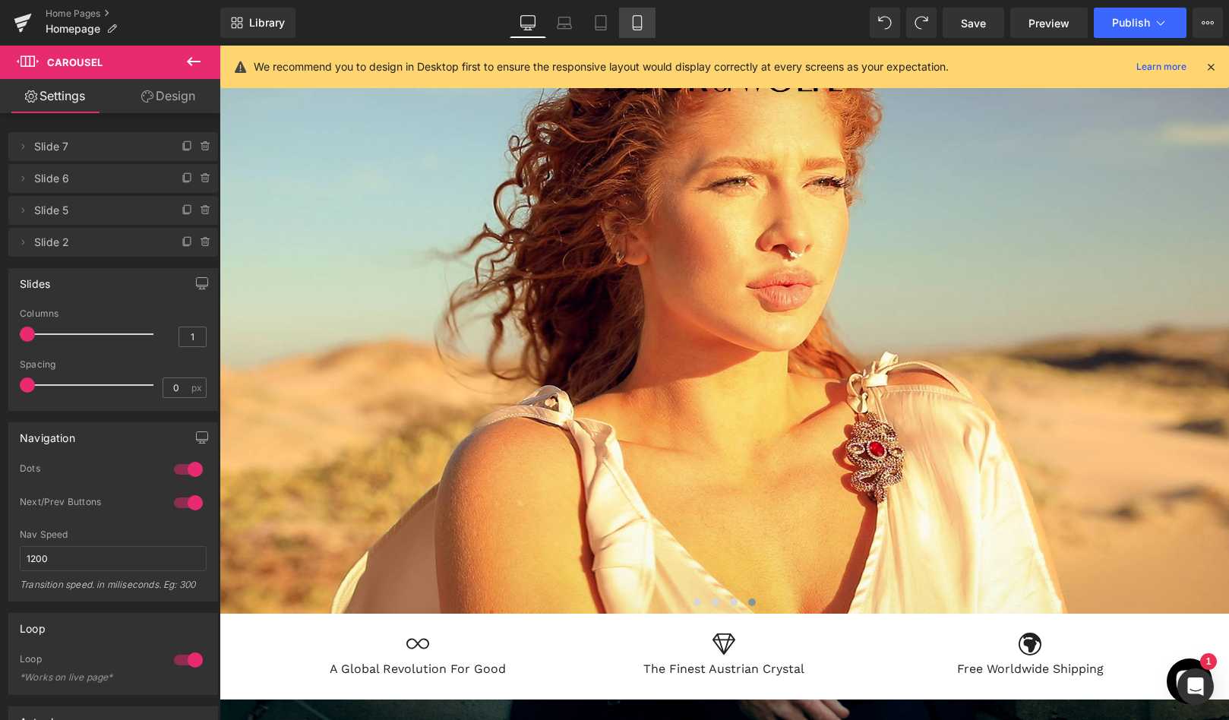
click at [634, 23] on icon at bounding box center [637, 22] width 15 height 15
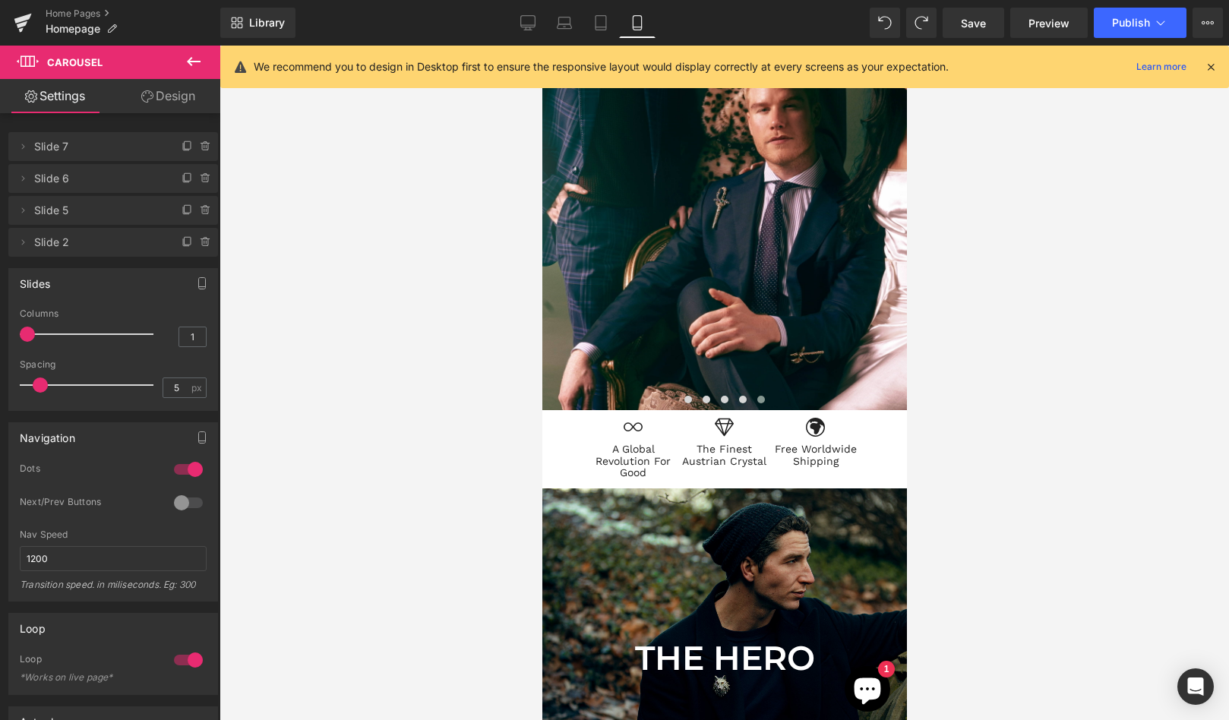
scroll to position [7494, 365]
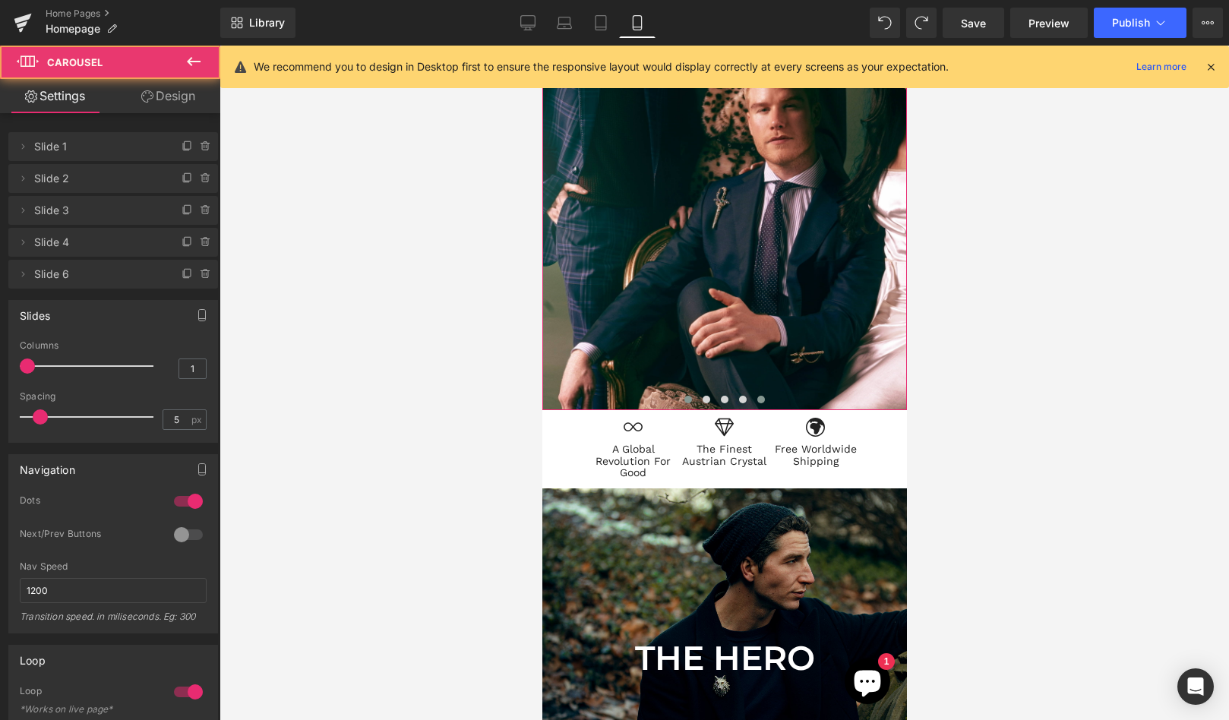
click at [691, 399] on button at bounding box center [687, 399] width 18 height 15
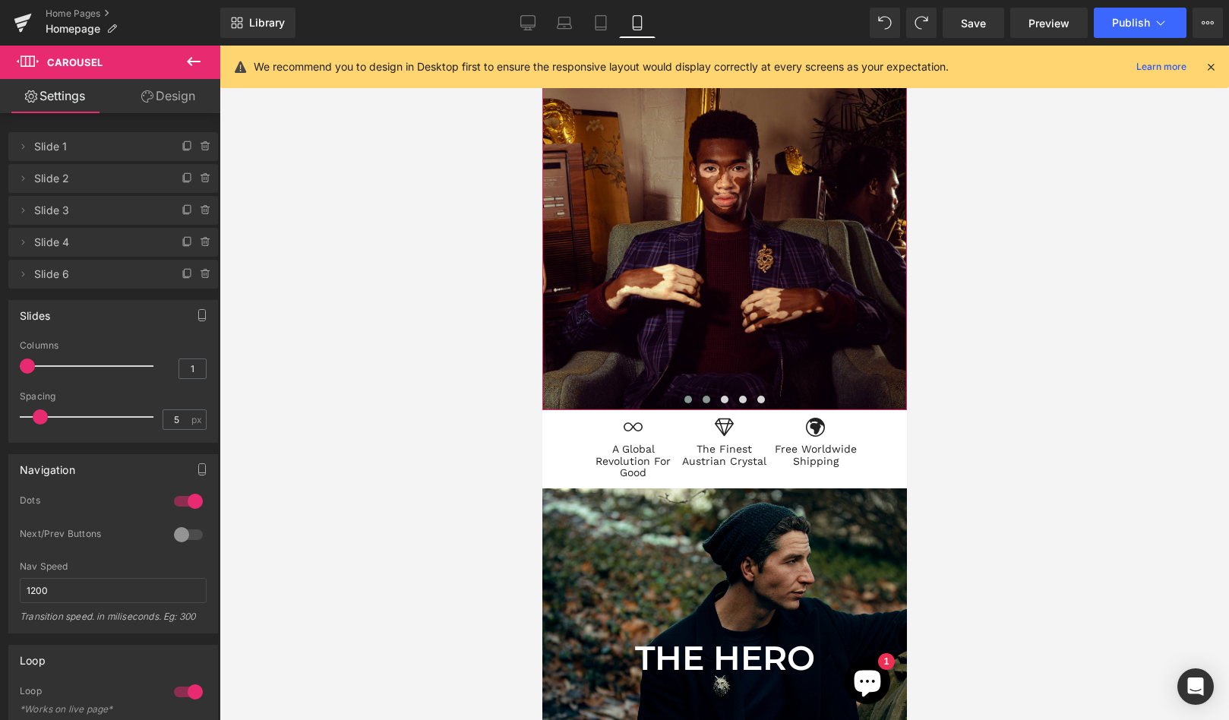
click at [707, 397] on span at bounding box center [706, 400] width 8 height 8
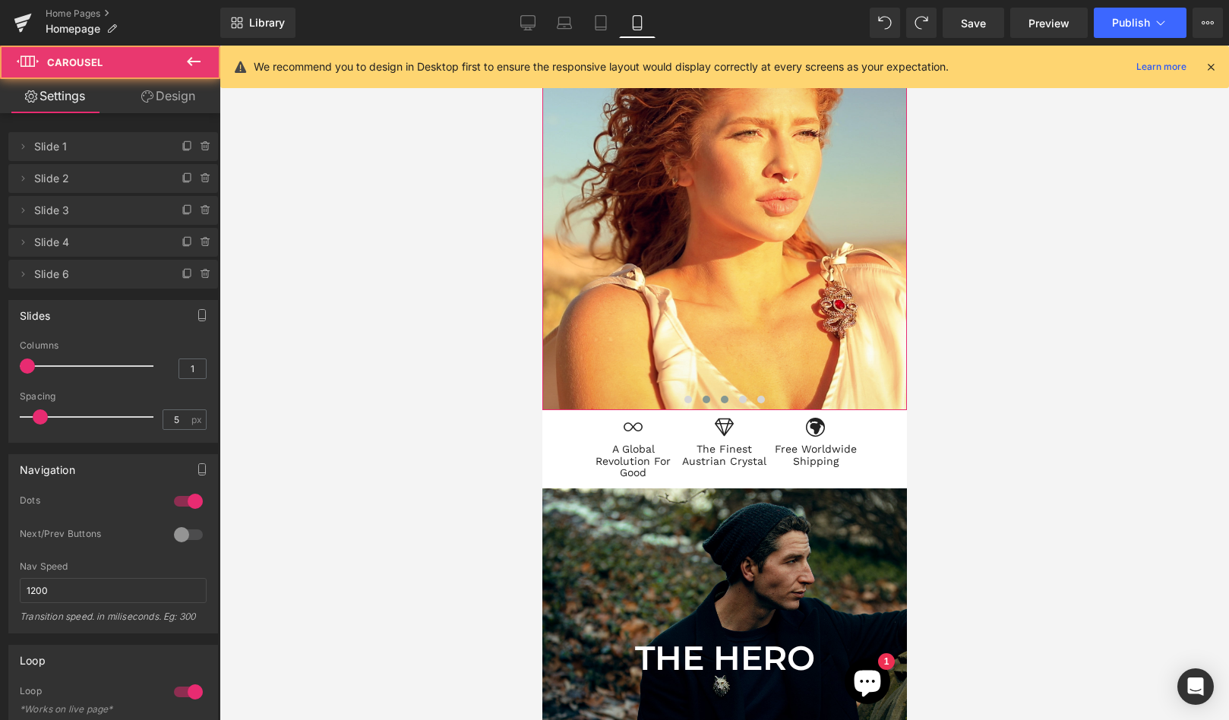
click at [726, 397] on span at bounding box center [724, 400] width 8 height 8
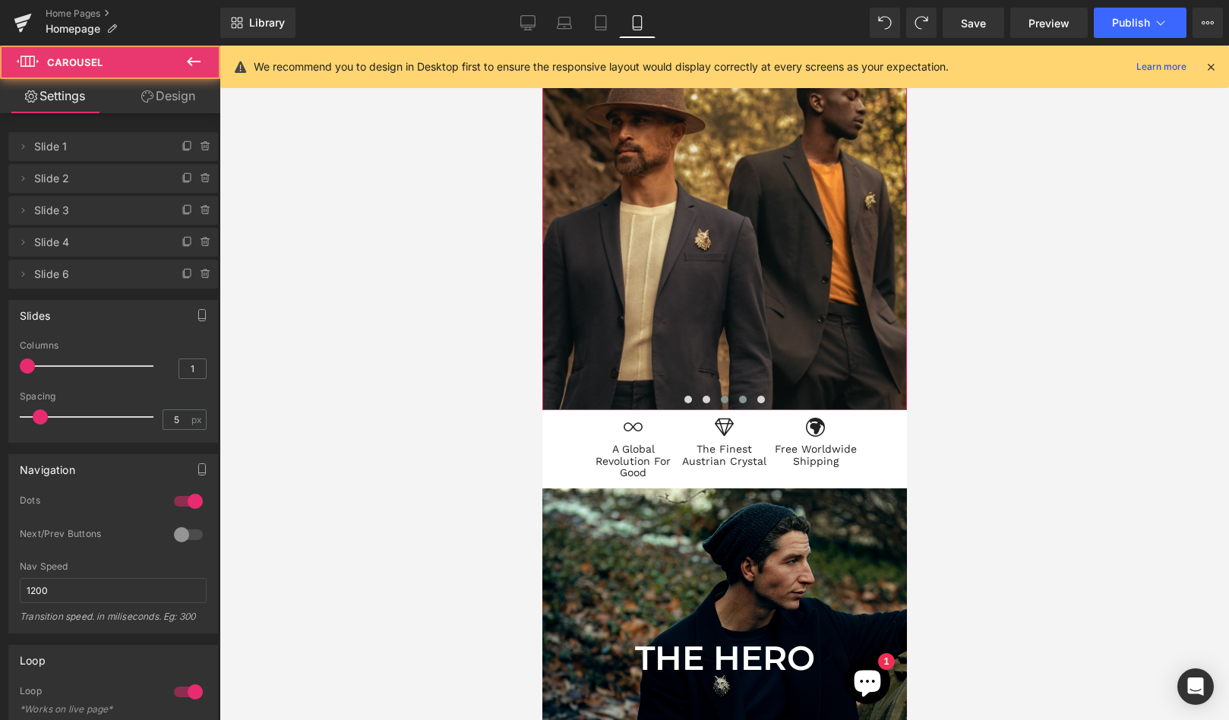
click at [739, 397] on span at bounding box center [743, 400] width 8 height 8
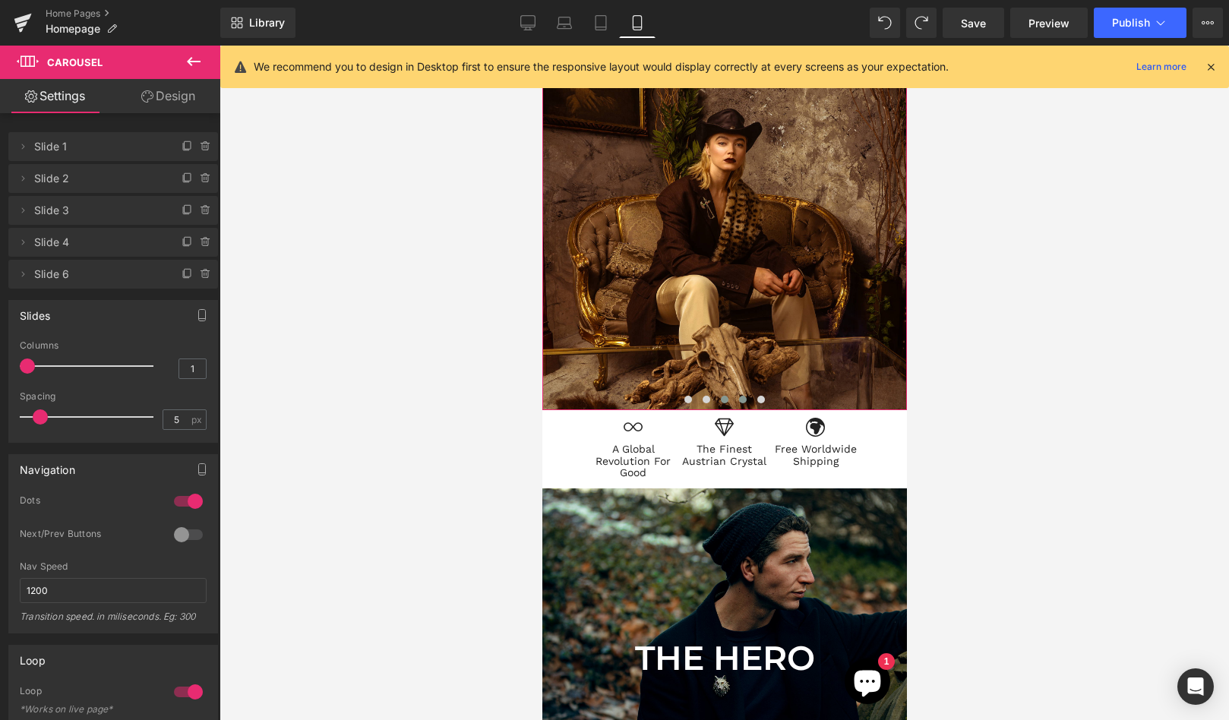
click at [723, 400] on span at bounding box center [724, 400] width 8 height 8
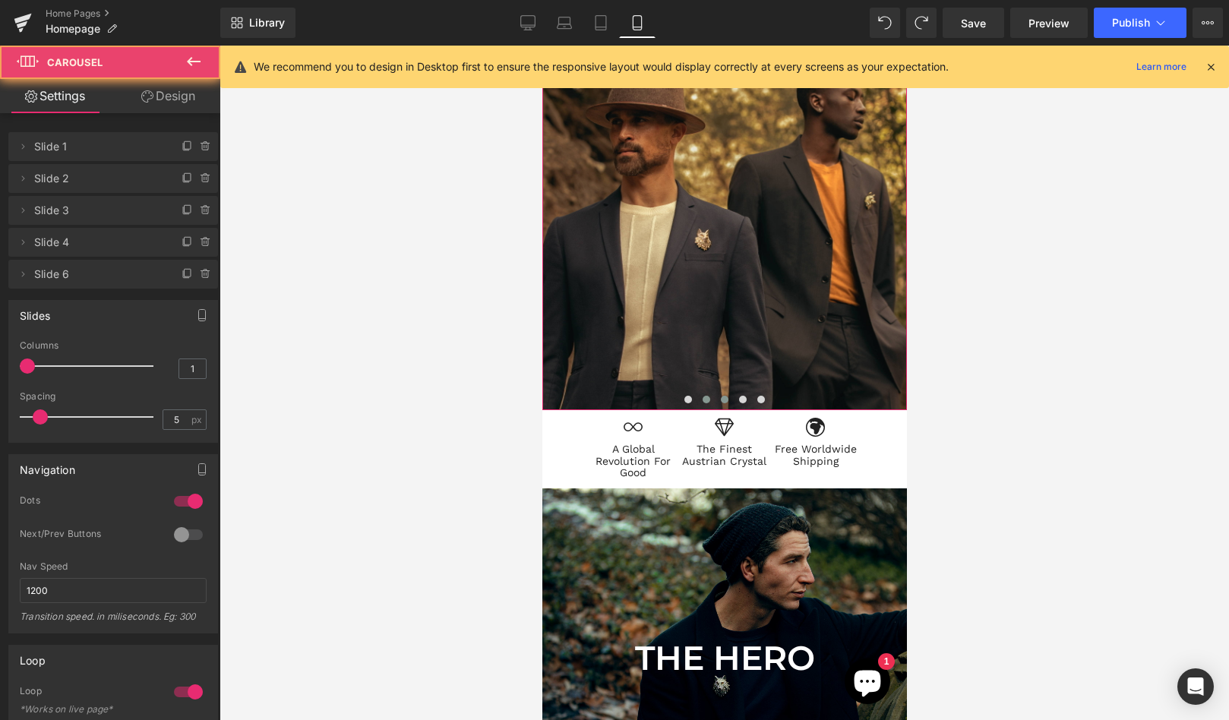
click at [707, 399] on span at bounding box center [706, 400] width 8 height 8
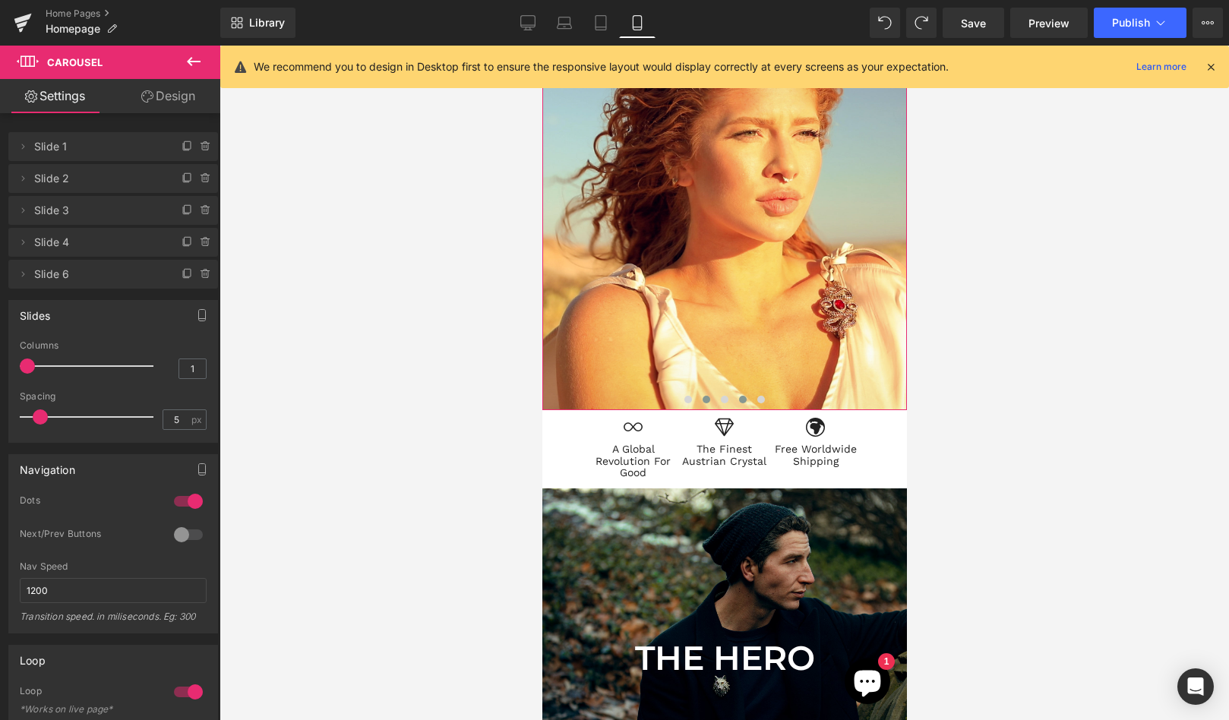
click at [735, 400] on button at bounding box center [742, 399] width 18 height 15
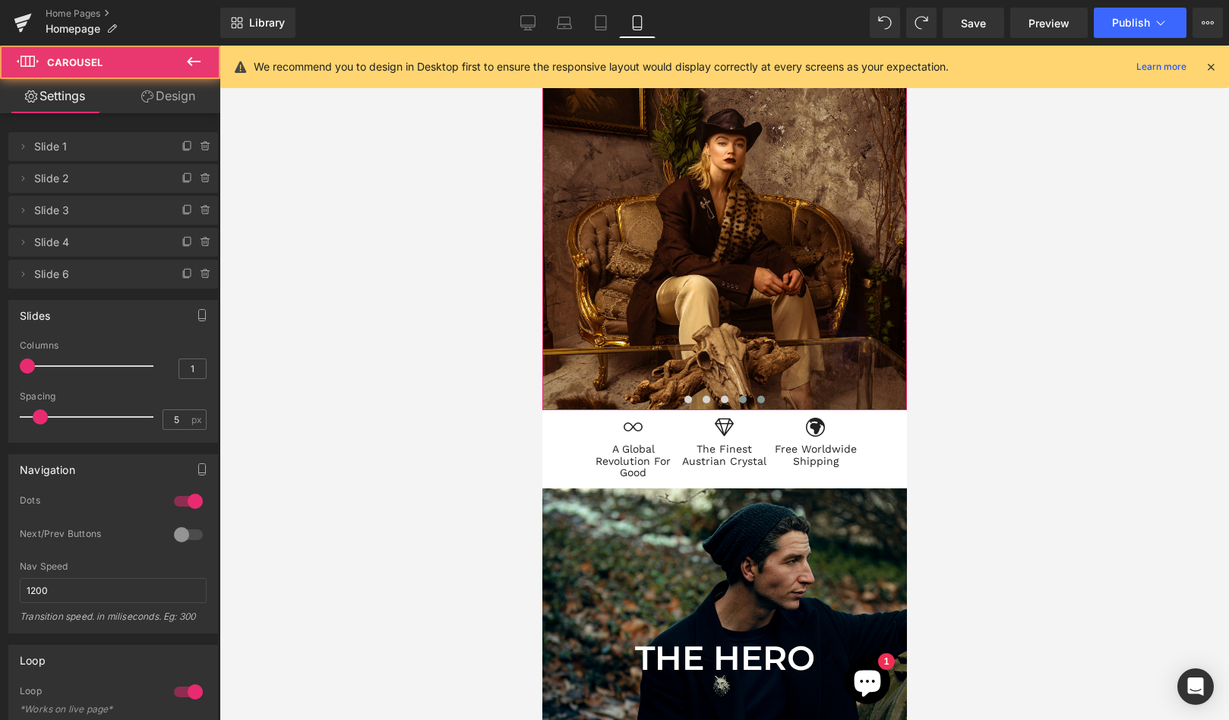
click at [761, 397] on span at bounding box center [761, 400] width 8 height 8
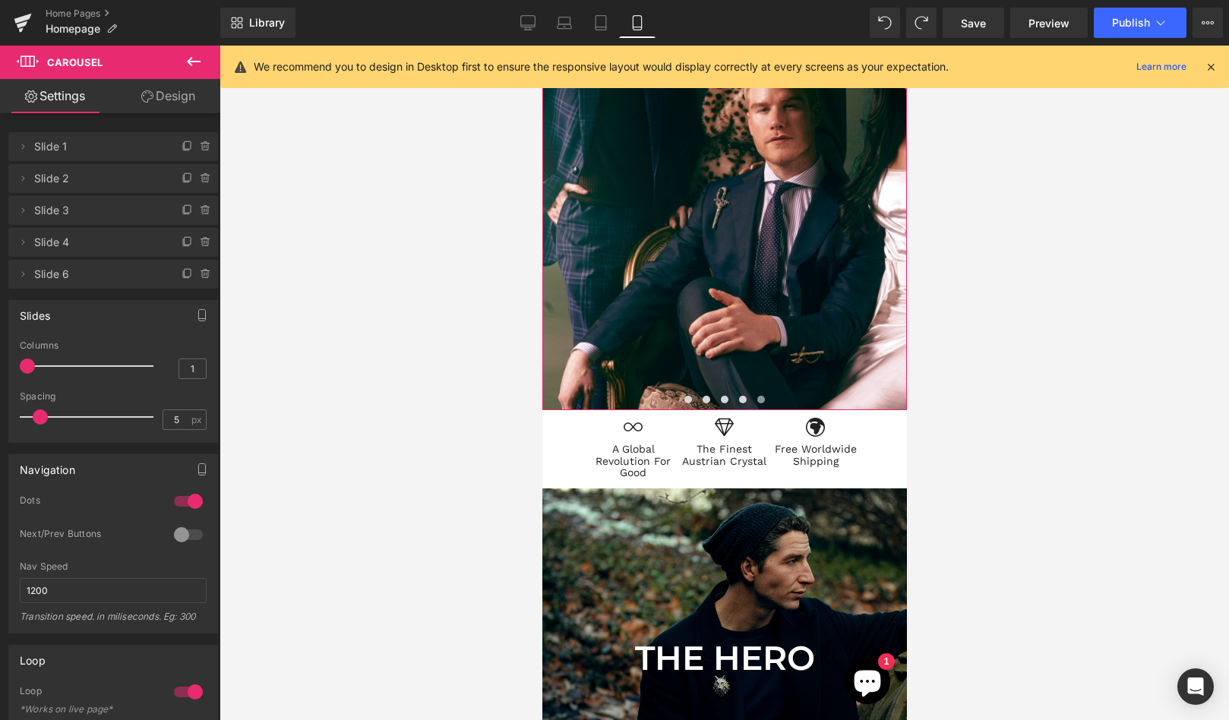
click at [160, 98] on link "Design" at bounding box center [168, 96] width 110 height 34
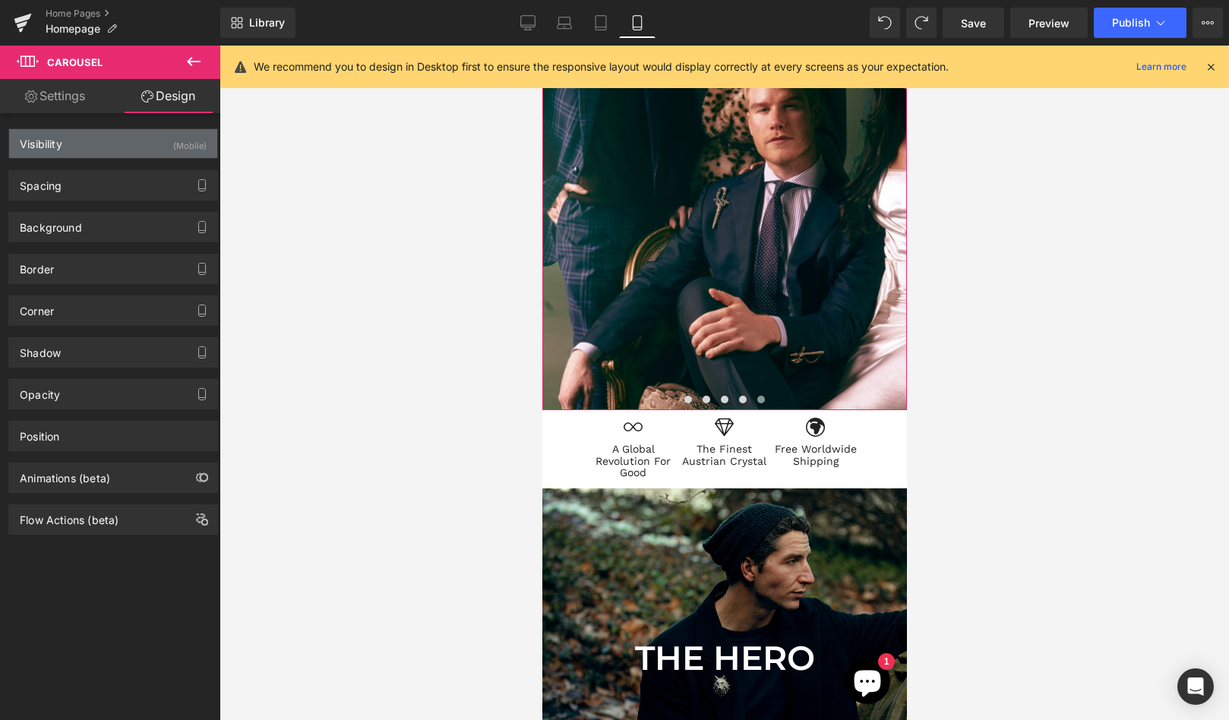
click at [99, 151] on div "Visibility (Mobile)" at bounding box center [113, 143] width 208 height 29
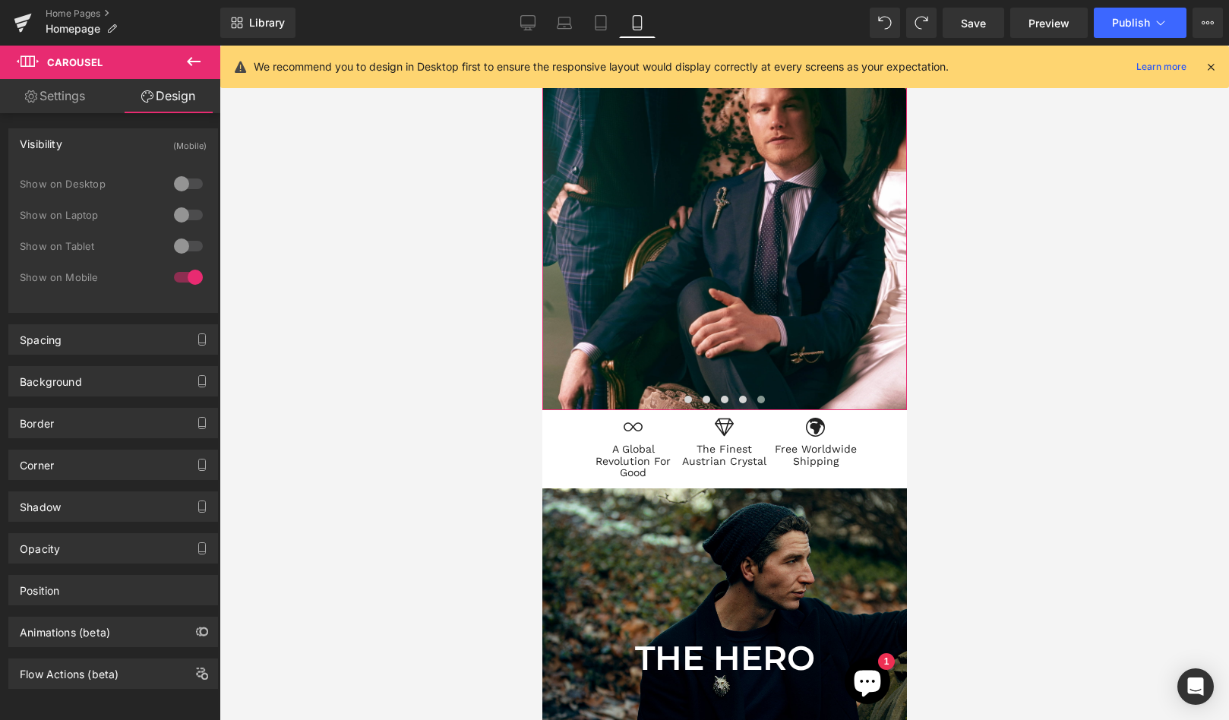
click at [185, 278] on div at bounding box center [188, 277] width 36 height 24
click at [188, 179] on div at bounding box center [188, 184] width 36 height 24
click at [186, 212] on div at bounding box center [188, 215] width 36 height 24
click at [183, 244] on div at bounding box center [188, 246] width 36 height 24
click at [520, 21] on link "Desktop" at bounding box center [528, 23] width 36 height 30
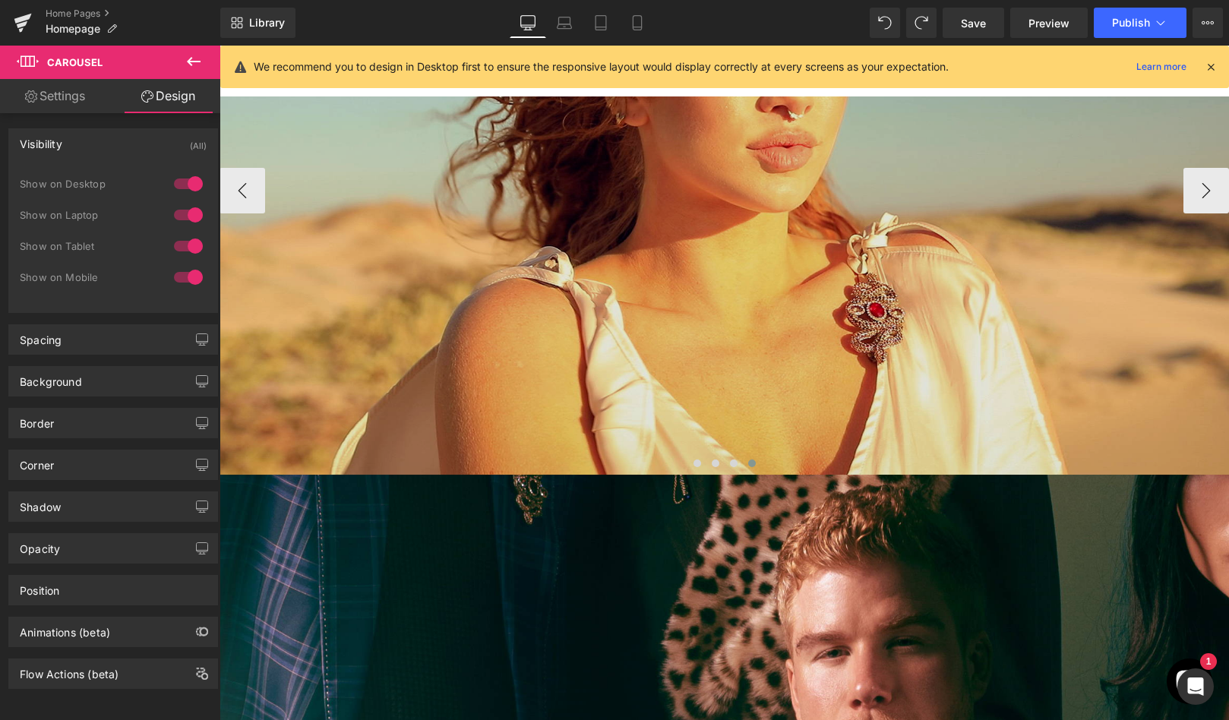
scroll to position [138, 0]
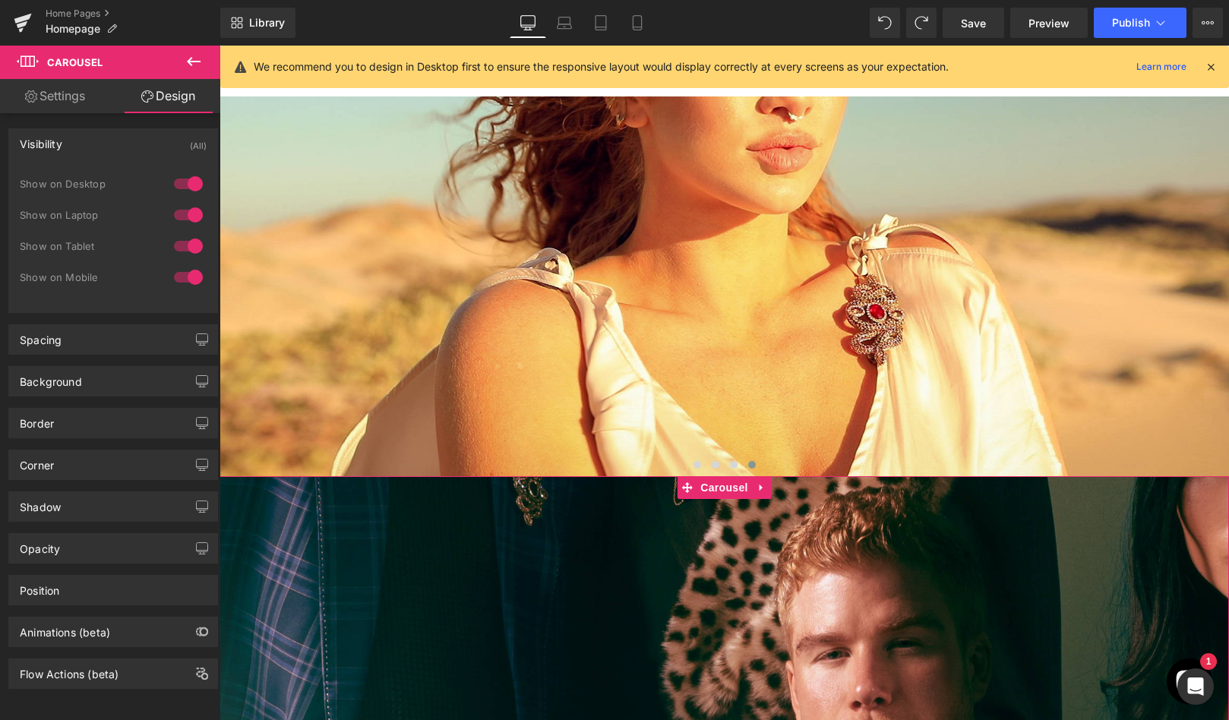
click at [188, 181] on div at bounding box center [188, 184] width 36 height 24
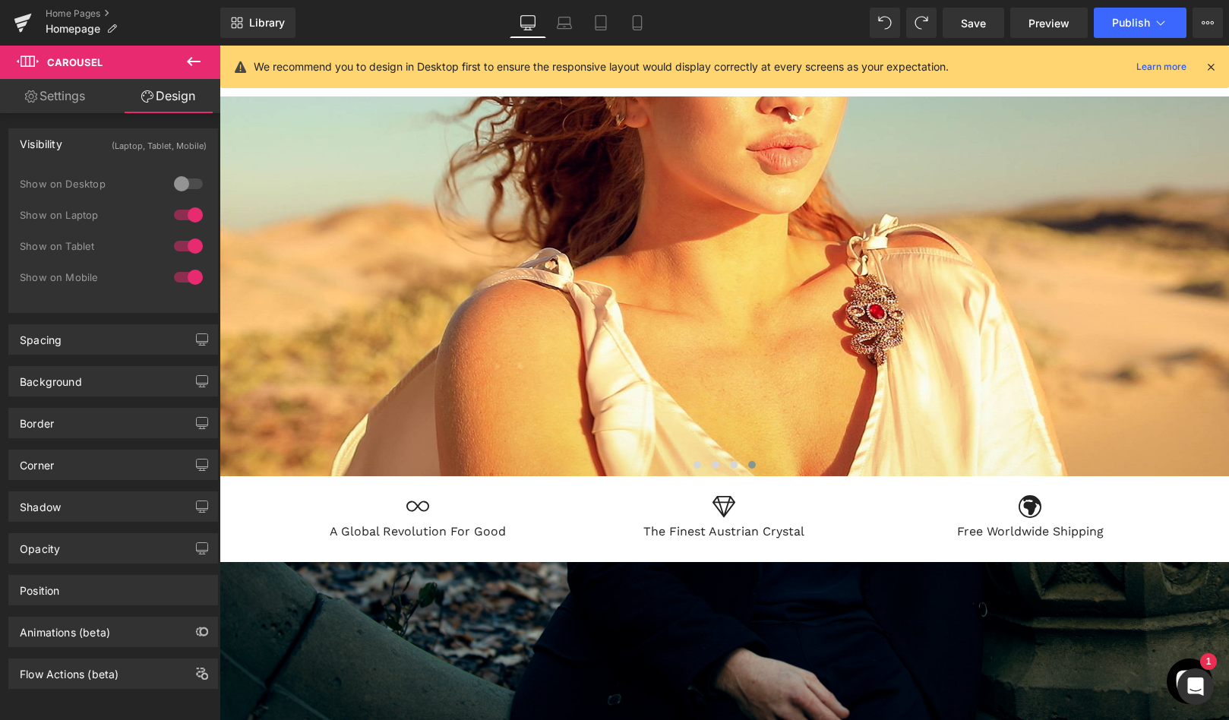
scroll to position [8, 8]
click at [185, 217] on div at bounding box center [188, 215] width 36 height 24
click at [185, 239] on div at bounding box center [188, 246] width 36 height 24
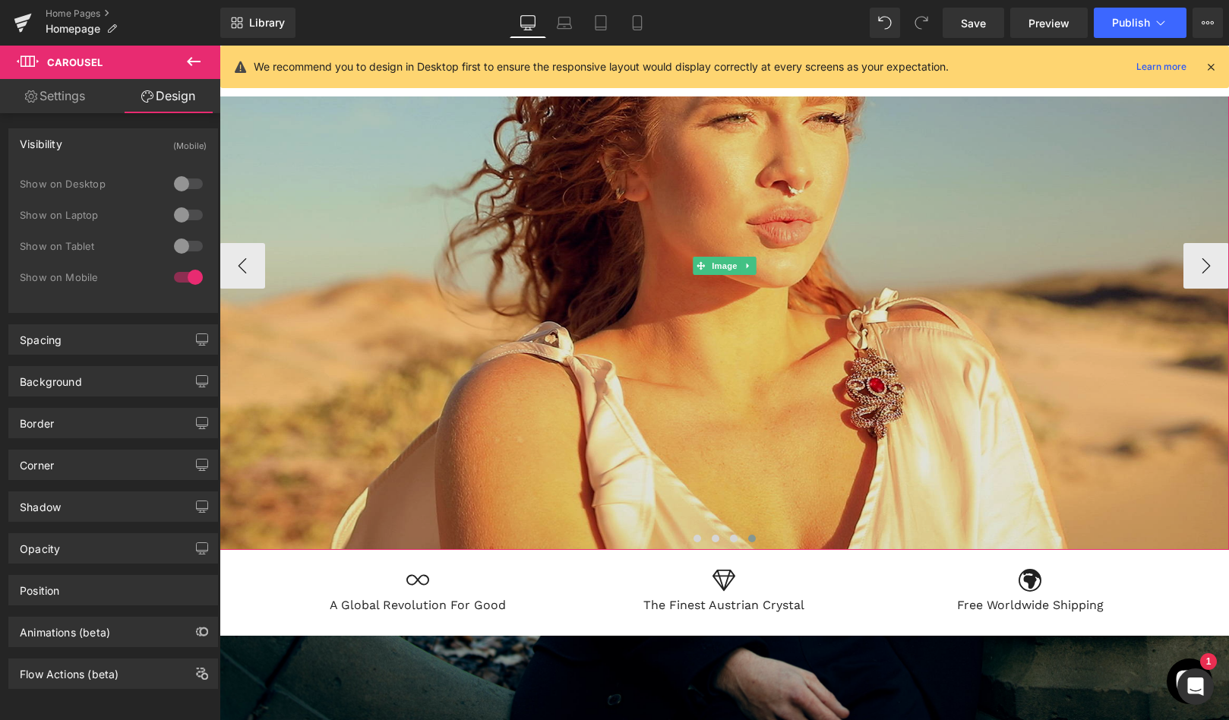
scroll to position [0, 0]
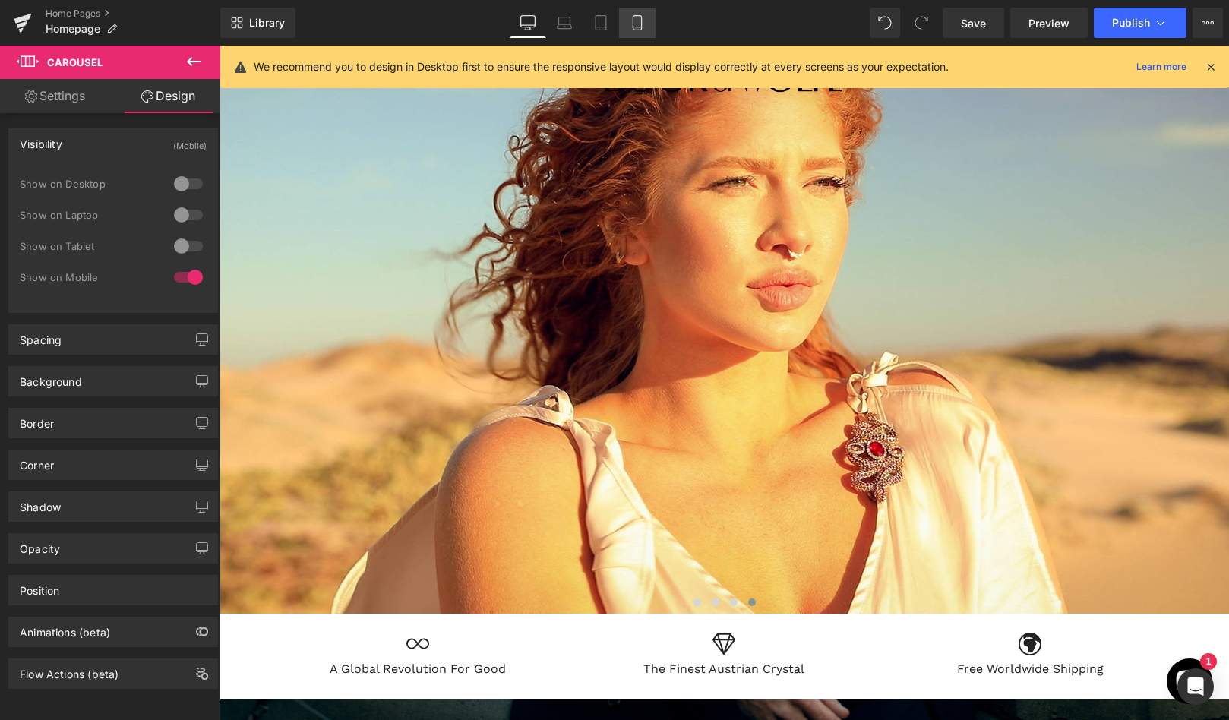
click at [640, 21] on icon at bounding box center [637, 22] width 15 height 15
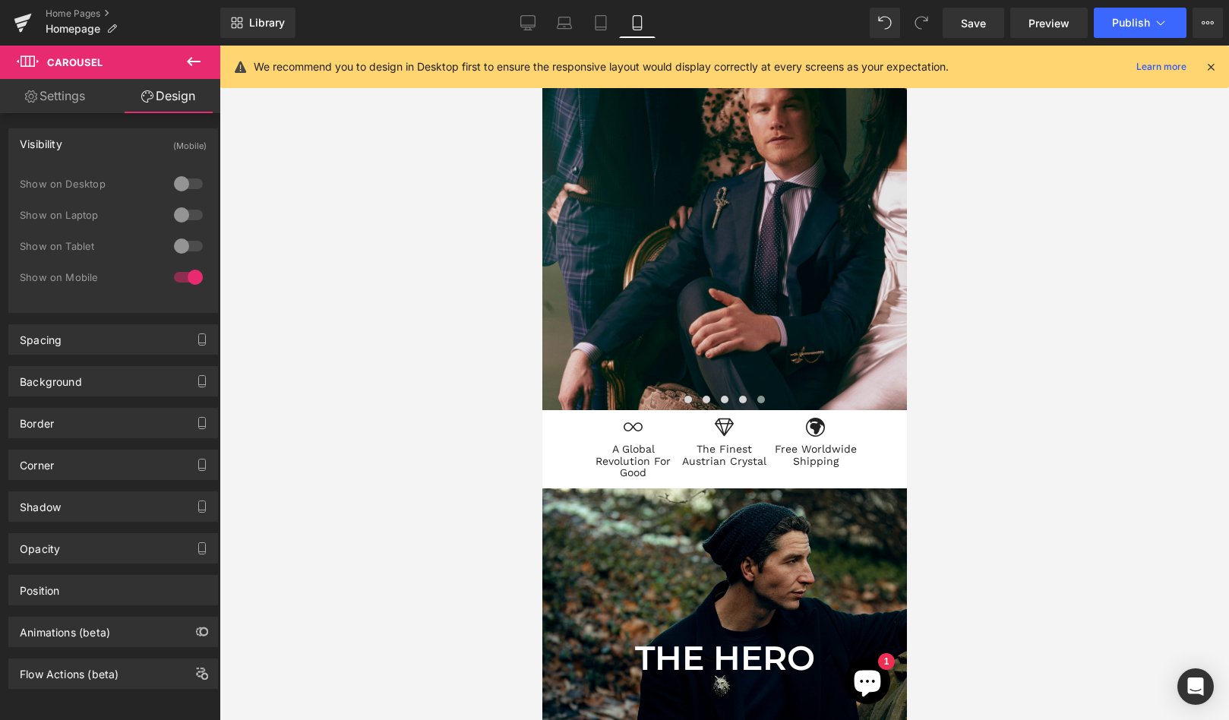
scroll to position [7, 8]
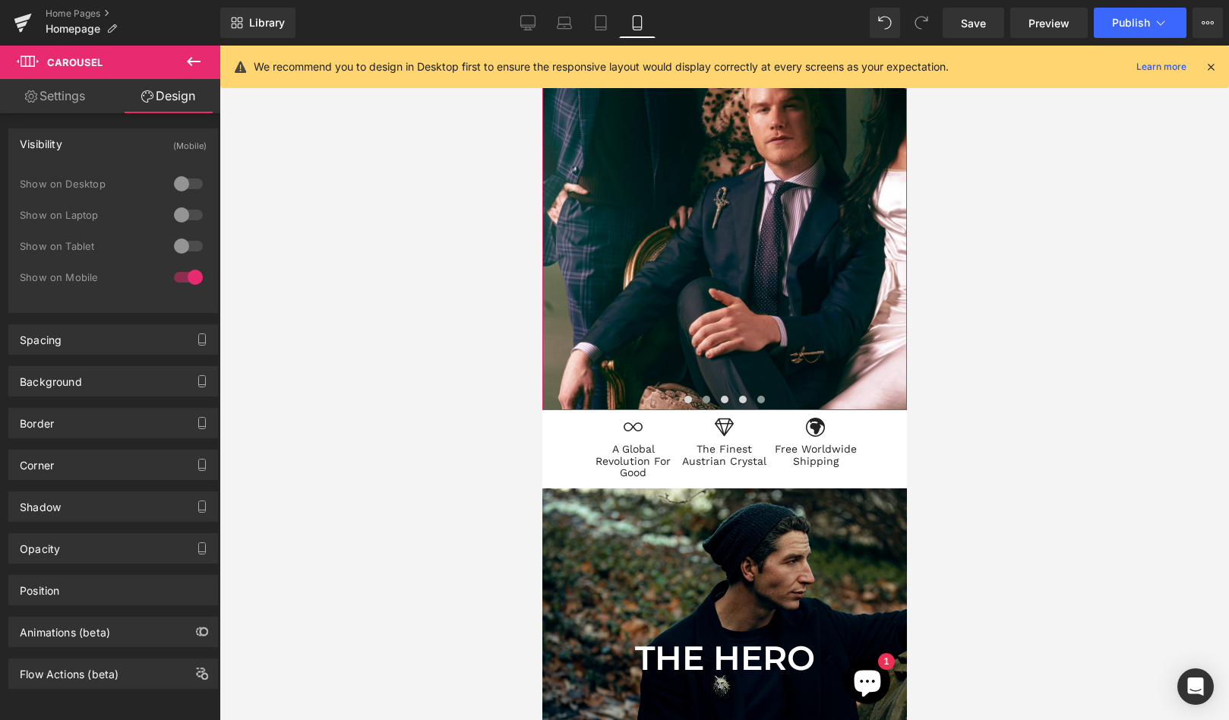
click at [704, 398] on span at bounding box center [706, 400] width 8 height 8
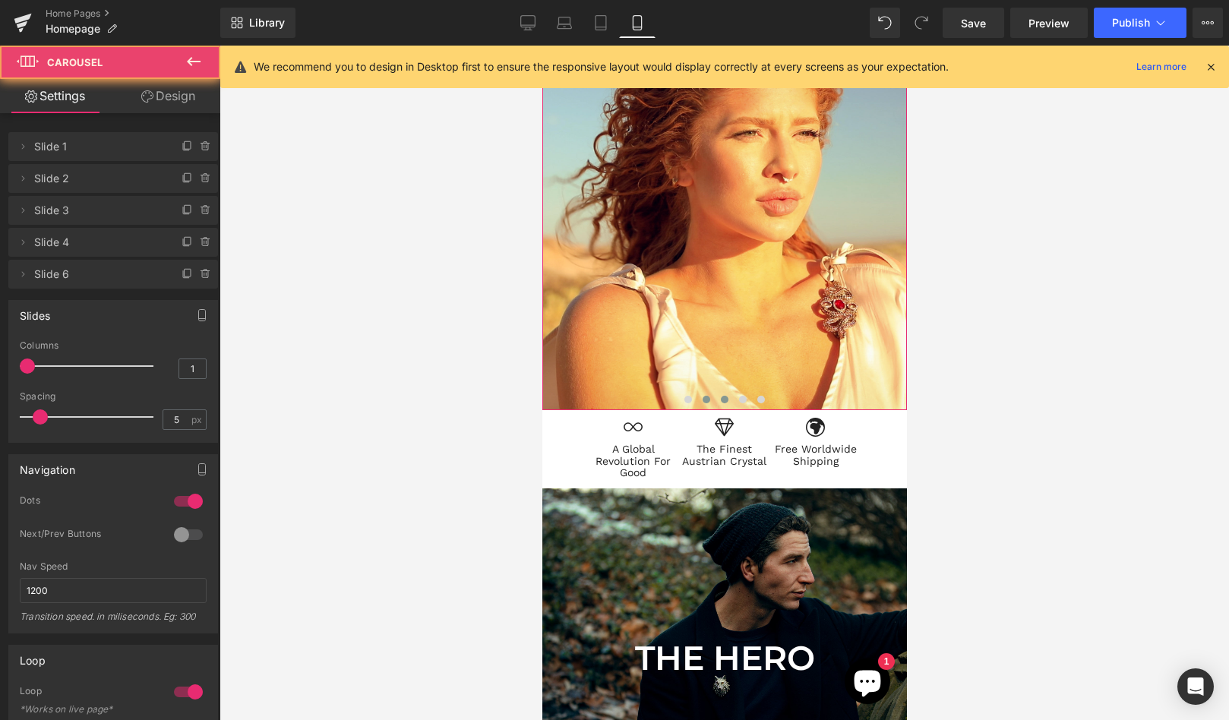
click at [726, 400] on span at bounding box center [724, 400] width 8 height 8
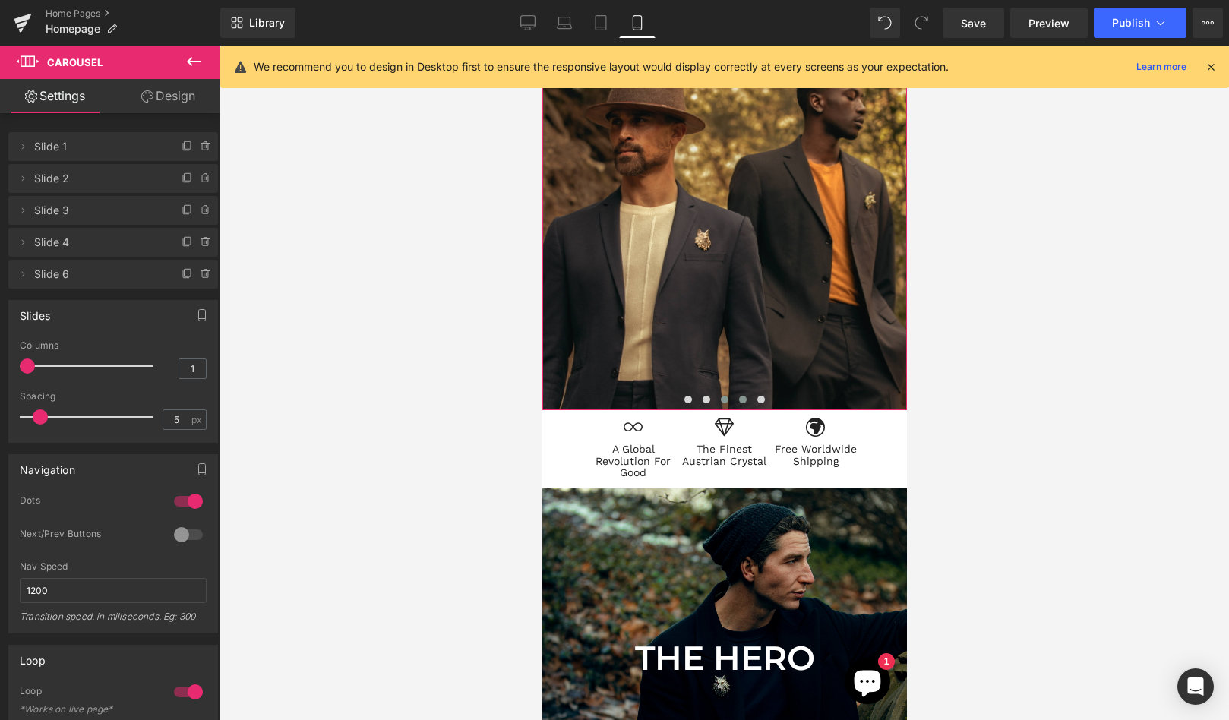
click at [742, 400] on span at bounding box center [743, 400] width 8 height 8
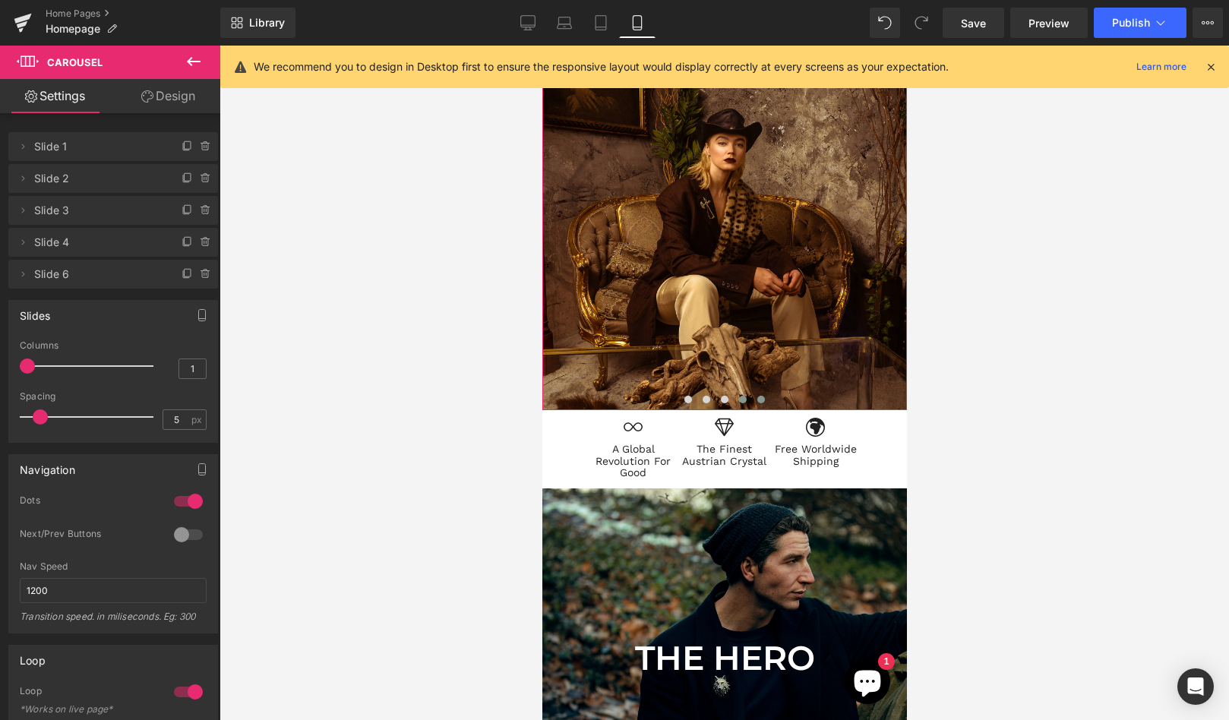
click at [763, 400] on span at bounding box center [761, 400] width 8 height 8
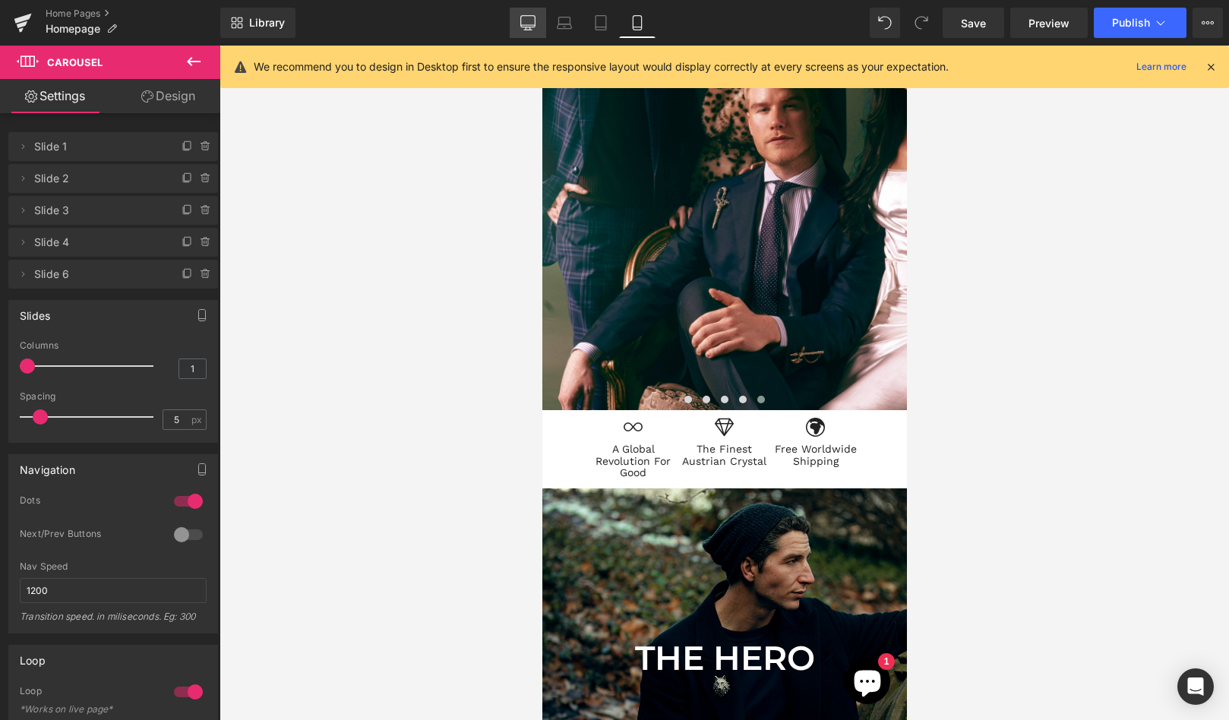
click at [527, 18] on icon at bounding box center [527, 22] width 15 height 15
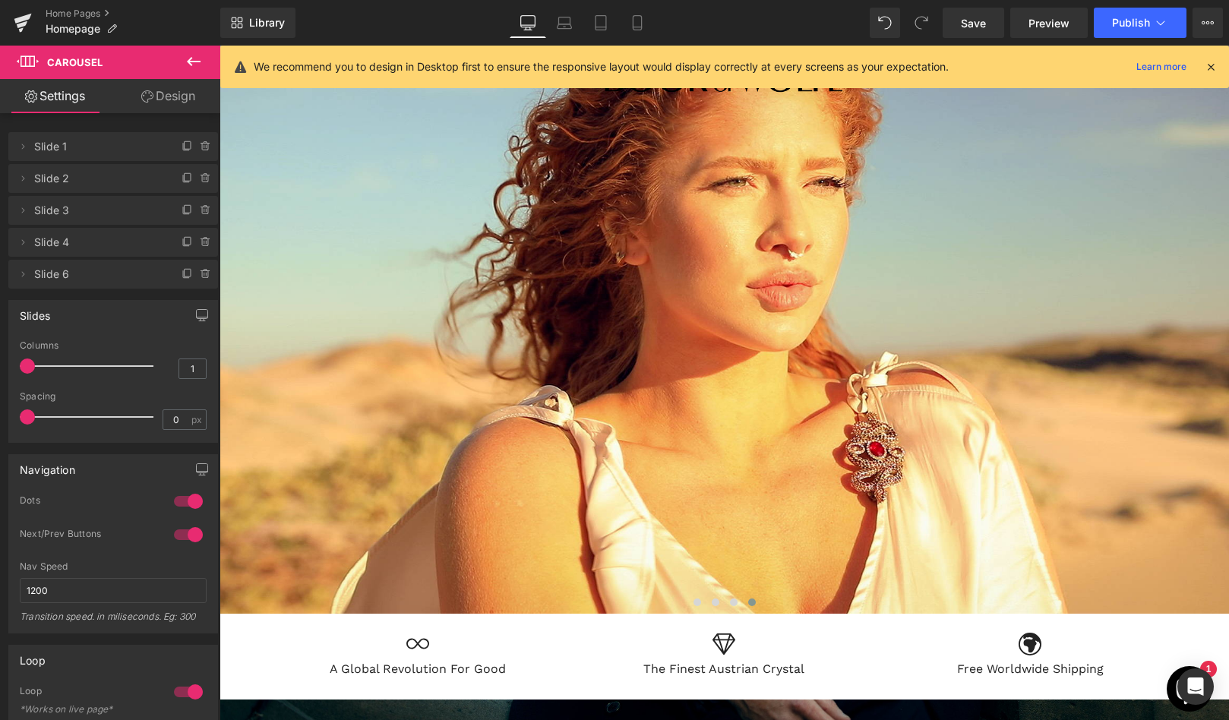
scroll to position [8, 8]
click at [182, 274] on icon at bounding box center [188, 274] width 12 height 12
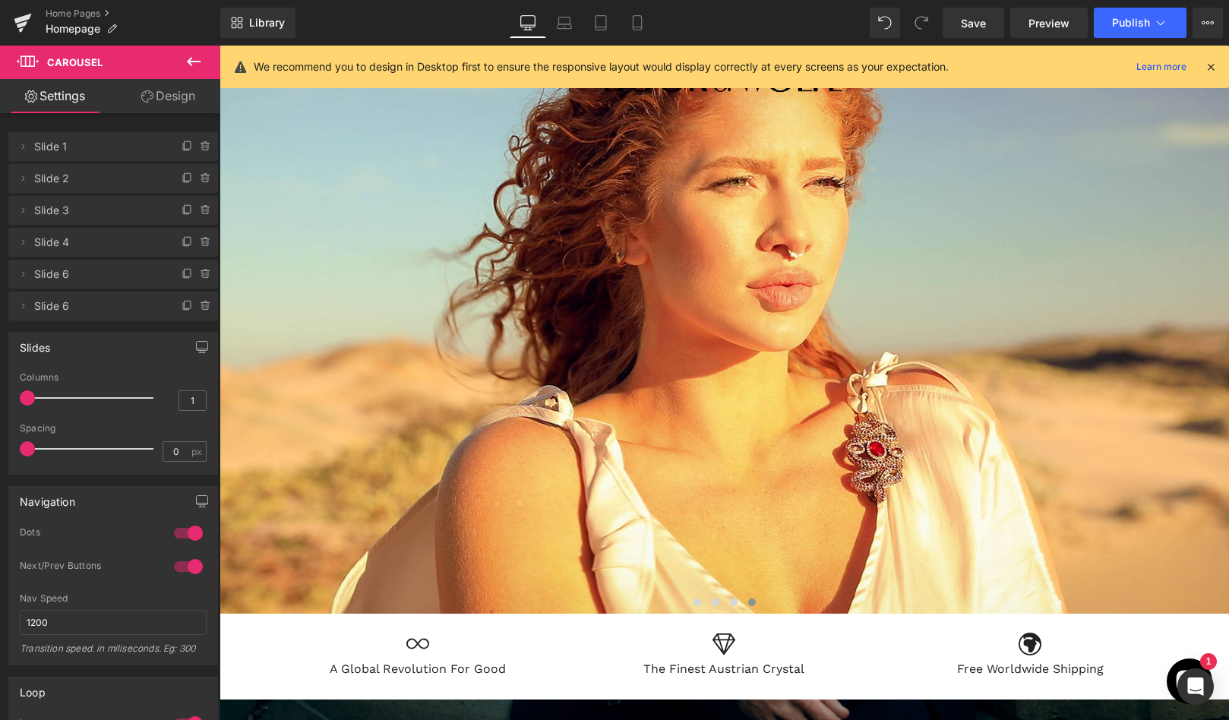
click at [100, 304] on span "Slide 6" at bounding box center [98, 306] width 128 height 29
click at [20, 304] on icon at bounding box center [23, 306] width 12 height 12
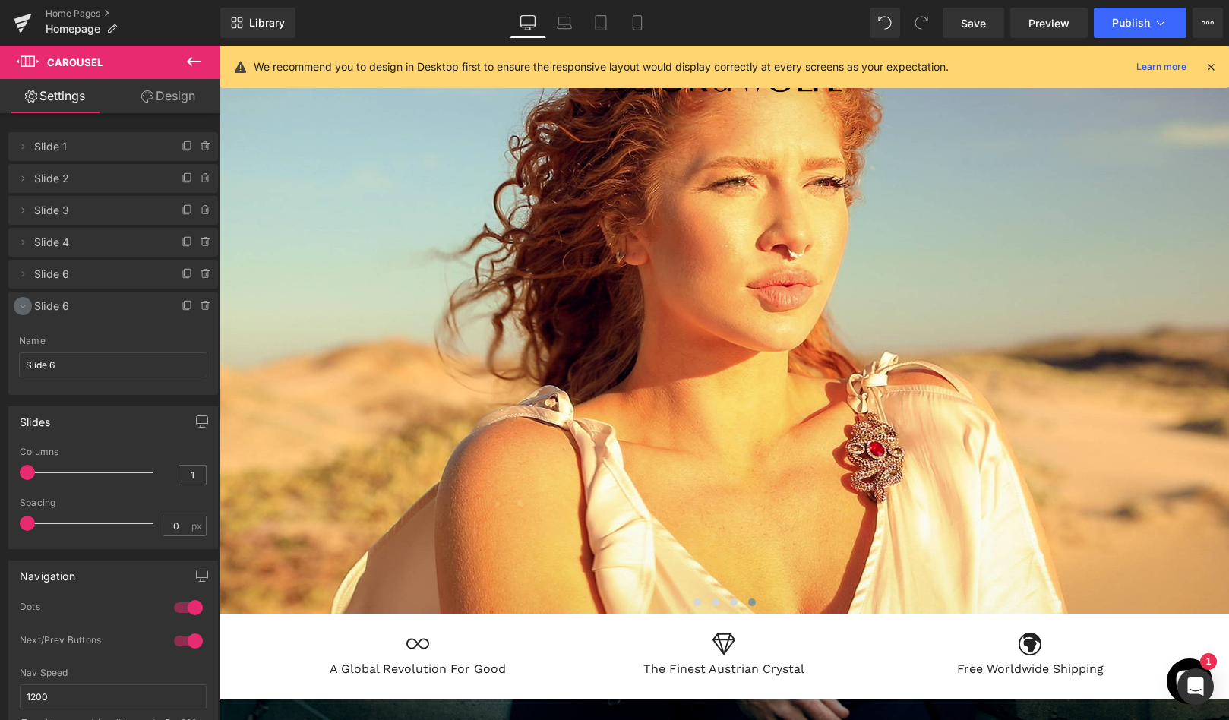
click at [21, 304] on icon at bounding box center [23, 306] width 12 height 12
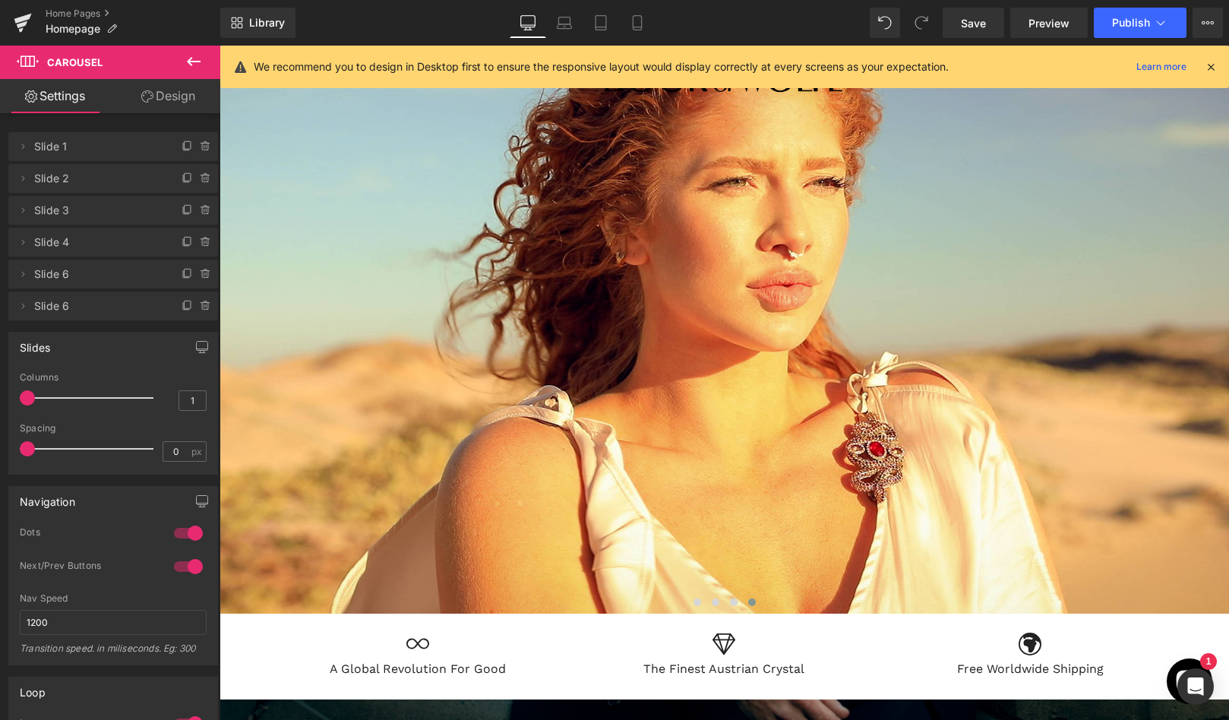
click at [138, 307] on span "Slide 6" at bounding box center [98, 306] width 128 height 29
click at [119, 273] on span "Slide 6" at bounding box center [98, 274] width 128 height 29
click at [166, 87] on link "Design" at bounding box center [168, 96] width 110 height 34
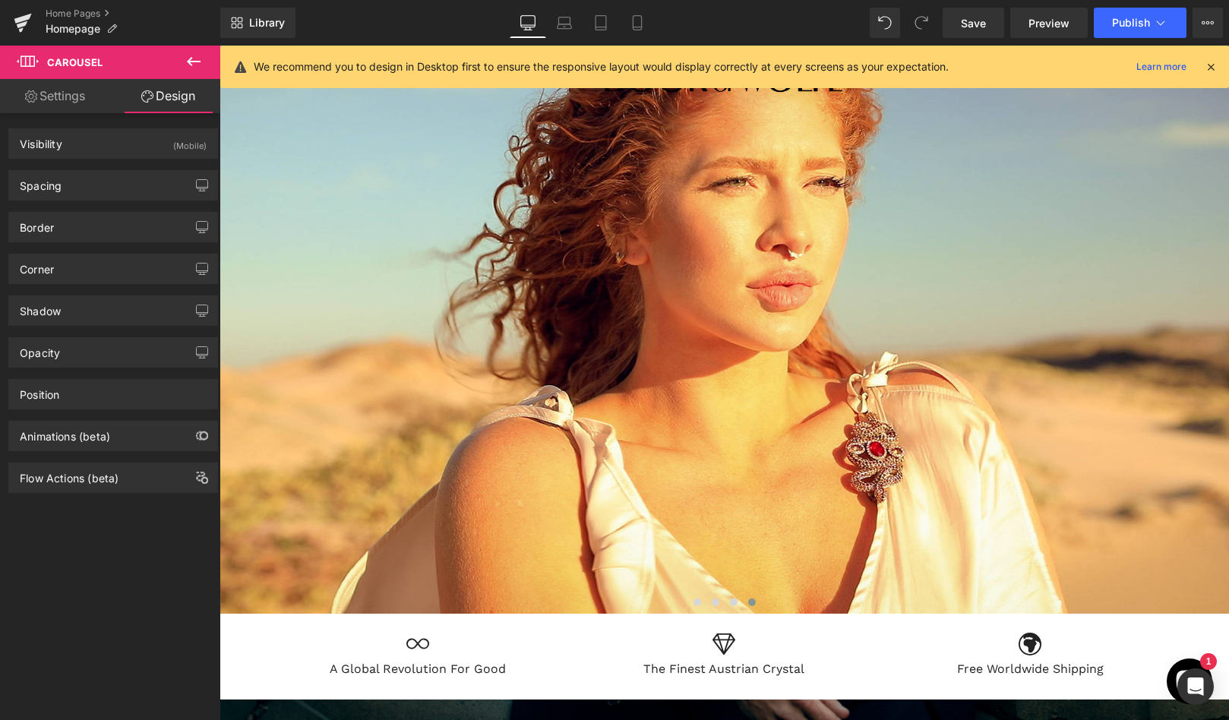
click at [55, 93] on link "Settings" at bounding box center [55, 96] width 110 height 34
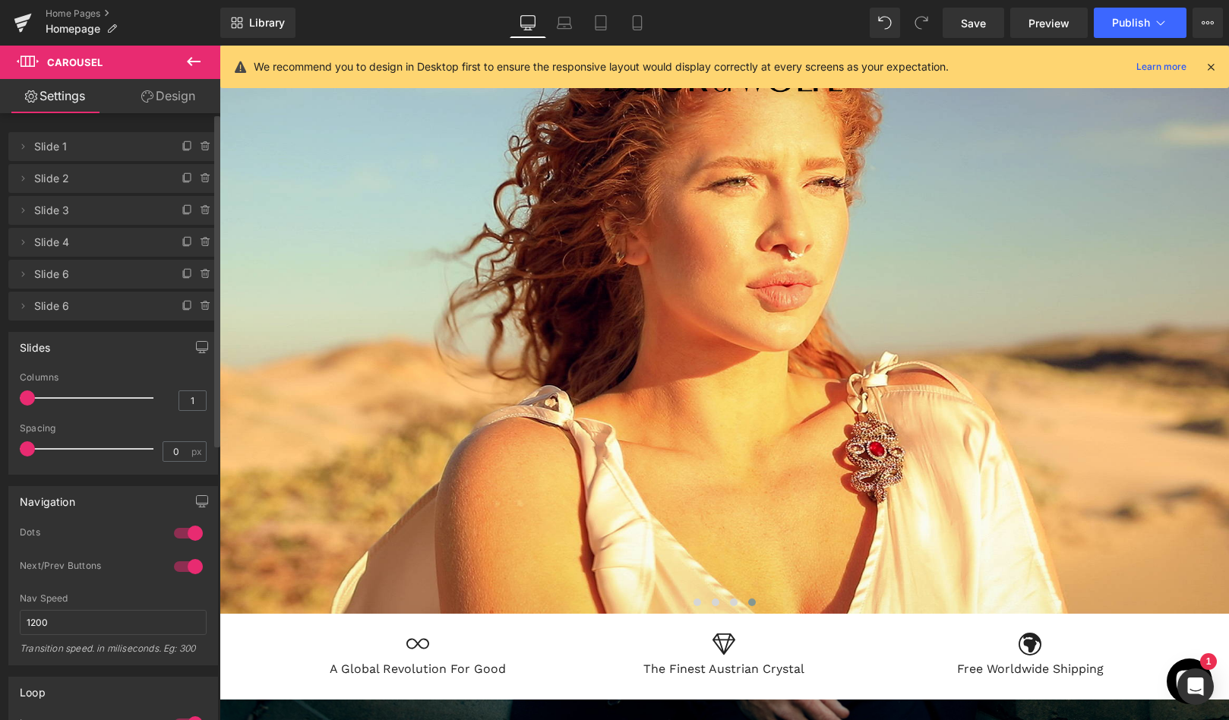
click at [85, 305] on span "Slide 6" at bounding box center [98, 306] width 128 height 29
click at [182, 306] on icon at bounding box center [188, 306] width 12 height 12
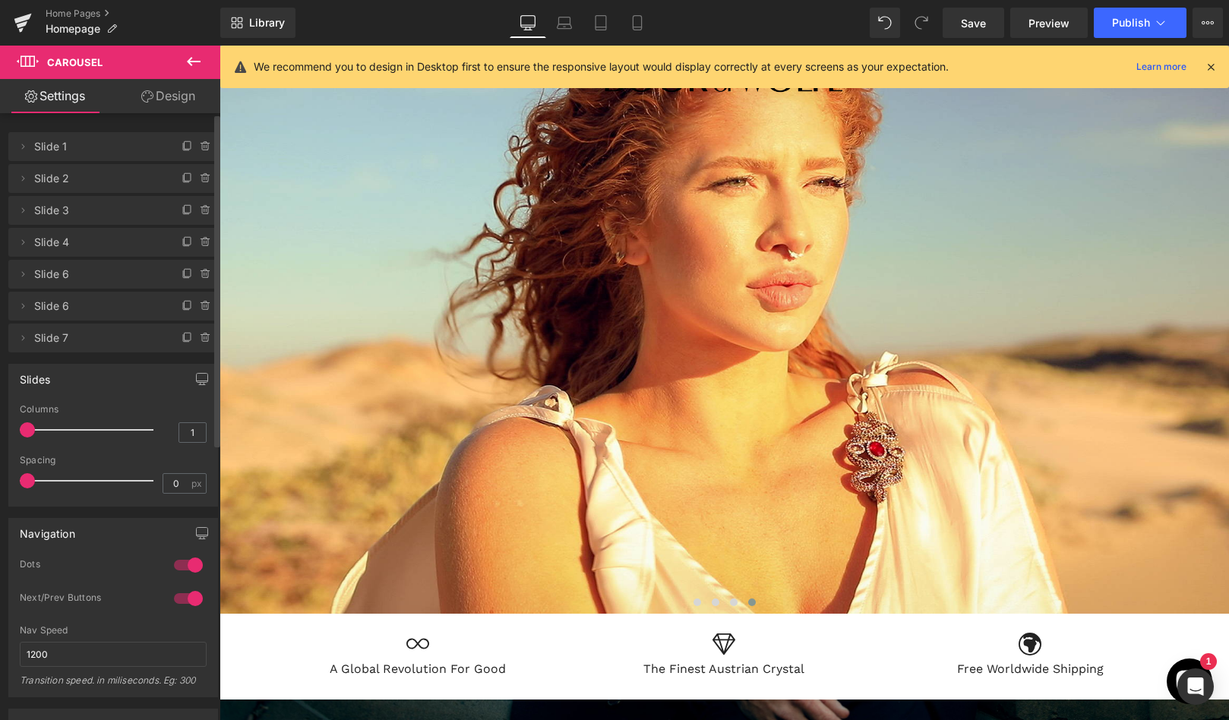
click at [182, 306] on icon at bounding box center [188, 306] width 12 height 12
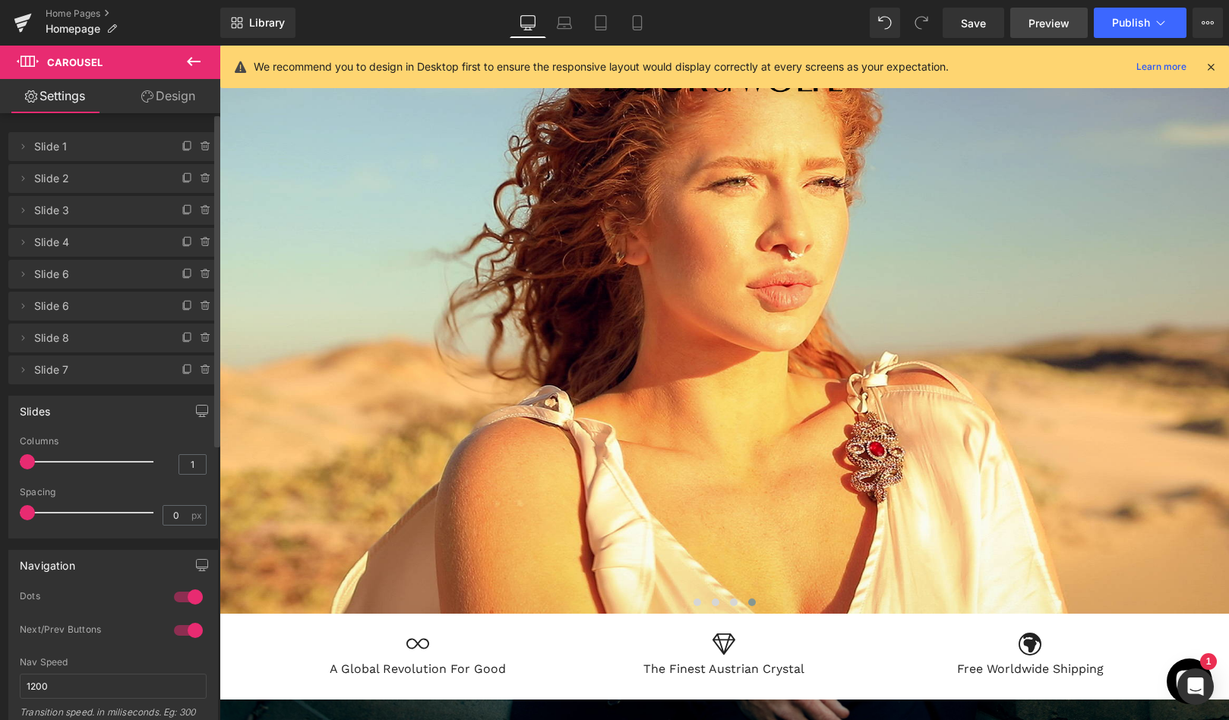
click at [1041, 24] on span "Preview" at bounding box center [1049, 23] width 41 height 16
click at [200, 368] on icon at bounding box center [206, 370] width 12 height 12
click at [182, 367] on button "Delete" at bounding box center [190, 371] width 48 height 20
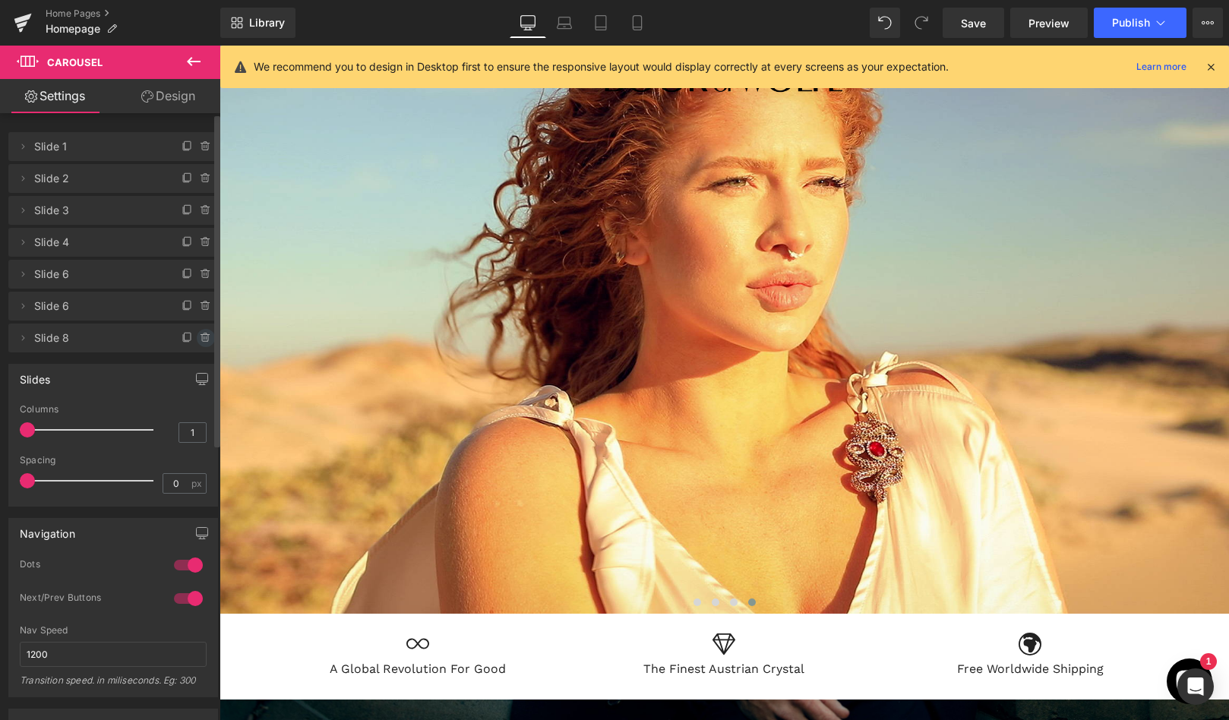
click at [202, 337] on icon at bounding box center [205, 338] width 6 height 7
click at [191, 335] on button "Delete" at bounding box center [190, 339] width 48 height 20
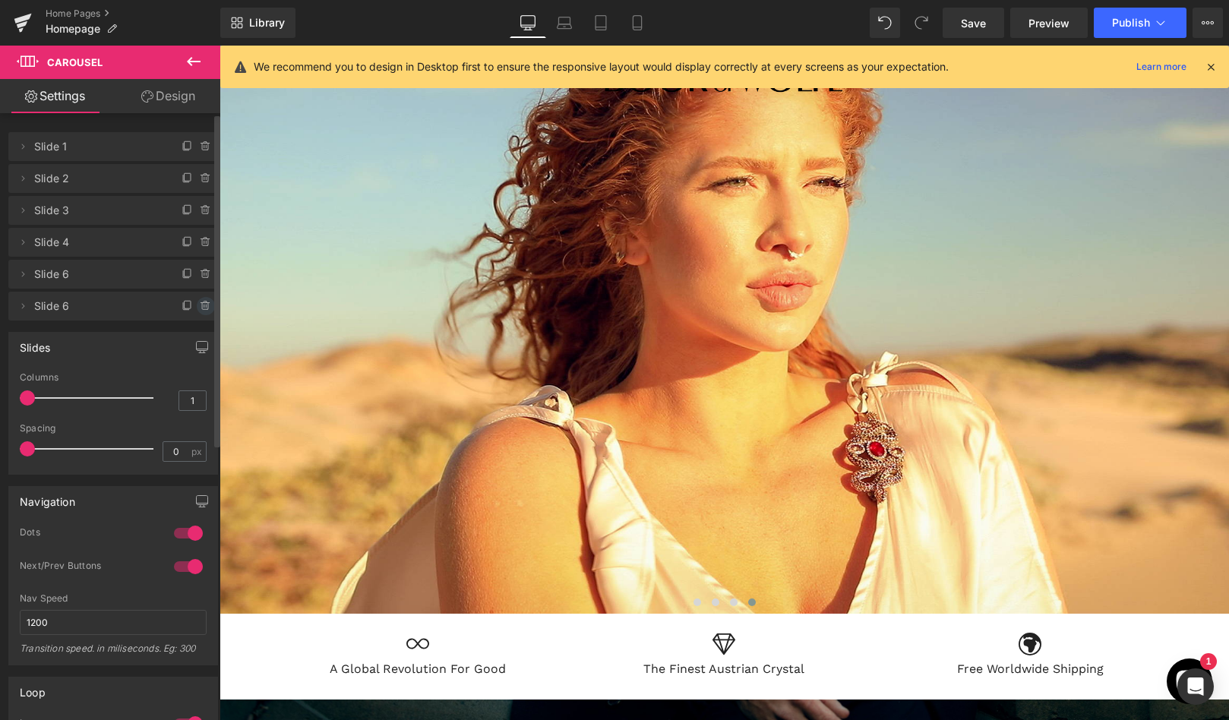
click at [201, 305] on icon at bounding box center [206, 306] width 12 height 12
click at [196, 308] on button "Delete" at bounding box center [190, 307] width 48 height 20
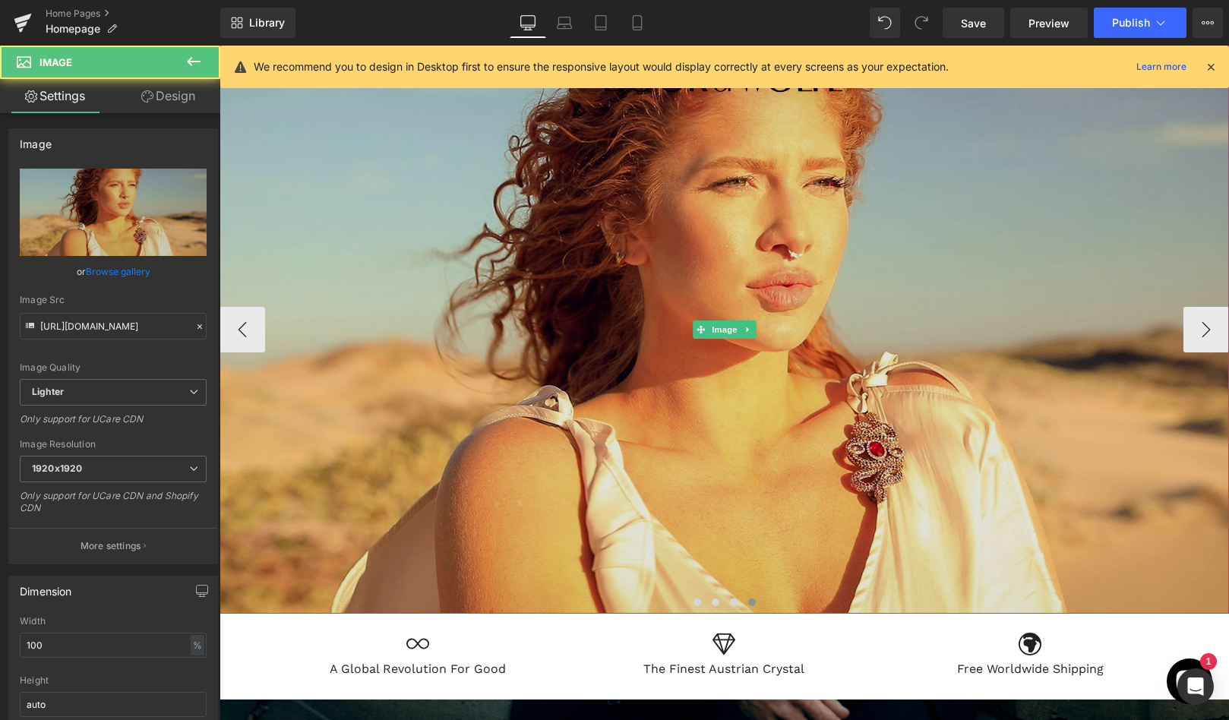
click at [774, 501] on img at bounding box center [725, 330] width 1010 height 568
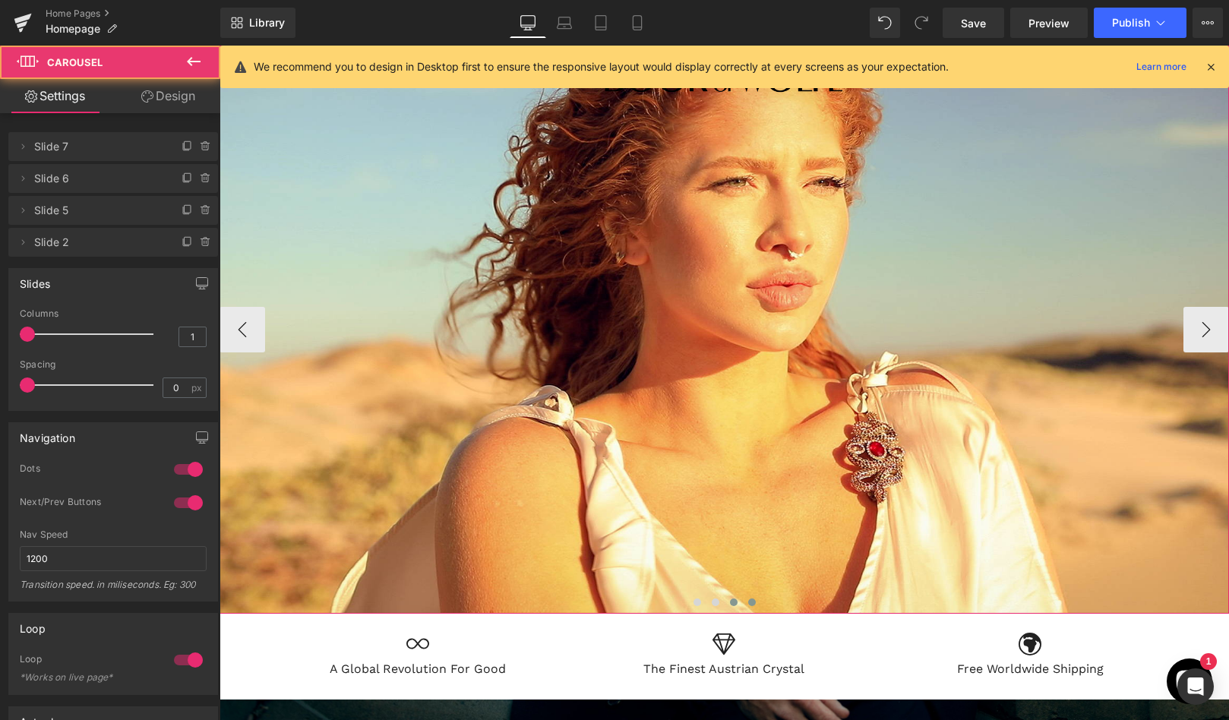
click at [729, 599] on button at bounding box center [734, 602] width 18 height 15
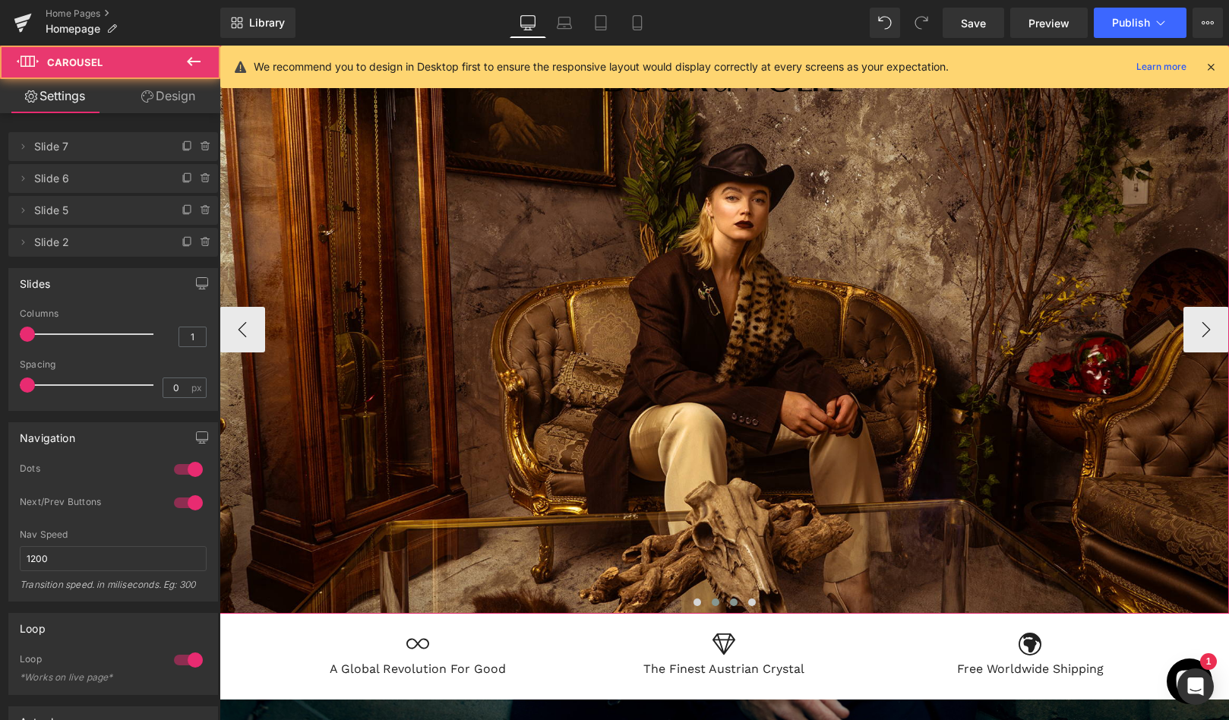
click at [710, 600] on button at bounding box center [716, 602] width 18 height 15
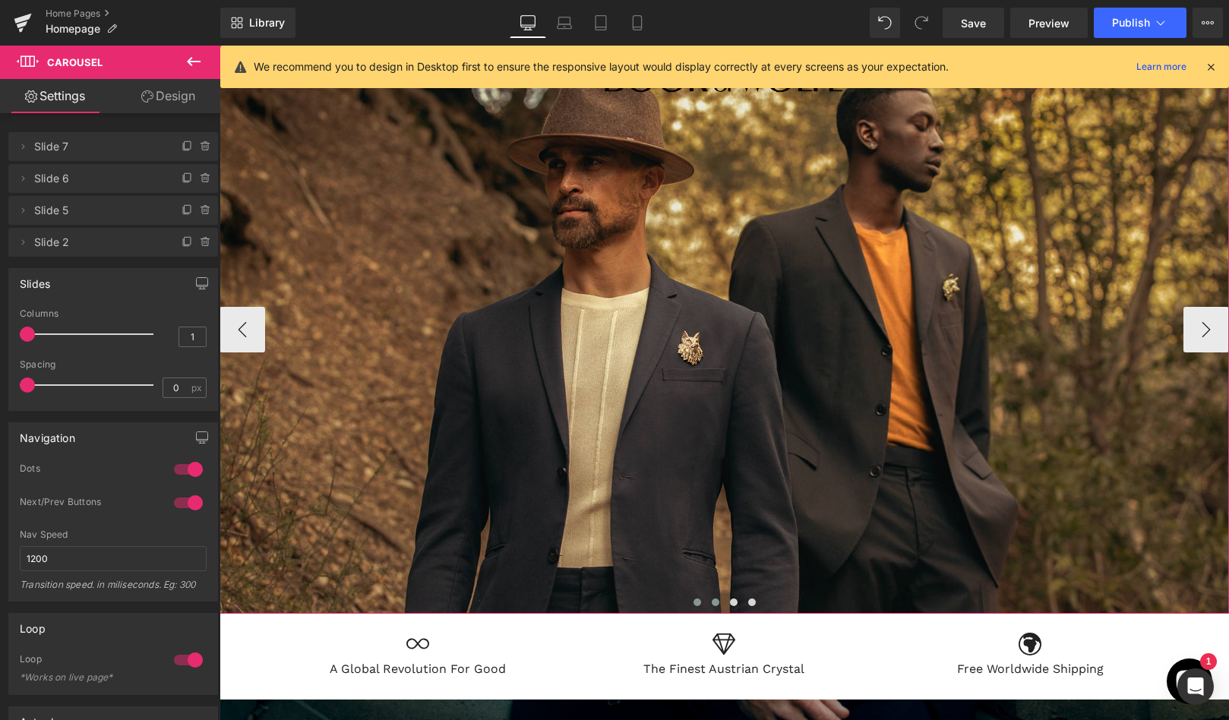
click at [694, 600] on span at bounding box center [698, 603] width 8 height 8
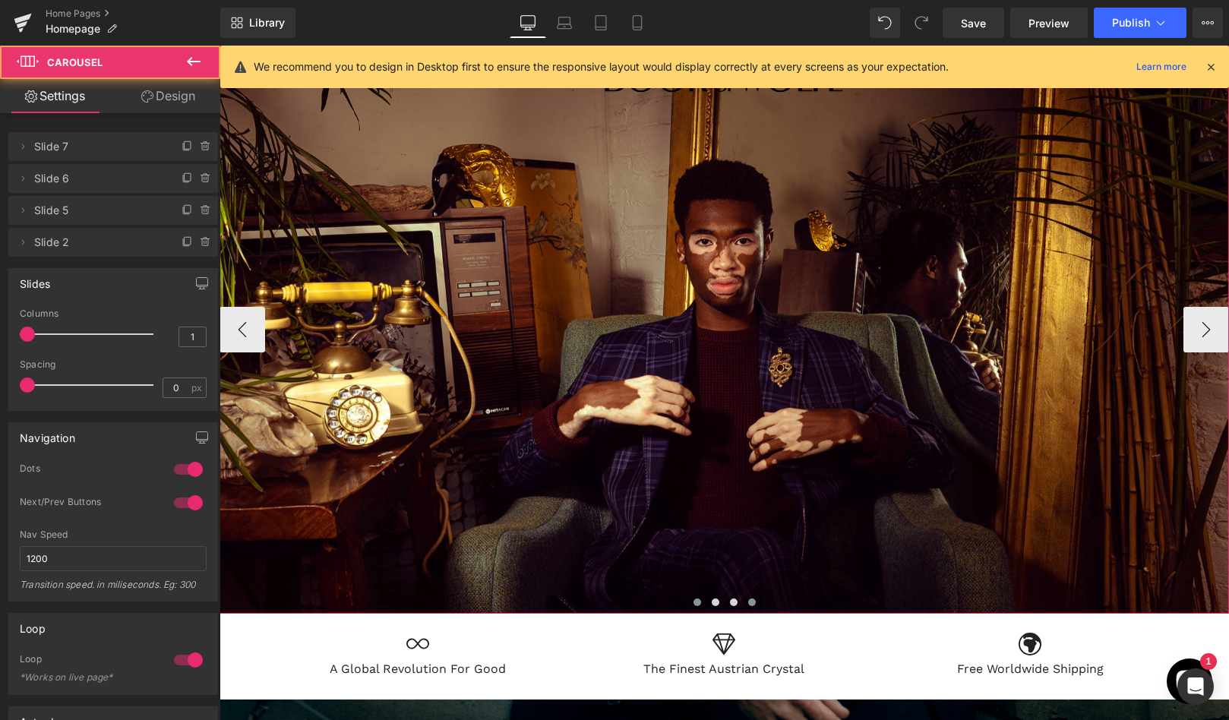
click at [753, 599] on span at bounding box center [752, 603] width 8 height 8
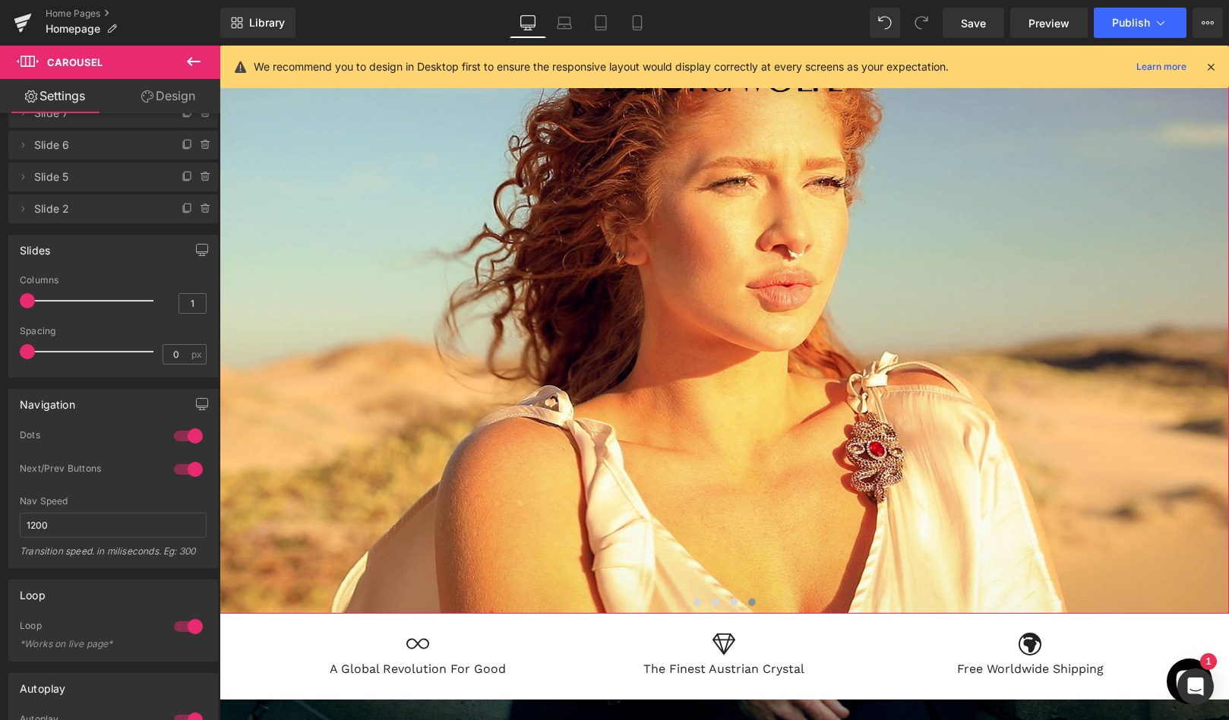
scroll to position [0, 0]
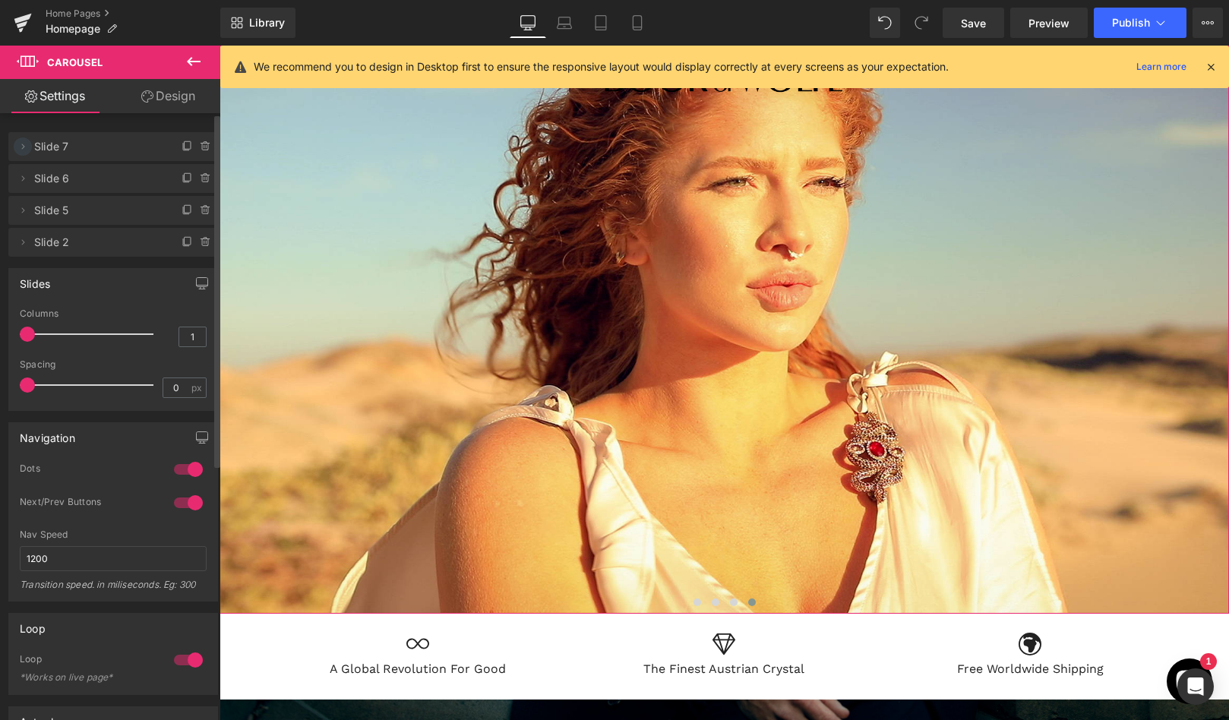
click at [21, 144] on icon at bounding box center [23, 147] width 12 height 12
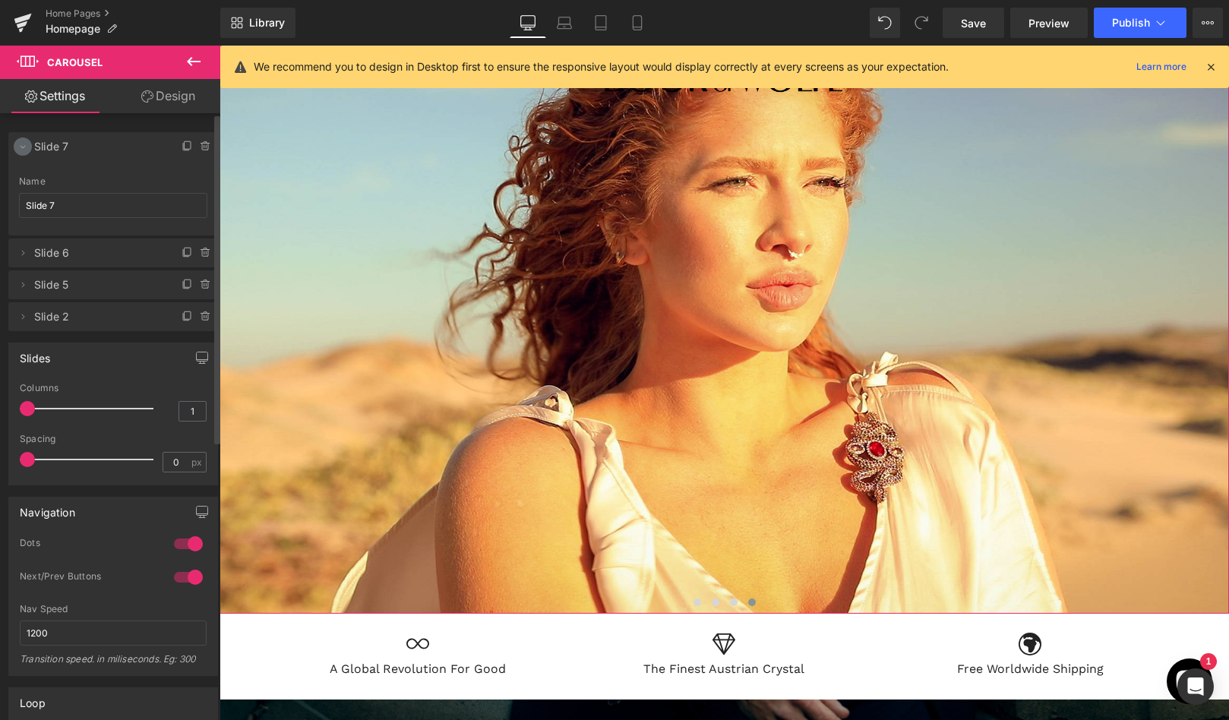
click at [21, 145] on icon at bounding box center [23, 147] width 12 height 12
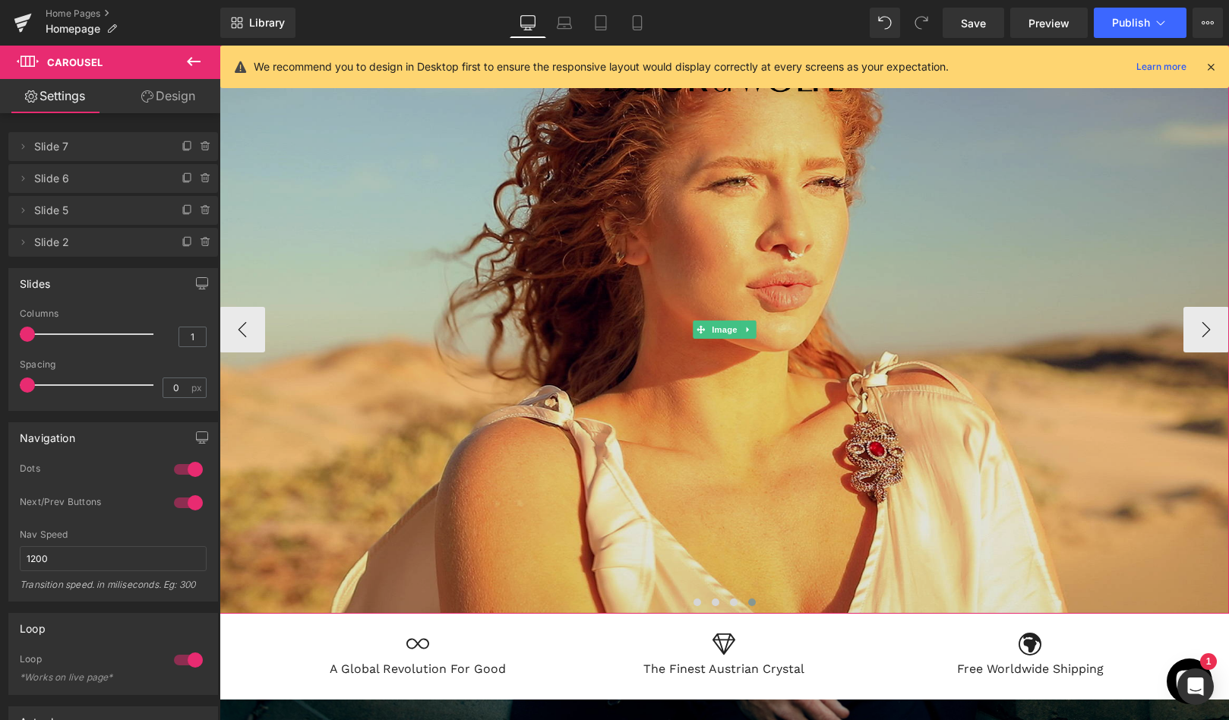
click at [713, 397] on img at bounding box center [725, 330] width 1010 height 568
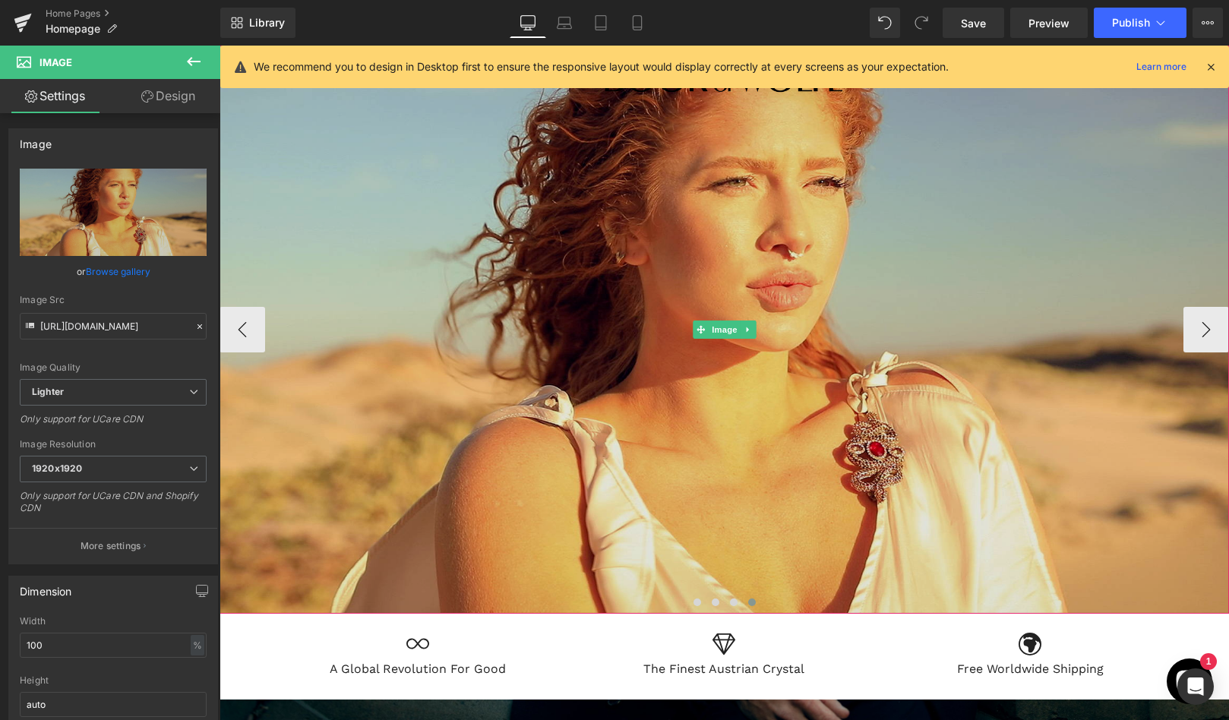
click at [763, 517] on img at bounding box center [725, 330] width 1010 height 568
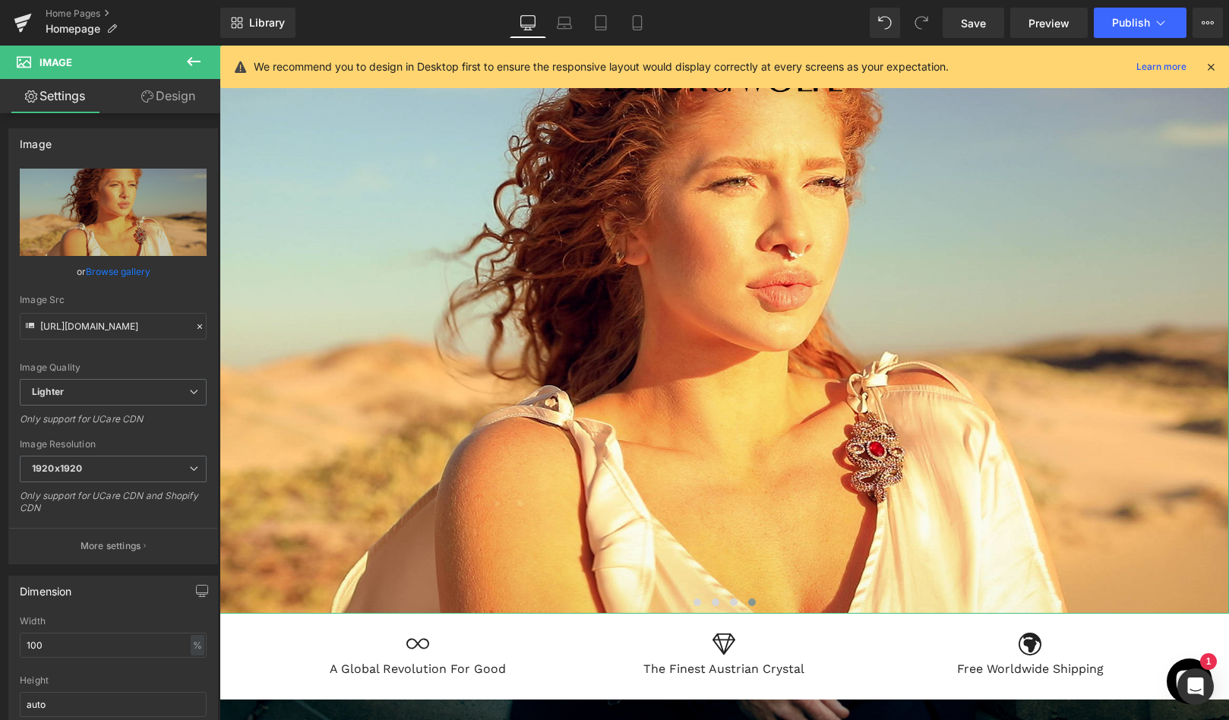
click at [172, 96] on link "Design" at bounding box center [168, 96] width 110 height 34
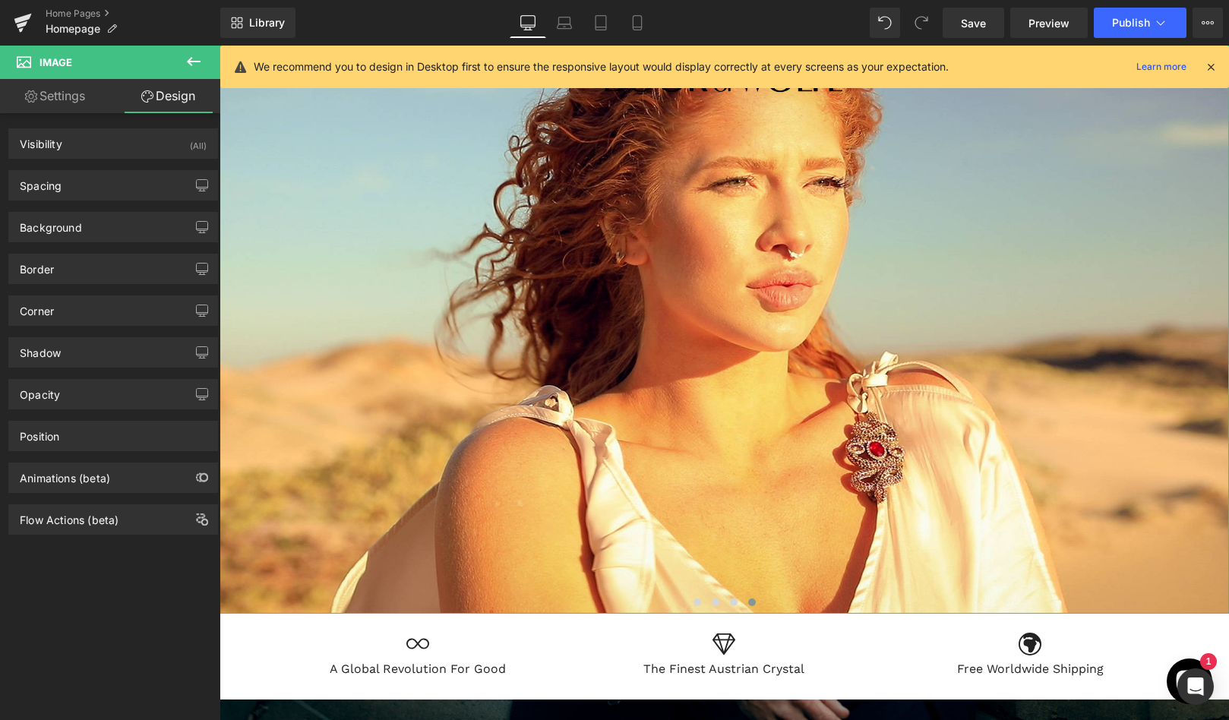
click at [48, 94] on link "Settings" at bounding box center [55, 96] width 110 height 34
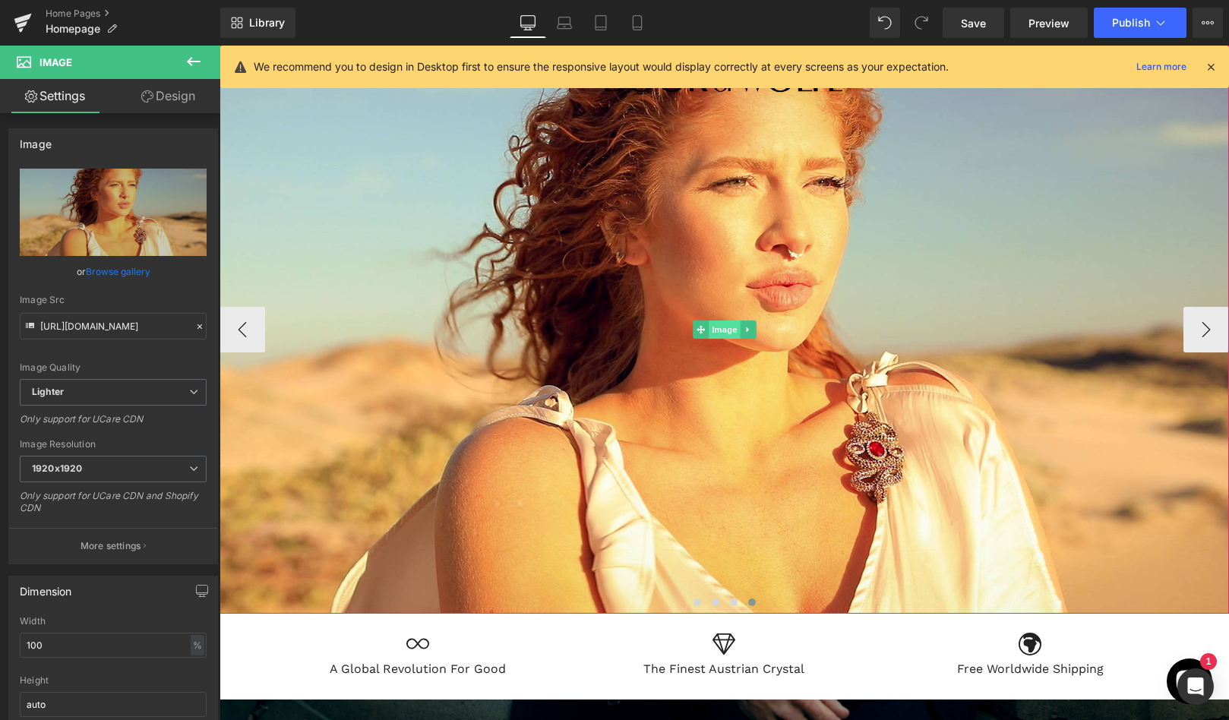
click at [720, 329] on span "Image" at bounding box center [725, 330] width 32 height 18
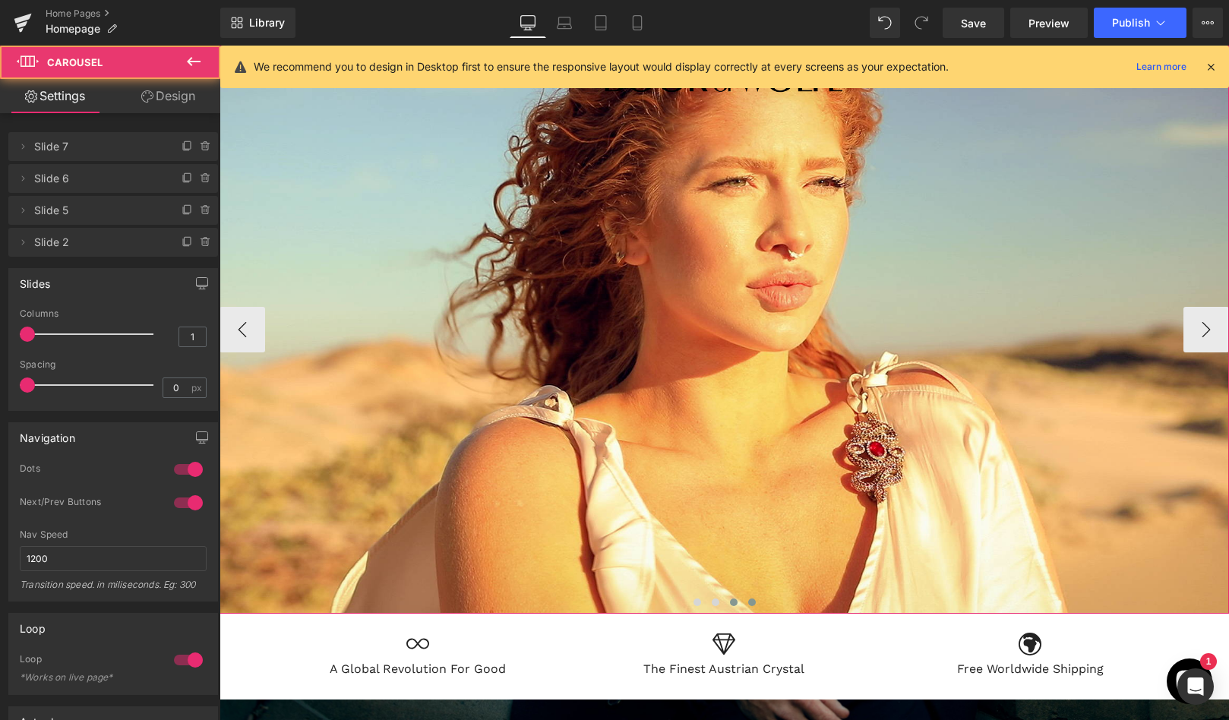
click at [735, 598] on button at bounding box center [734, 602] width 18 height 15
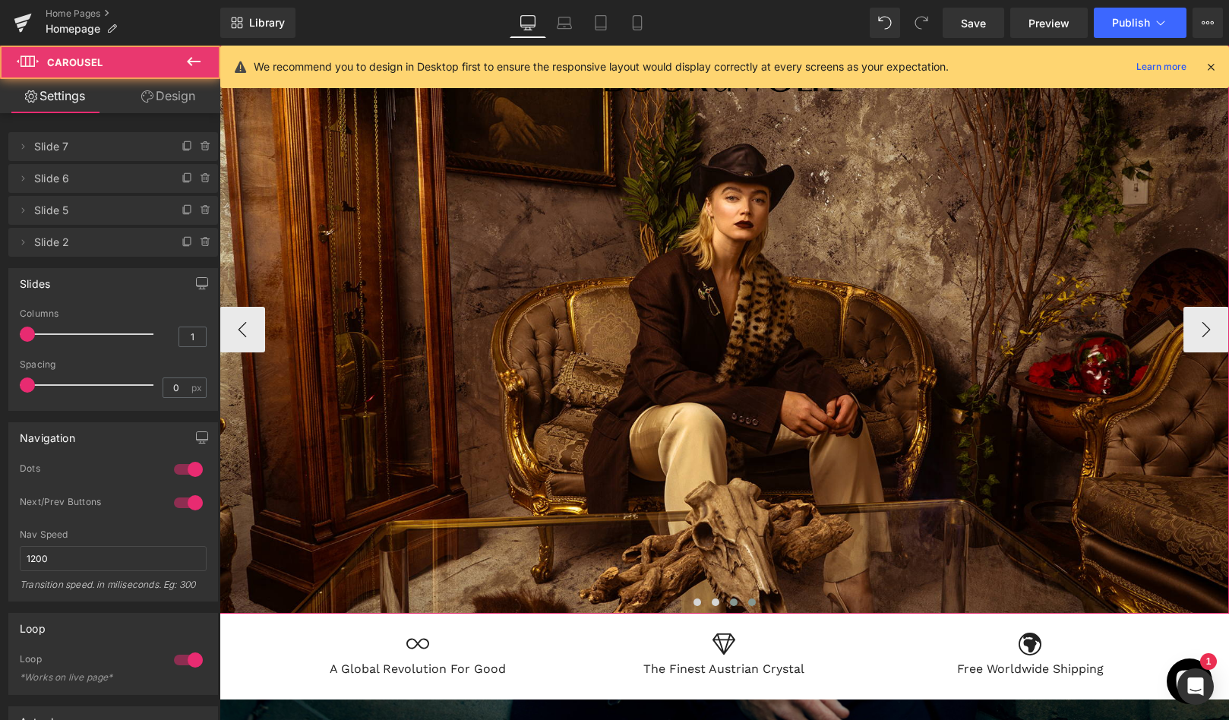
click at [749, 600] on span at bounding box center [752, 603] width 8 height 8
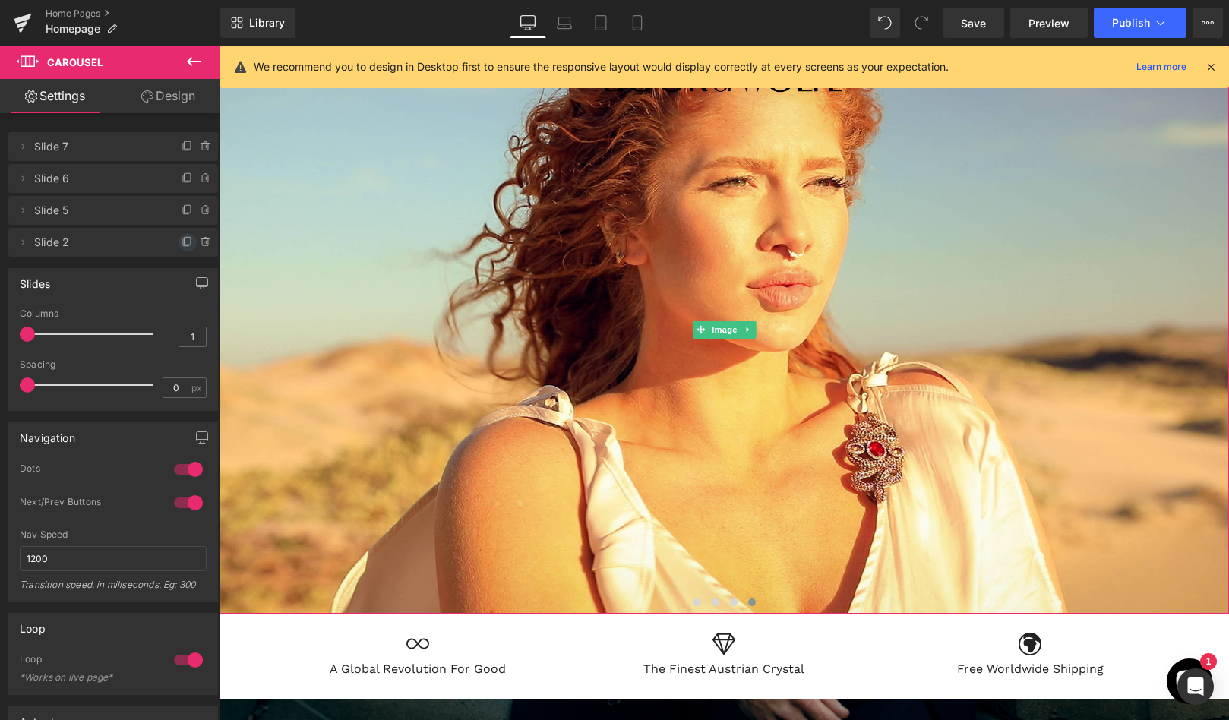
click at [182, 240] on icon at bounding box center [188, 242] width 12 height 12
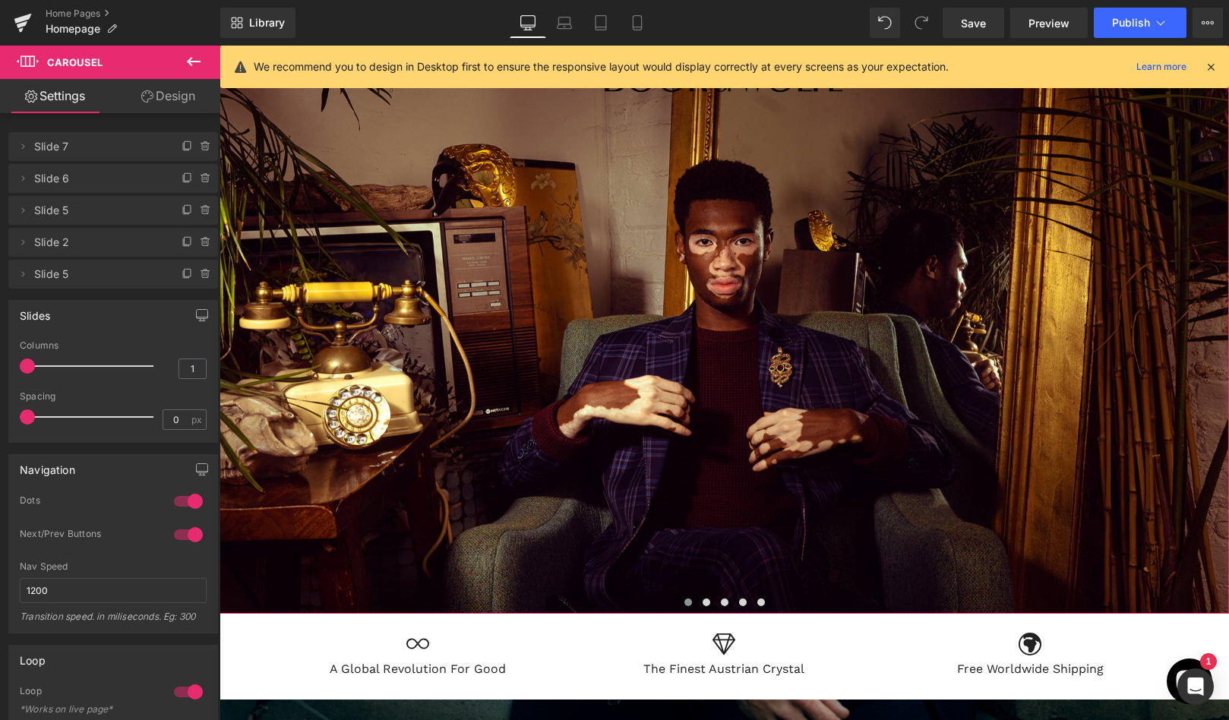
scroll to position [8, 8]
click at [79, 277] on span "Slide 5" at bounding box center [98, 274] width 128 height 29
click at [108, 272] on span "Slide 5" at bounding box center [98, 274] width 128 height 29
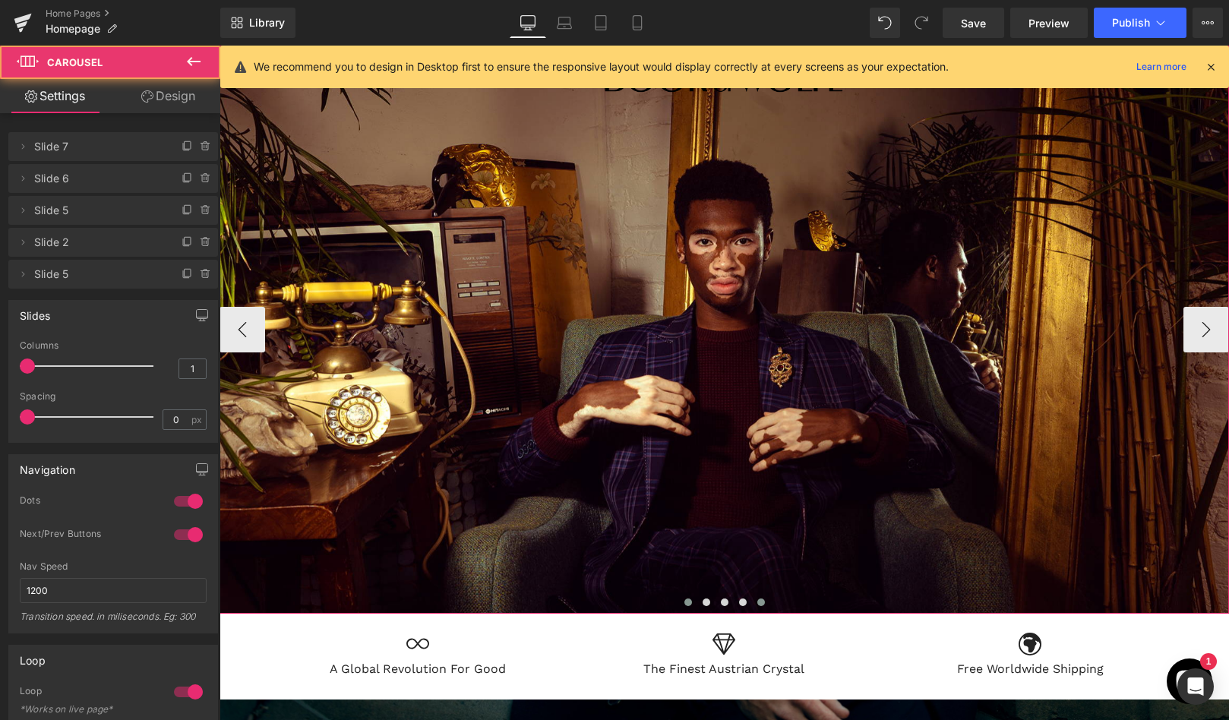
click at [758, 601] on span at bounding box center [762, 603] width 8 height 8
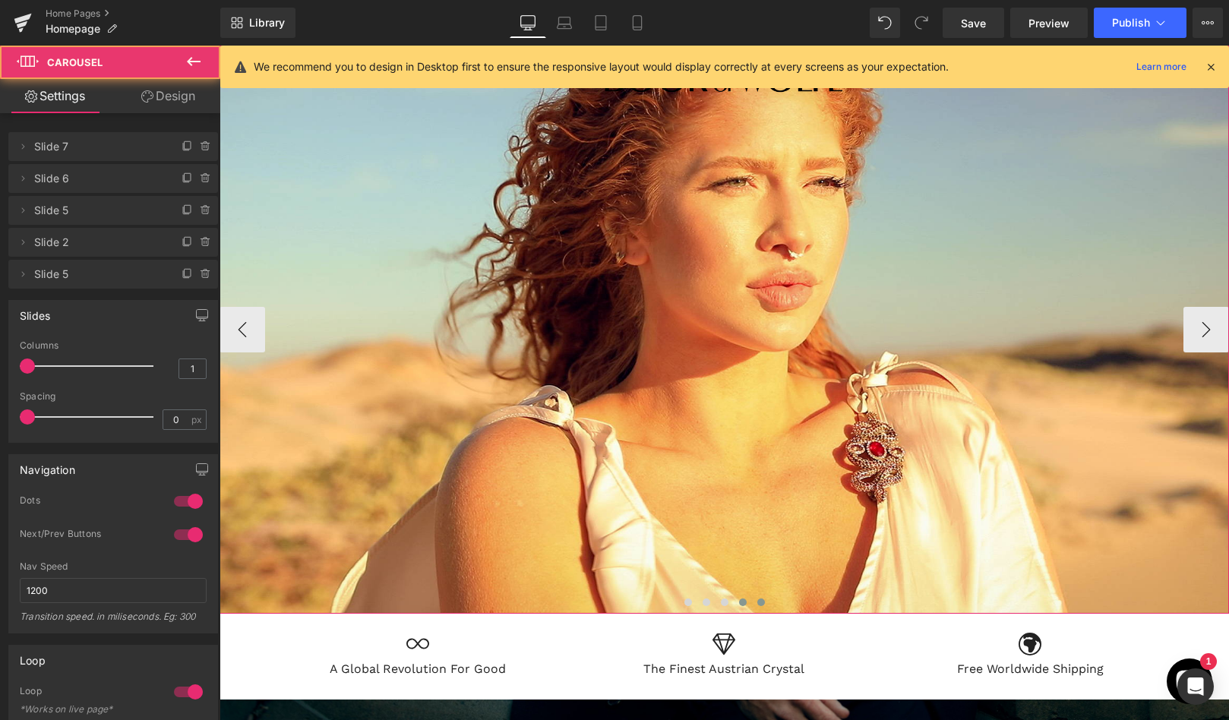
click at [742, 599] on span at bounding box center [743, 603] width 8 height 8
click at [759, 601] on span at bounding box center [762, 603] width 8 height 8
click at [761, 599] on span at bounding box center [762, 603] width 8 height 8
click at [711, 327] on span "Image" at bounding box center [725, 330] width 32 height 18
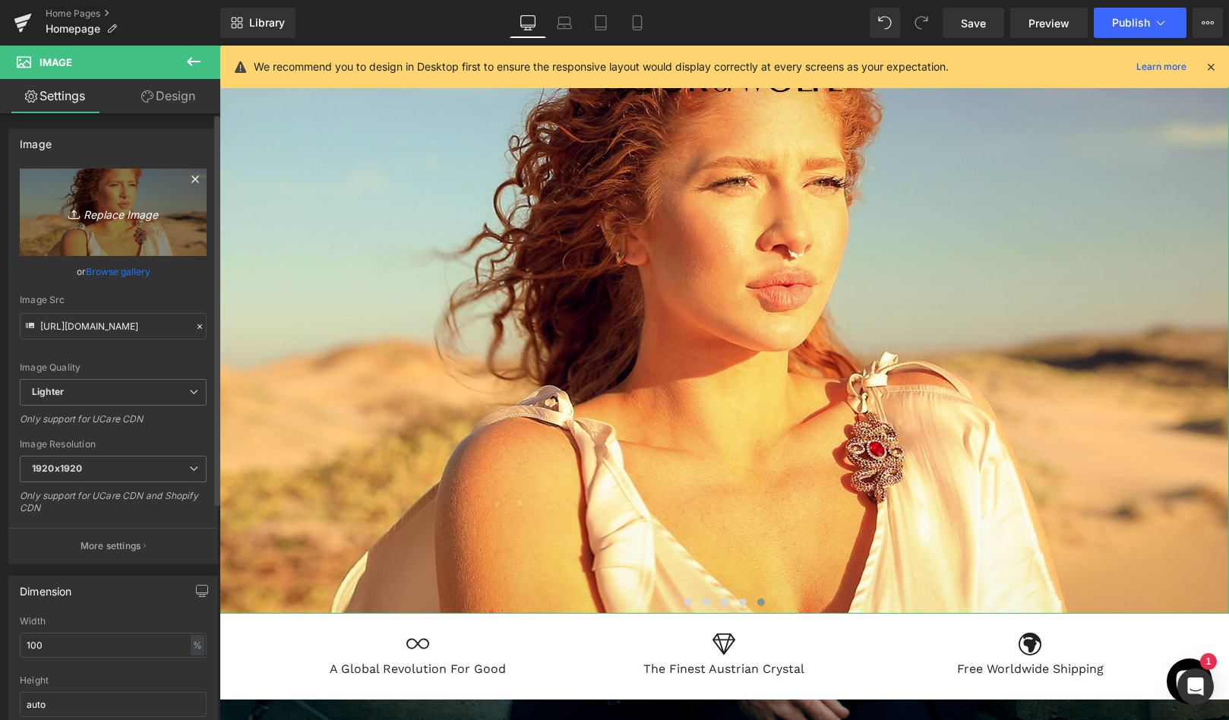
click at [115, 216] on icon "Replace Image" at bounding box center [113, 212] width 122 height 19
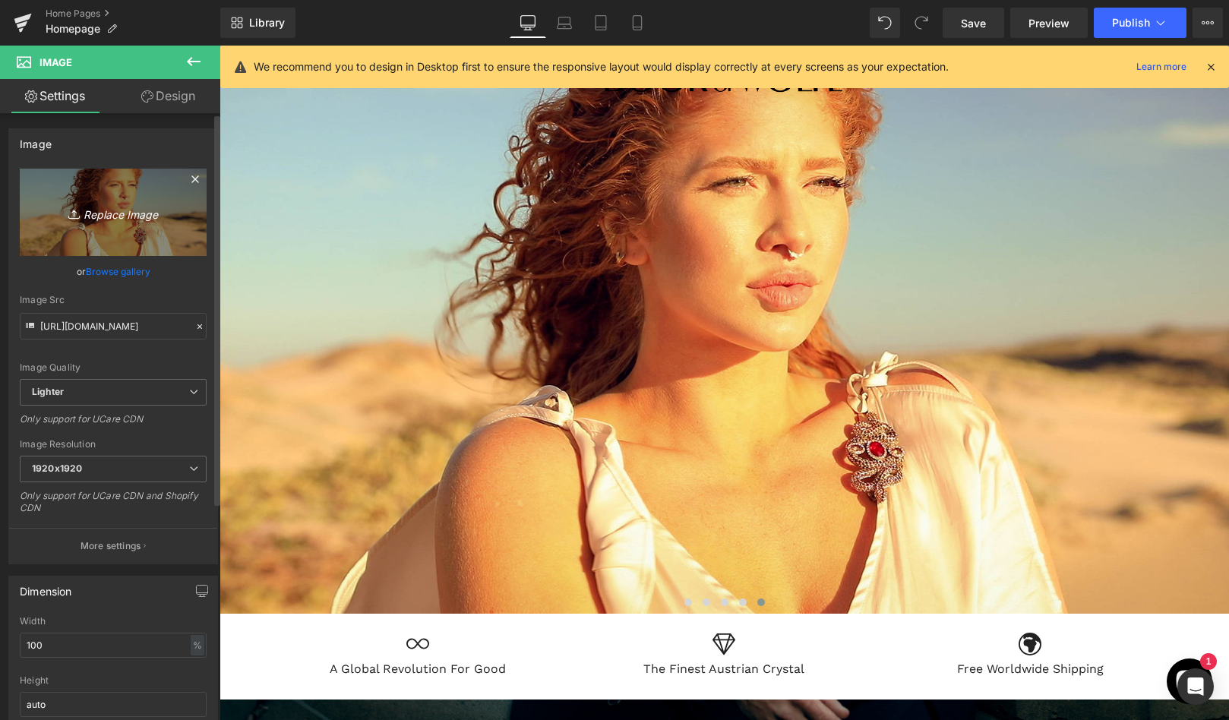
type input "C:\fakepath\facebook pic_N9A7574 copy.jpg"
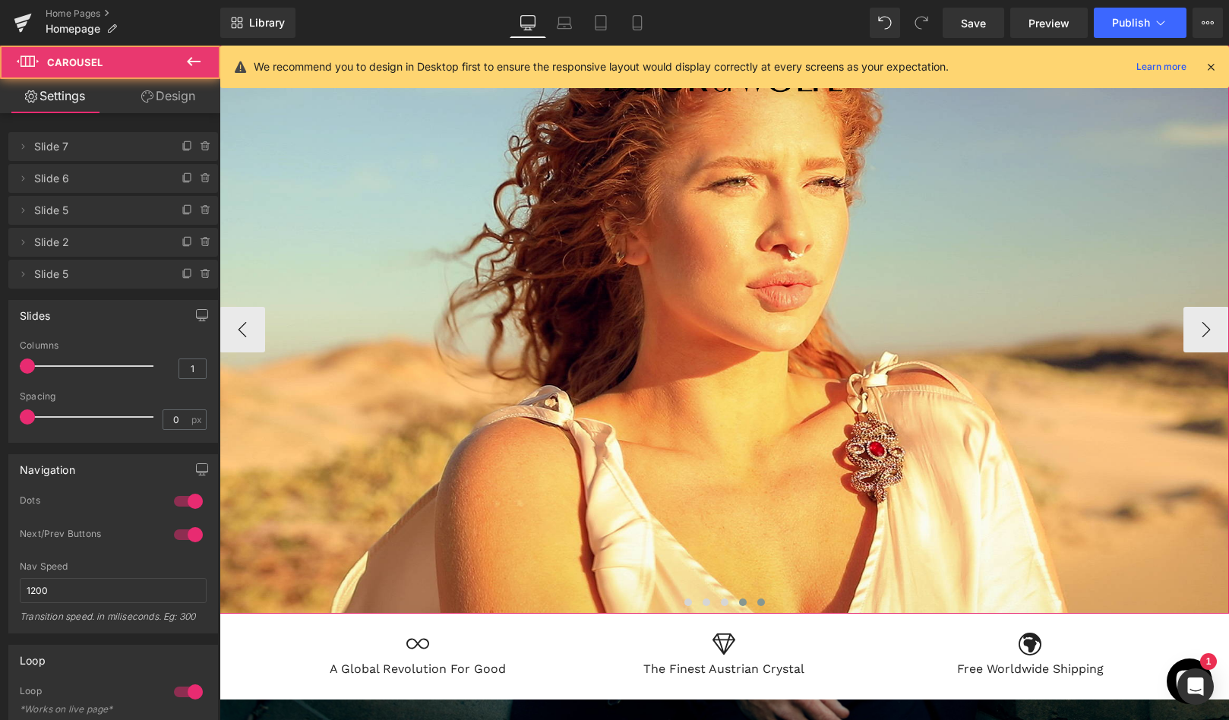
click at [742, 600] on span at bounding box center [743, 603] width 8 height 8
click at [758, 599] on span at bounding box center [762, 603] width 8 height 8
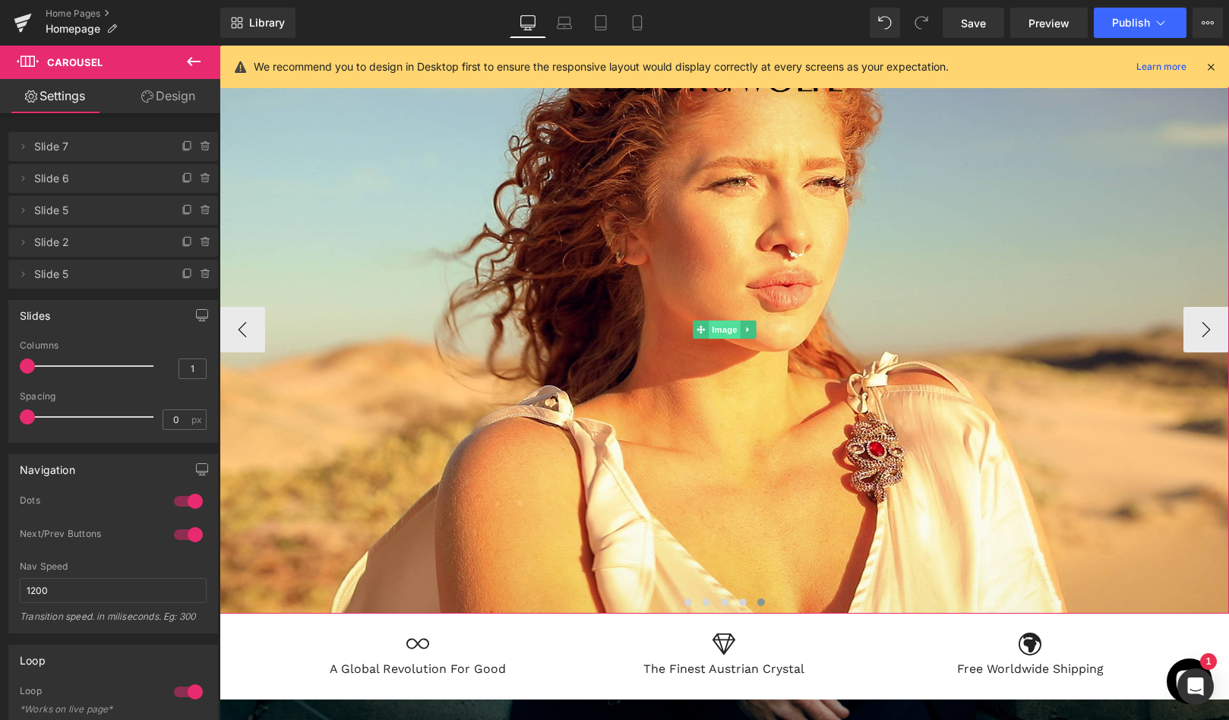
click at [716, 324] on span "Image" at bounding box center [725, 330] width 32 height 18
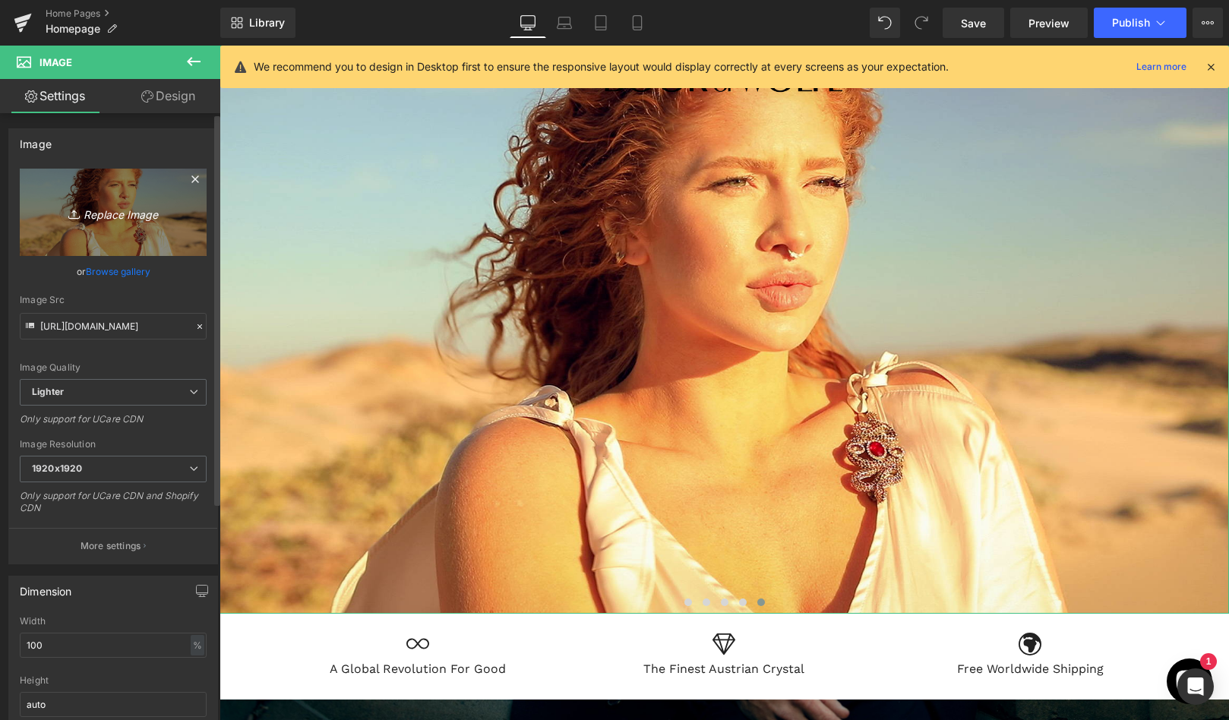
click at [119, 214] on icon "Replace Image" at bounding box center [113, 212] width 122 height 19
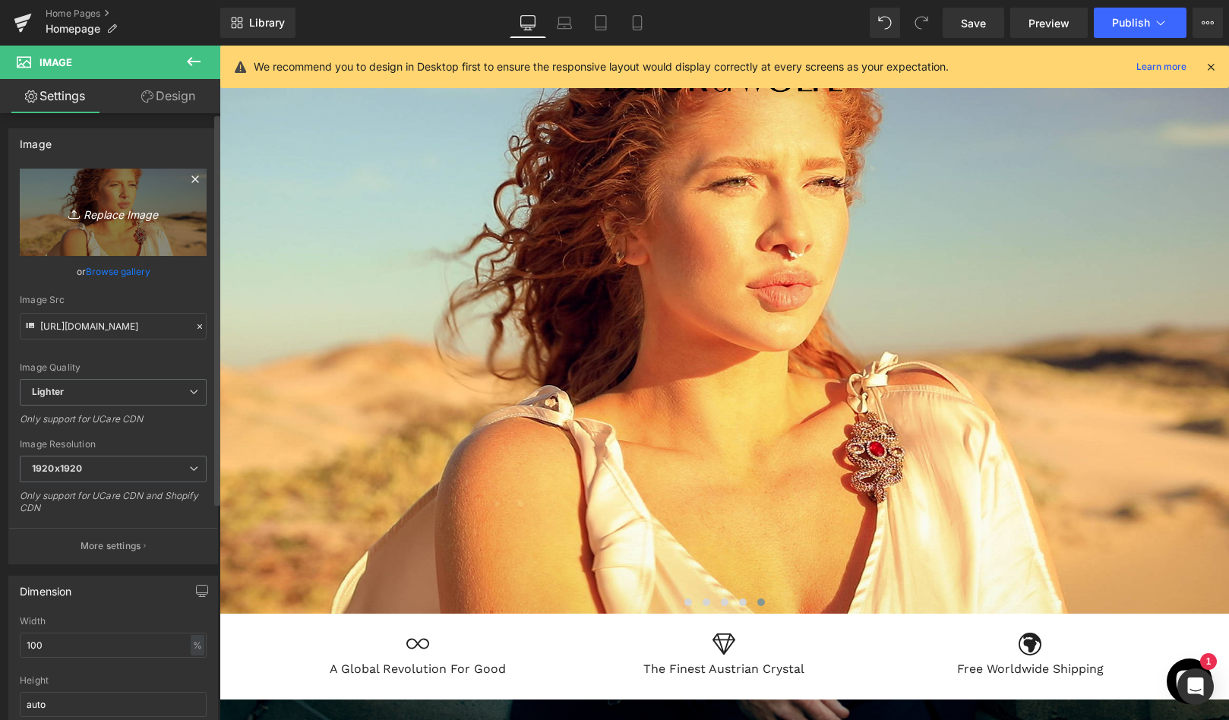
type input "C:\fakepath\facebook pic_N9A7574 copy.jpg"
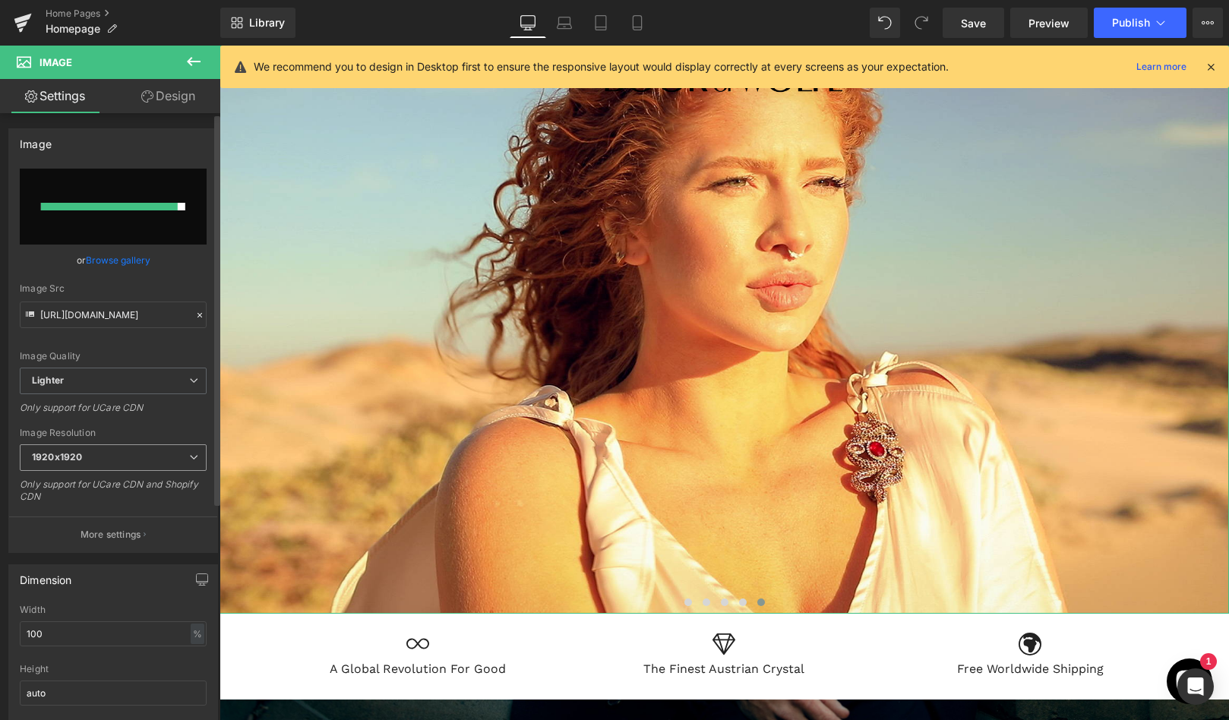
click at [189, 456] on icon at bounding box center [193, 457] width 9 height 9
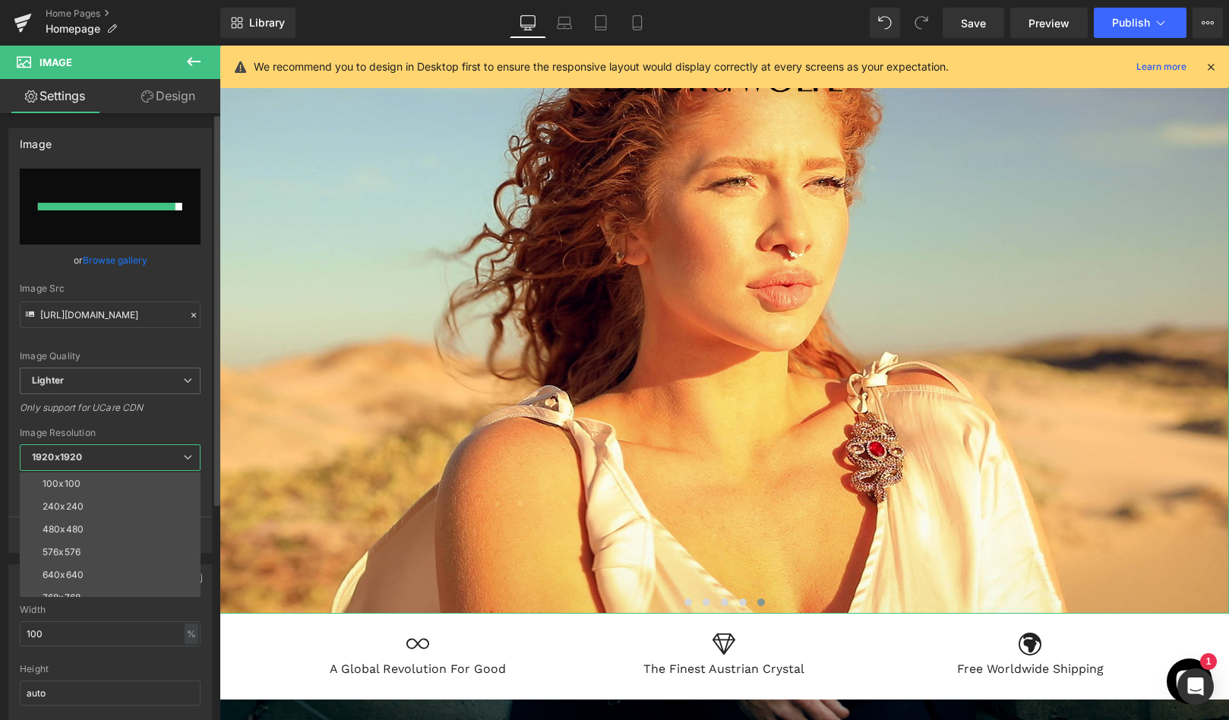
click at [189, 456] on icon at bounding box center [187, 457] width 9 height 9
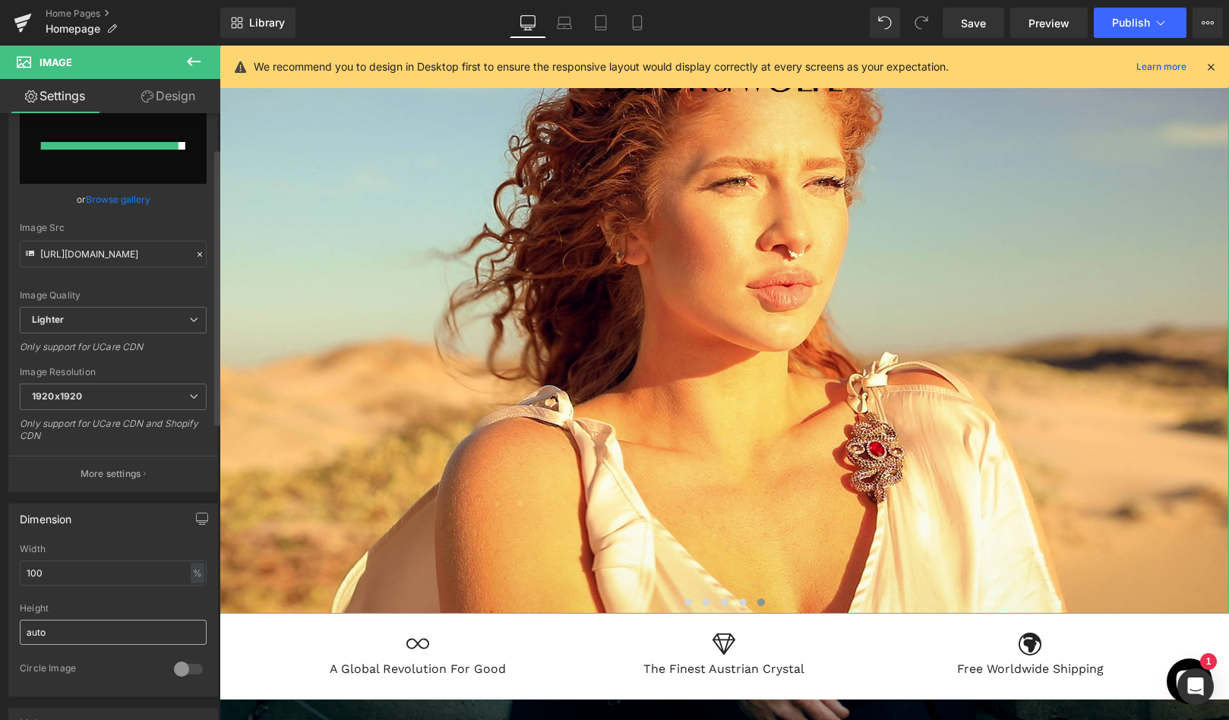
scroll to position [0, 0]
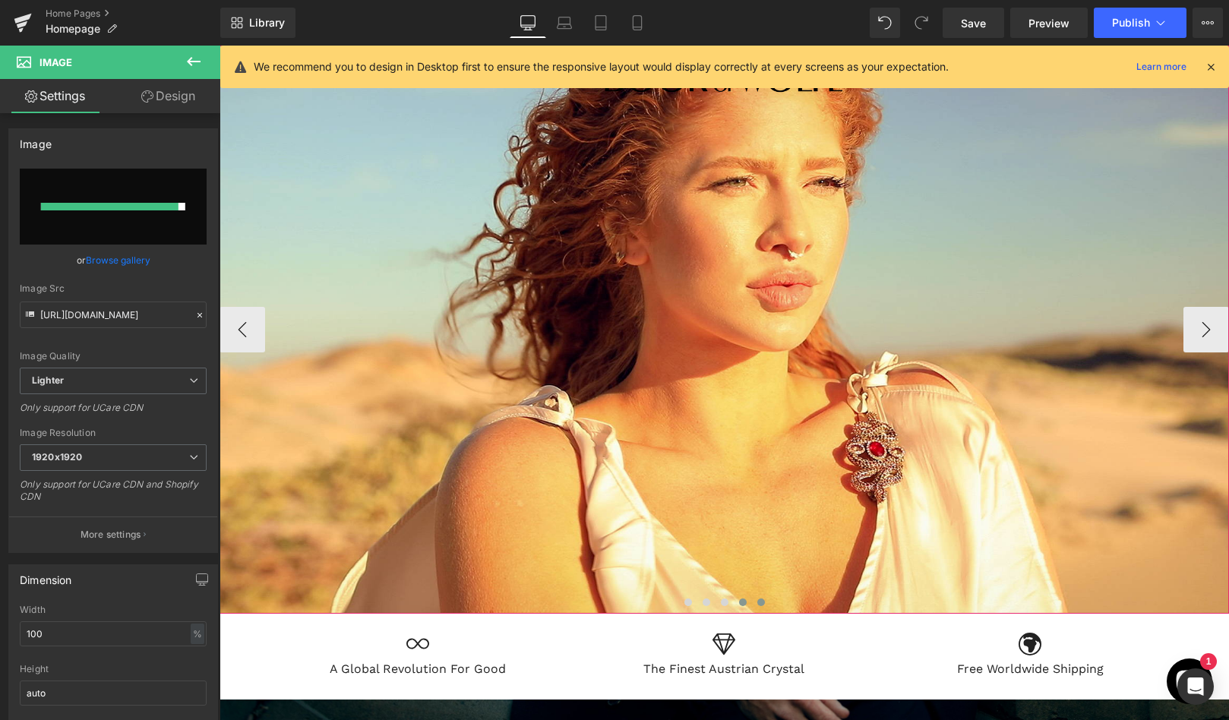
click at [741, 601] on span at bounding box center [743, 603] width 8 height 8
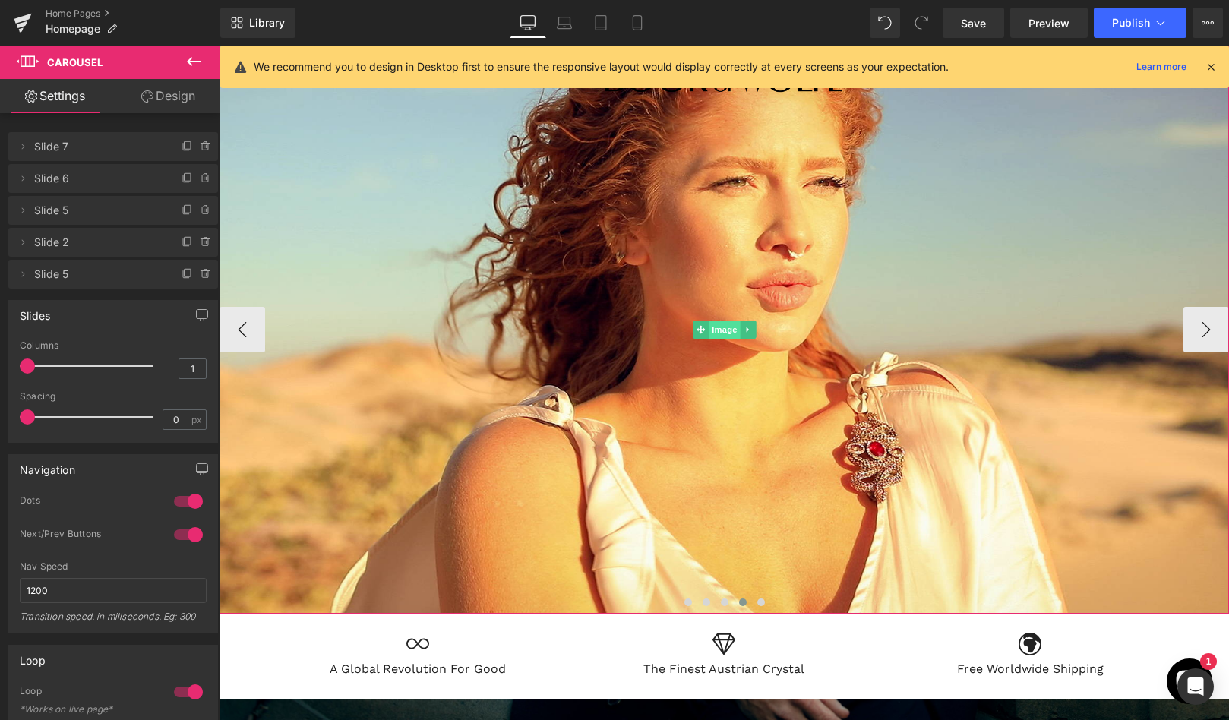
click at [720, 328] on span "Image" at bounding box center [725, 330] width 32 height 18
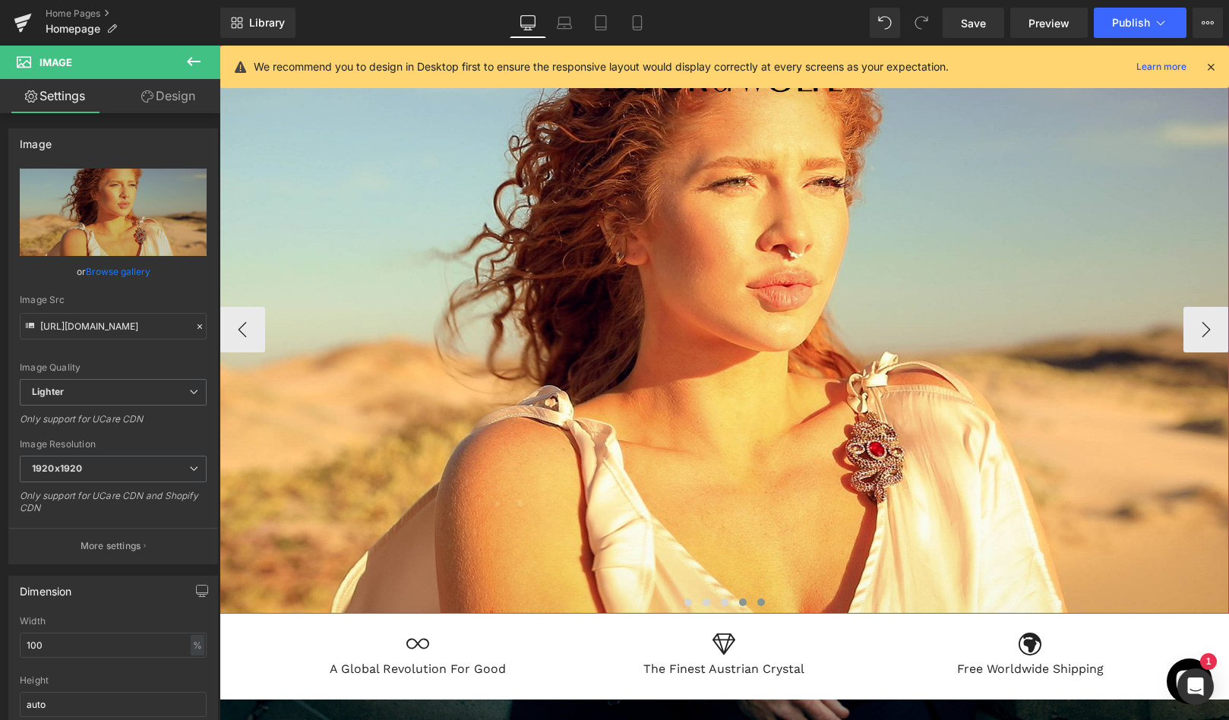
click at [760, 596] on button at bounding box center [761, 602] width 18 height 15
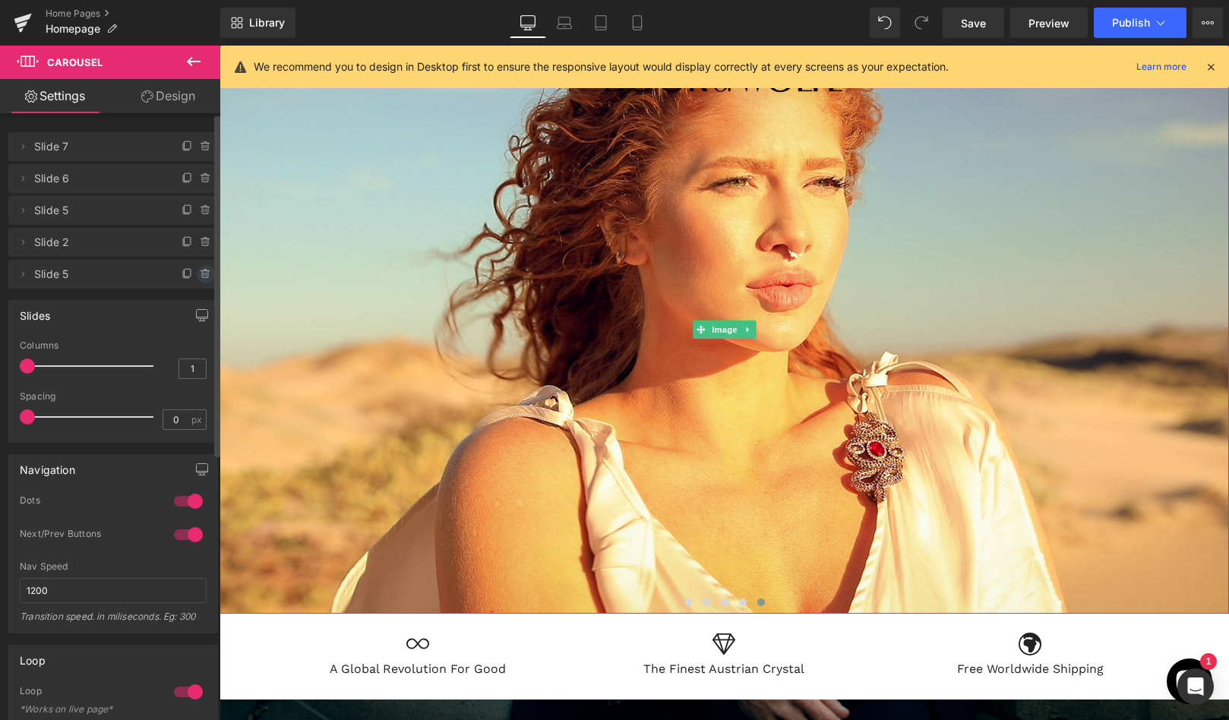
click at [204, 272] on icon at bounding box center [206, 274] width 12 height 12
click at [182, 275] on button "Delete" at bounding box center [190, 275] width 48 height 20
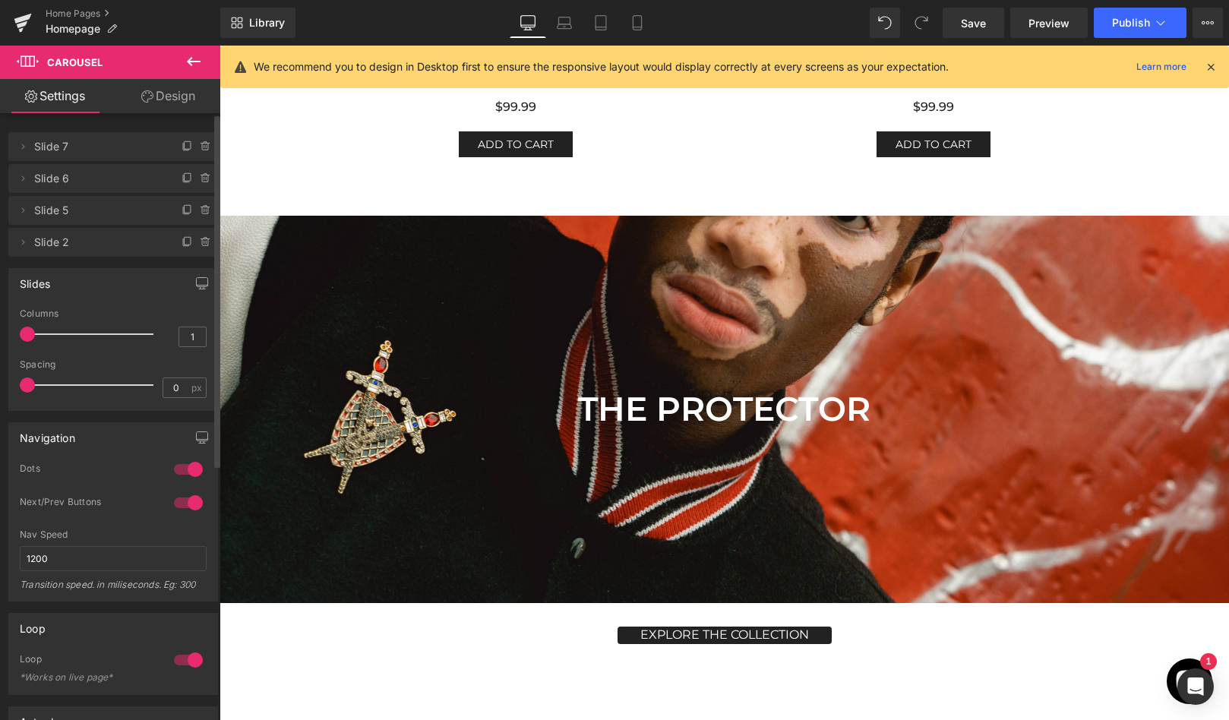
scroll to position [5152, 0]
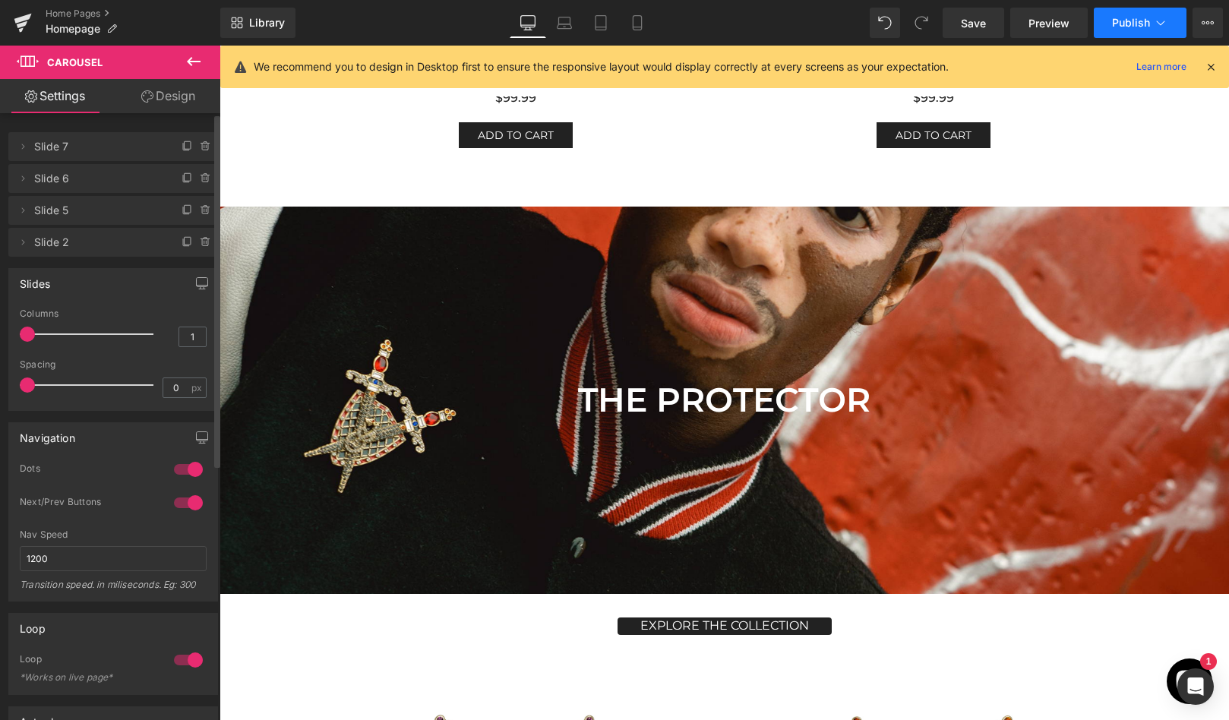
click at [1131, 17] on span "Publish" at bounding box center [1131, 23] width 38 height 12
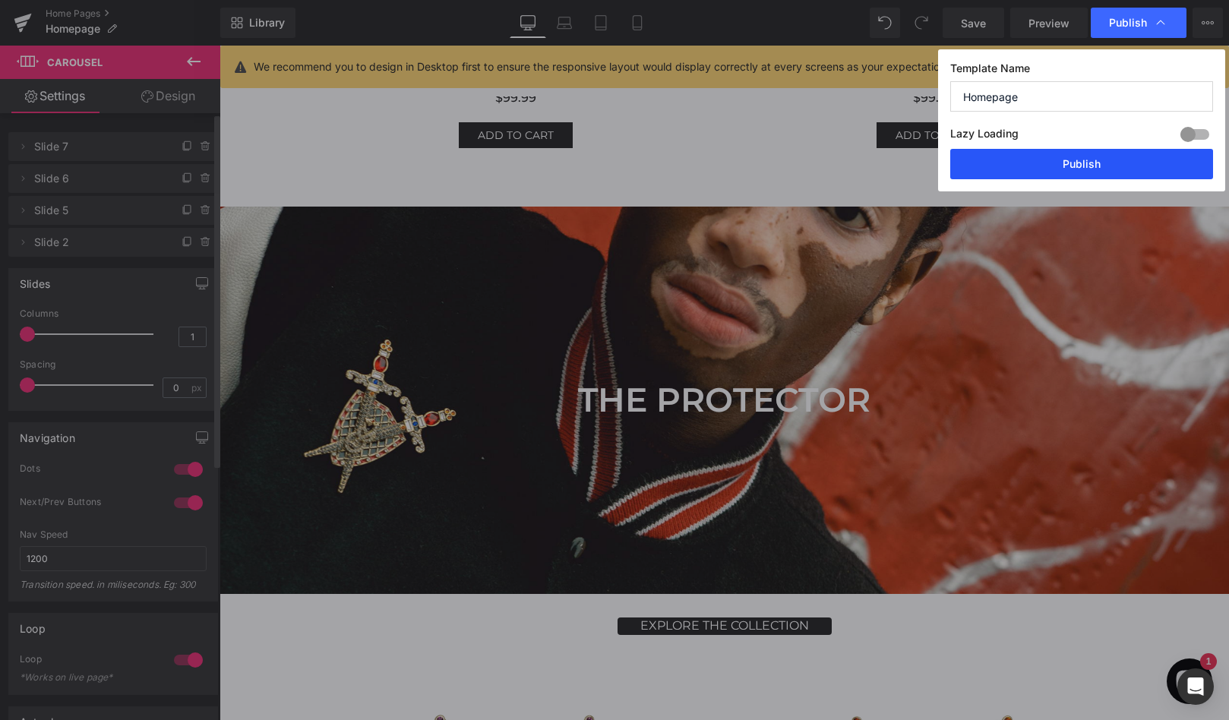
click at [1070, 159] on button "Publish" at bounding box center [1082, 164] width 263 height 30
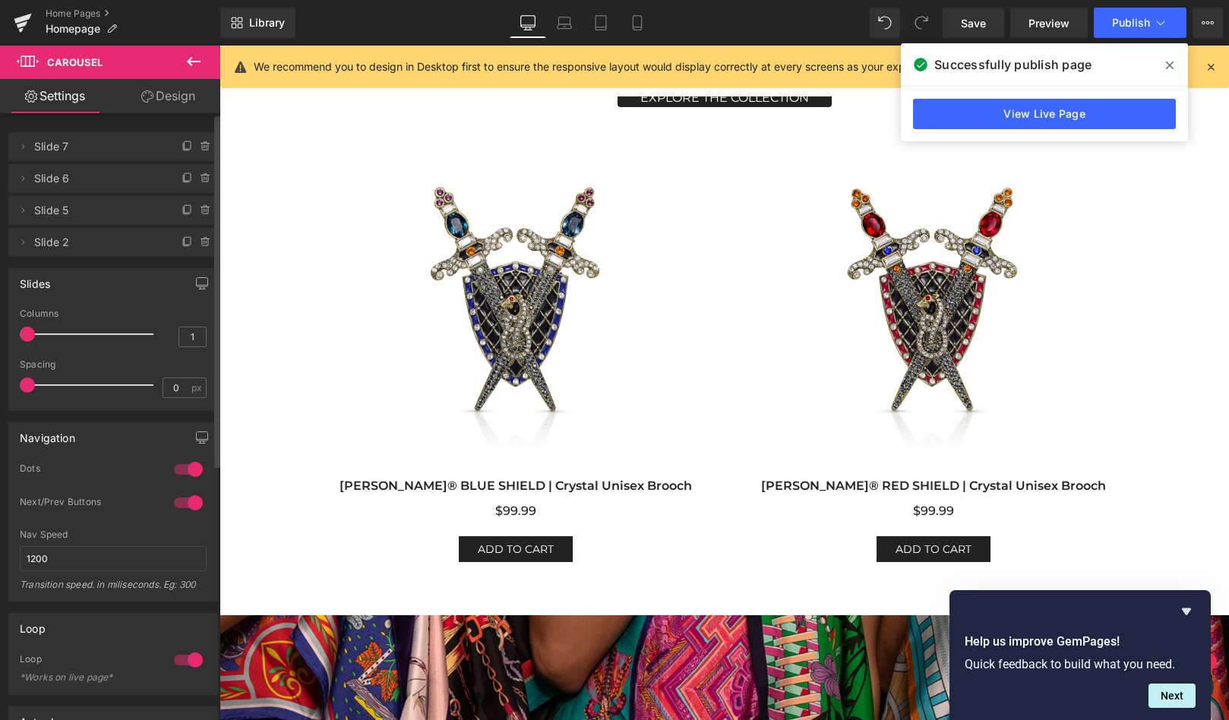
scroll to position [5592, 0]
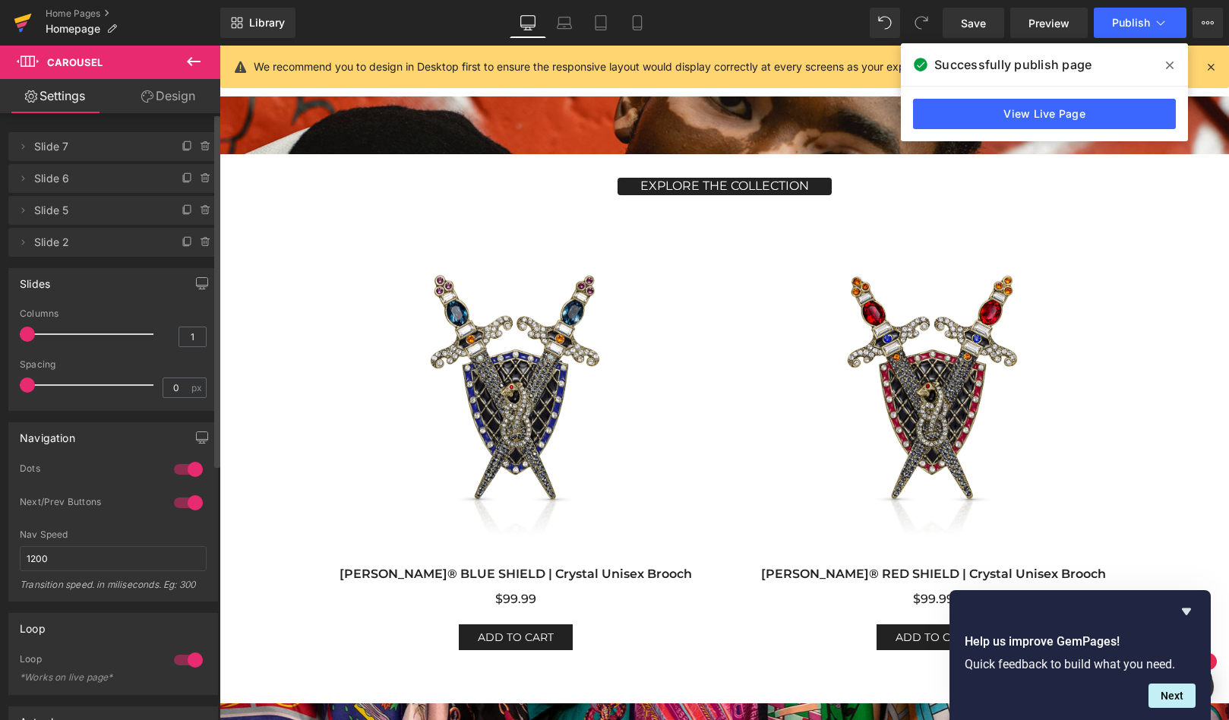
click at [11, 21] on link at bounding box center [23, 23] width 46 height 46
